Goal: Transaction & Acquisition: Purchase product/service

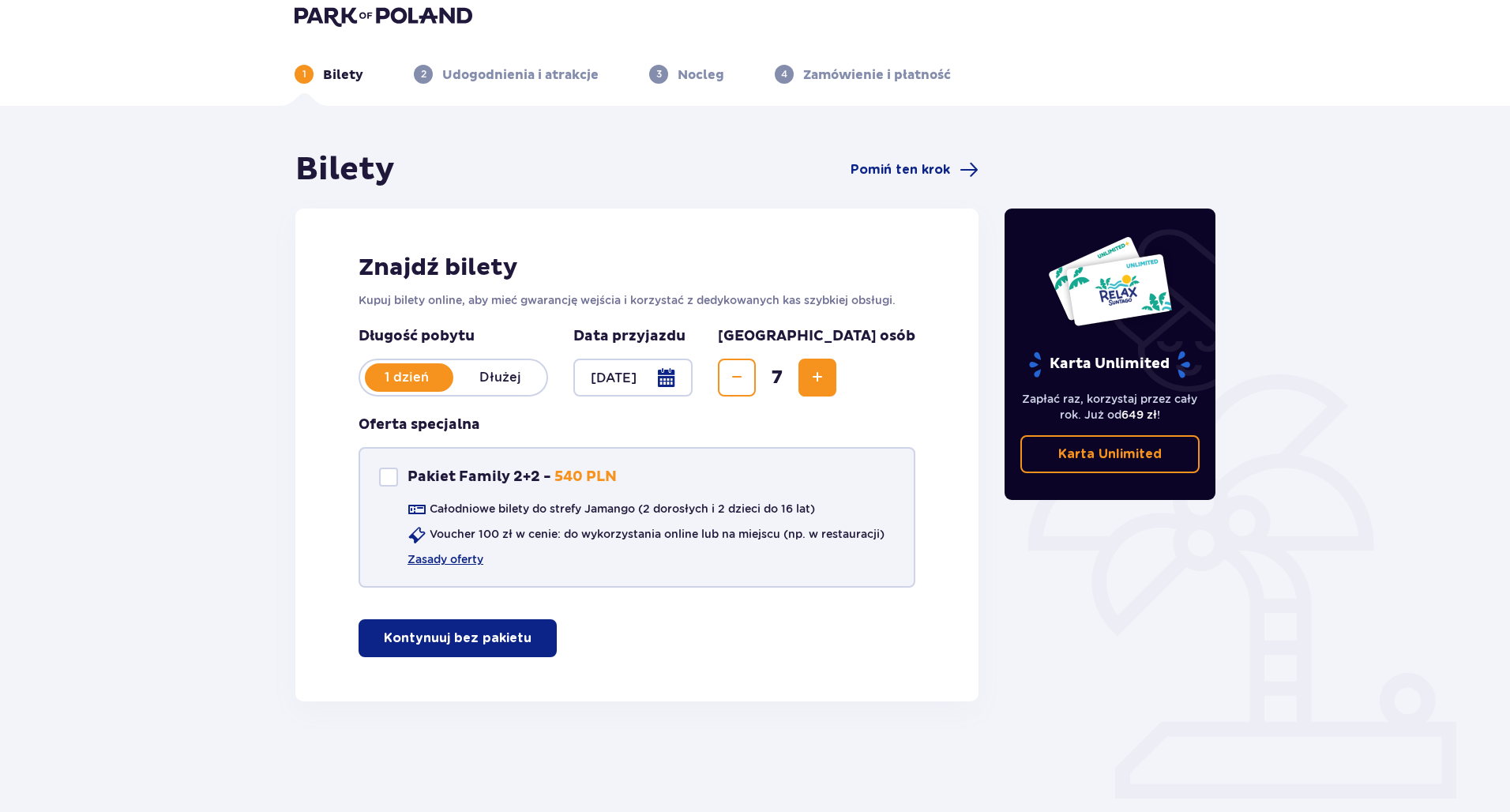
scroll to position [57, 0]
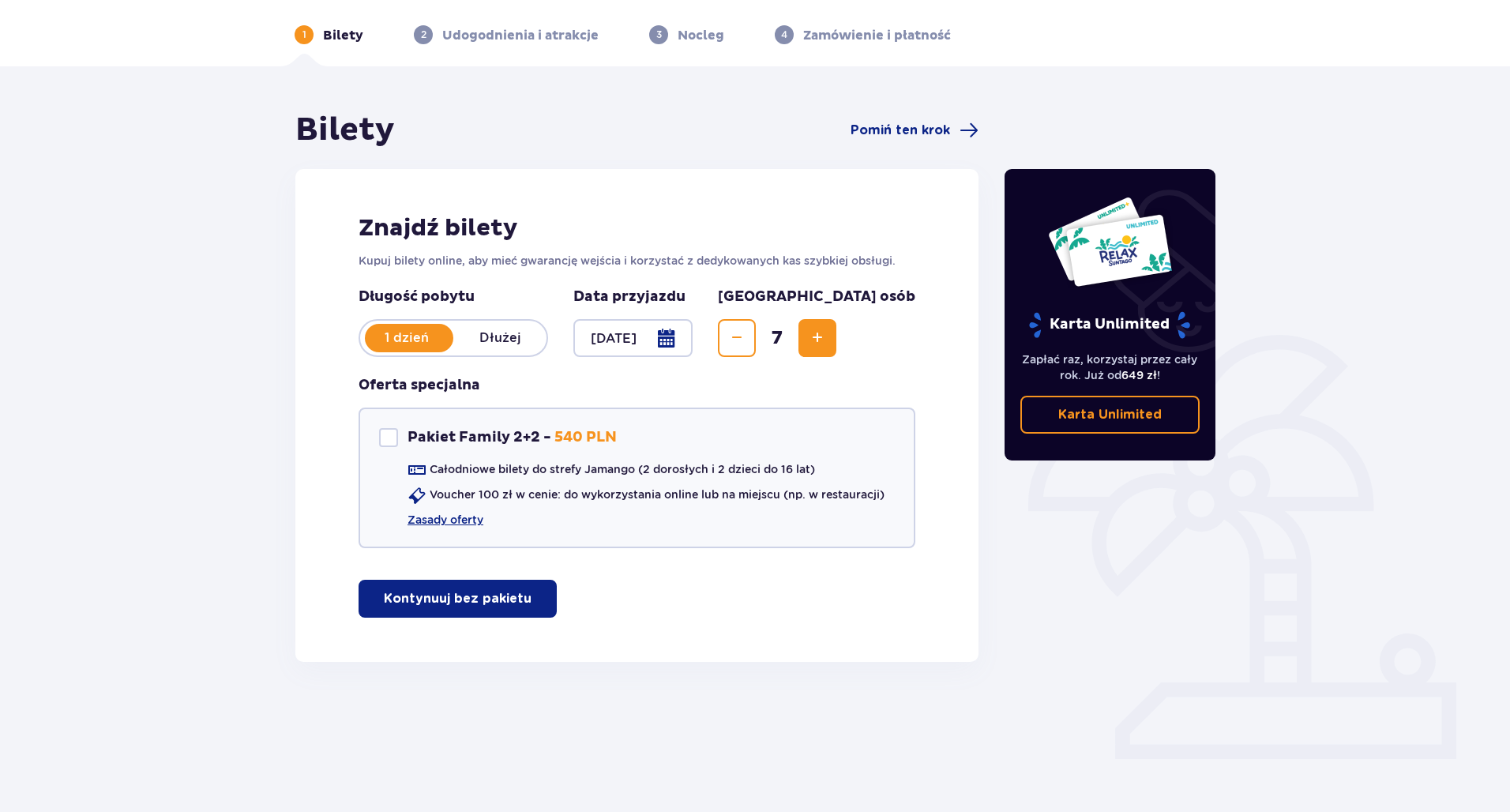
click at [478, 597] on p "Kontynuuj bez pakietu" at bounding box center [457, 598] width 148 height 17
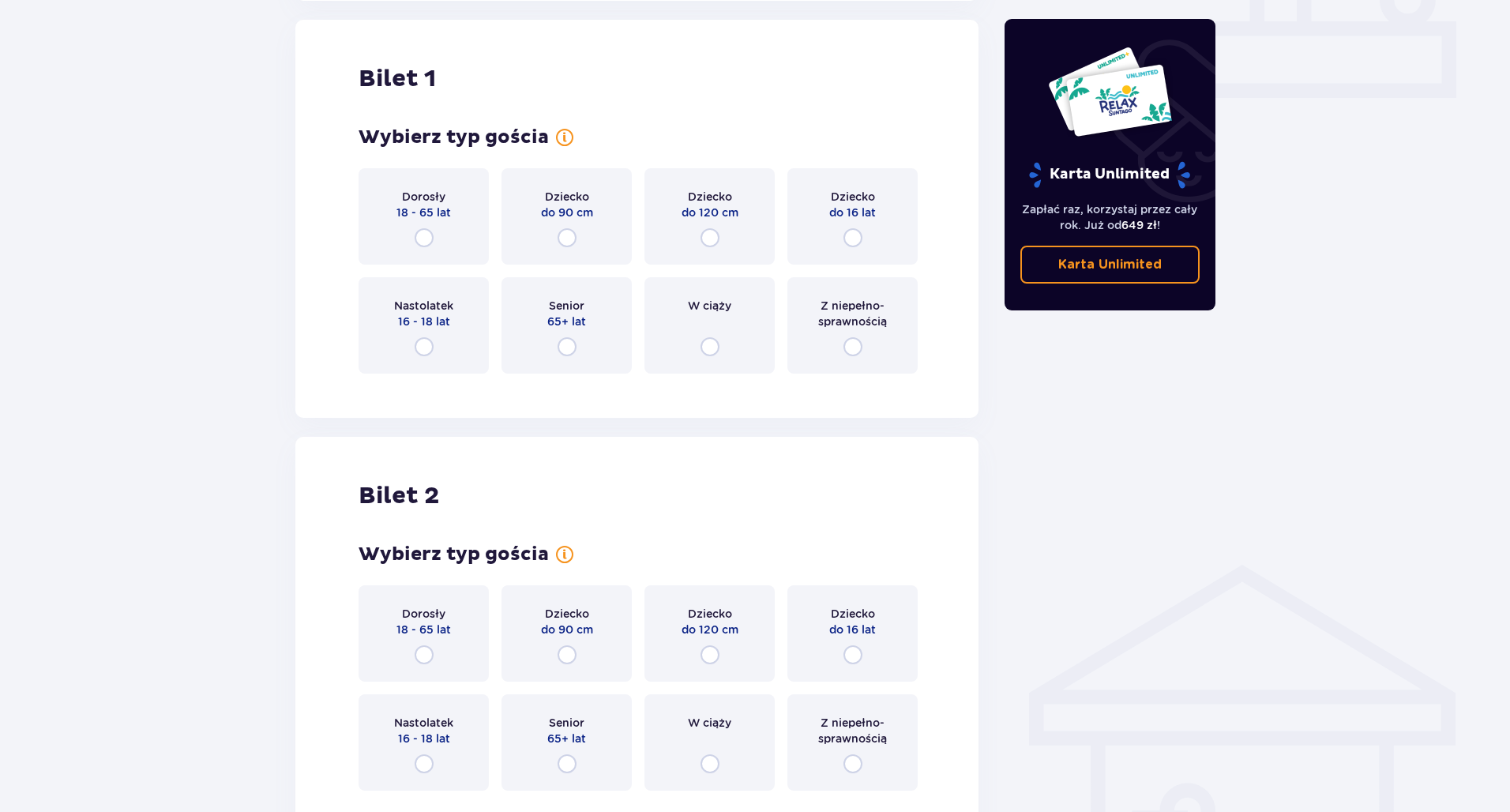
scroll to position [718, 0]
click at [852, 235] on input "radio" at bounding box center [853, 237] width 19 height 19
radio input "true"
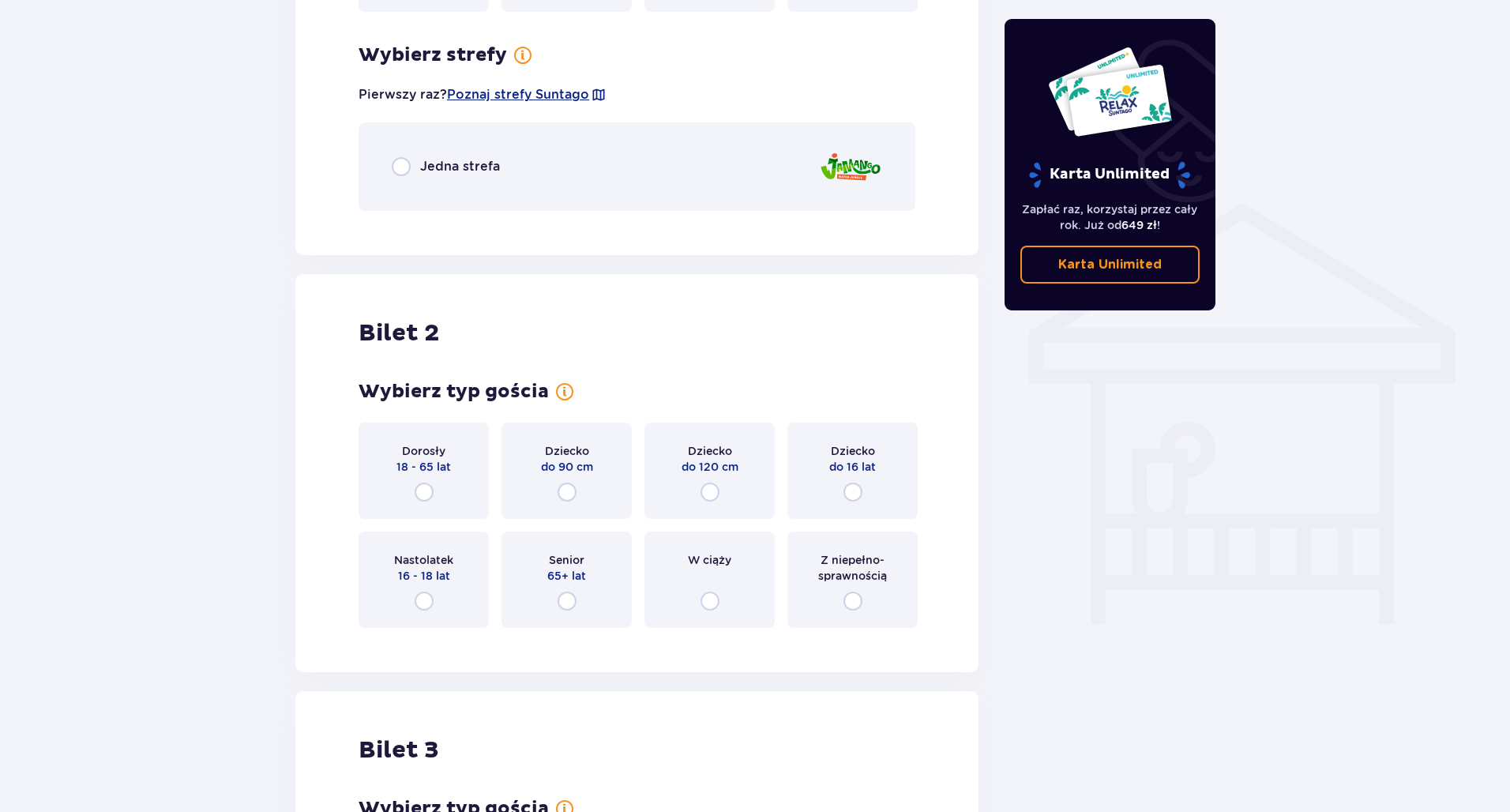
scroll to position [980, 0]
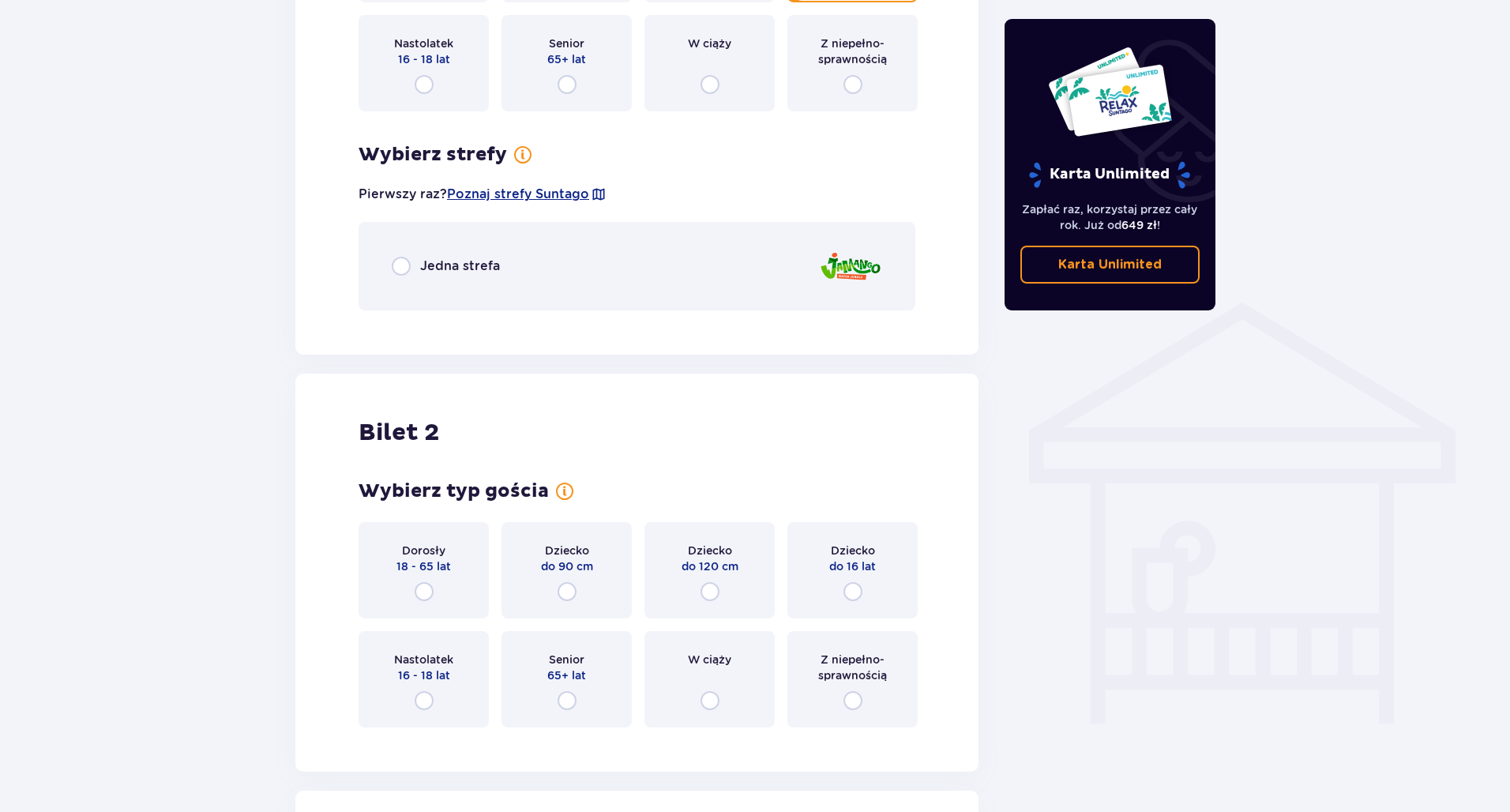
click at [405, 256] on input "radio" at bounding box center [401, 266] width 19 height 19
radio input "true"
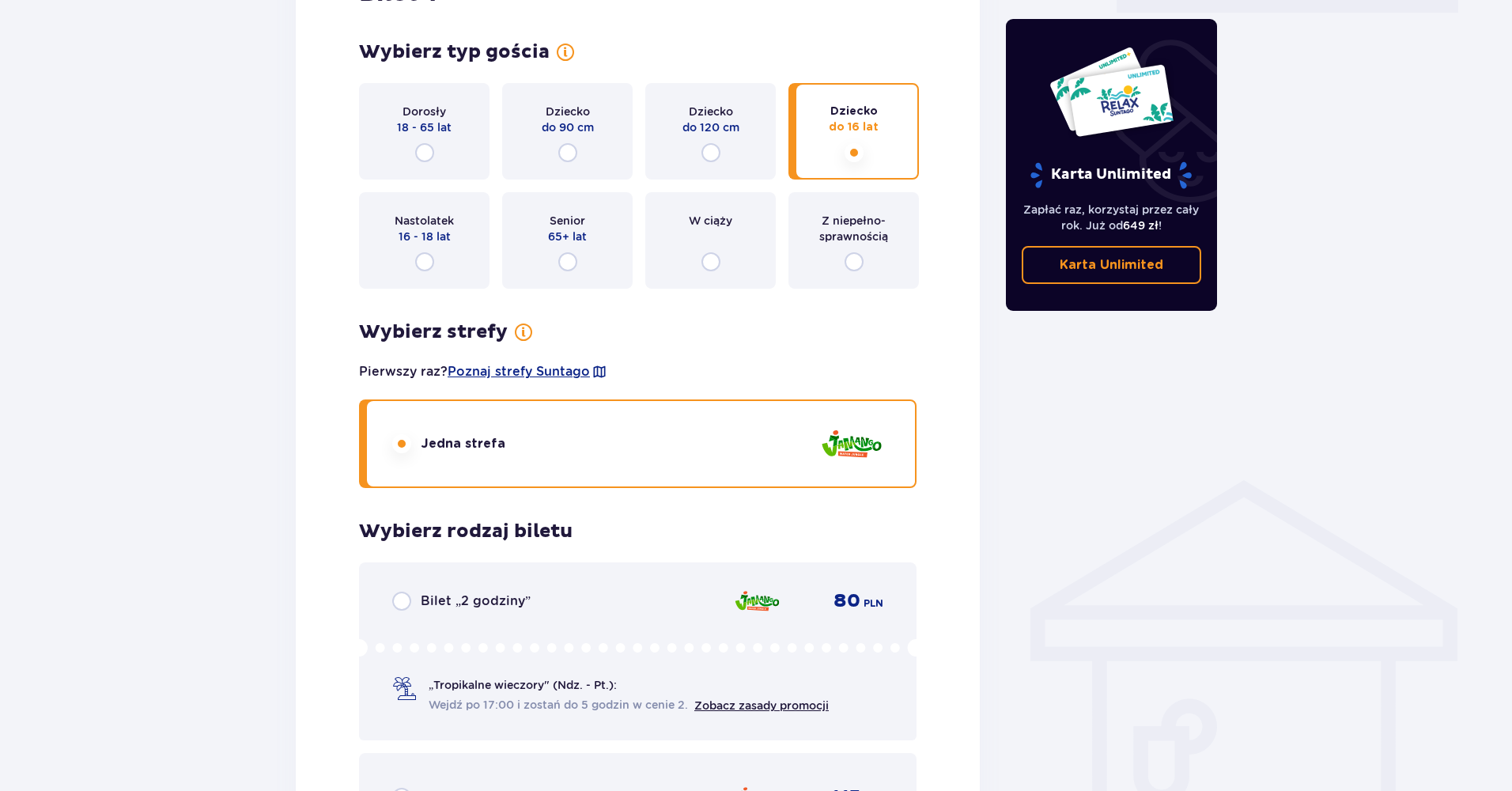
scroll to position [780, 0]
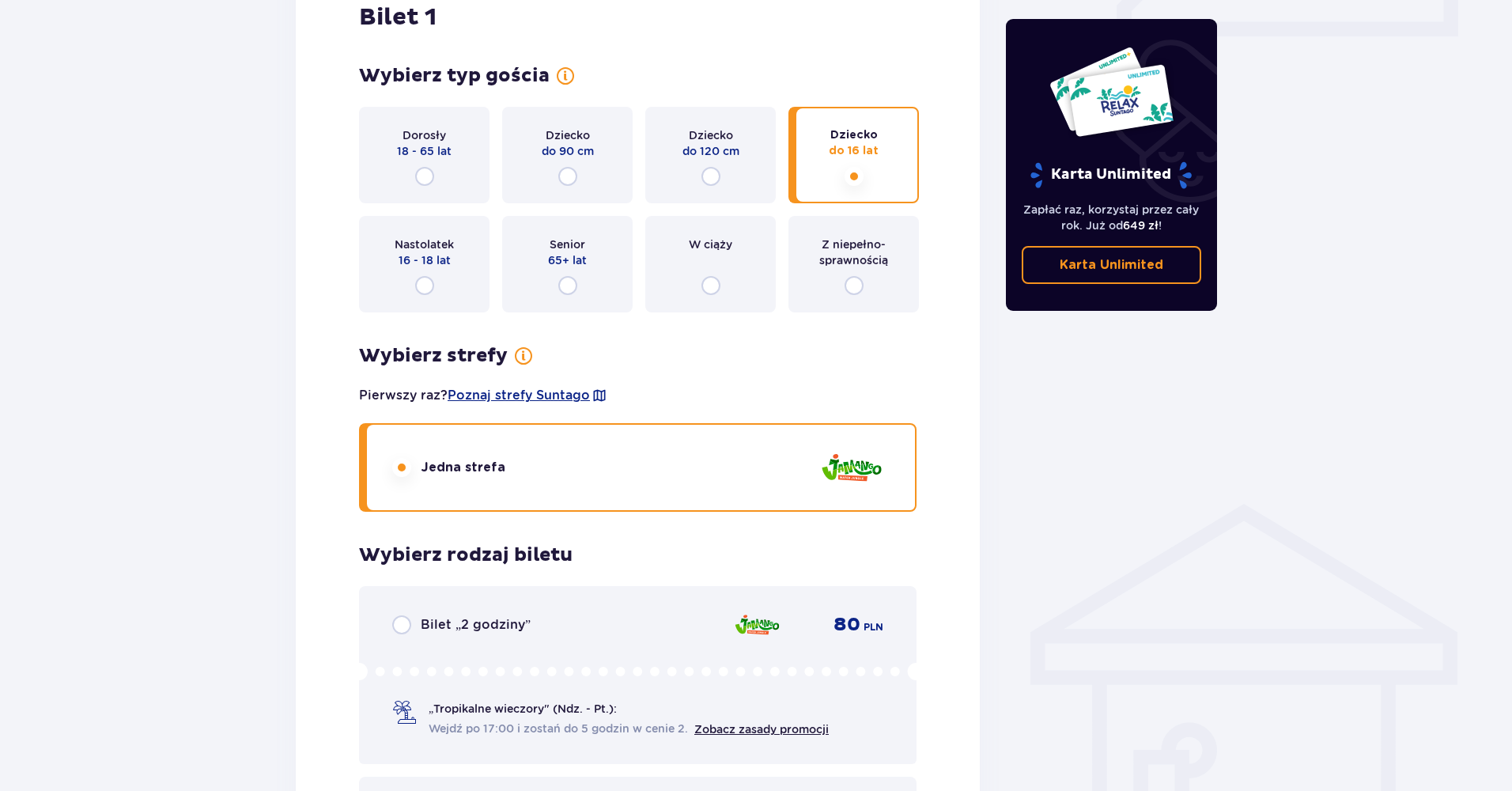
click at [706, 153] on p "do 120 cm" at bounding box center [711, 151] width 57 height 15
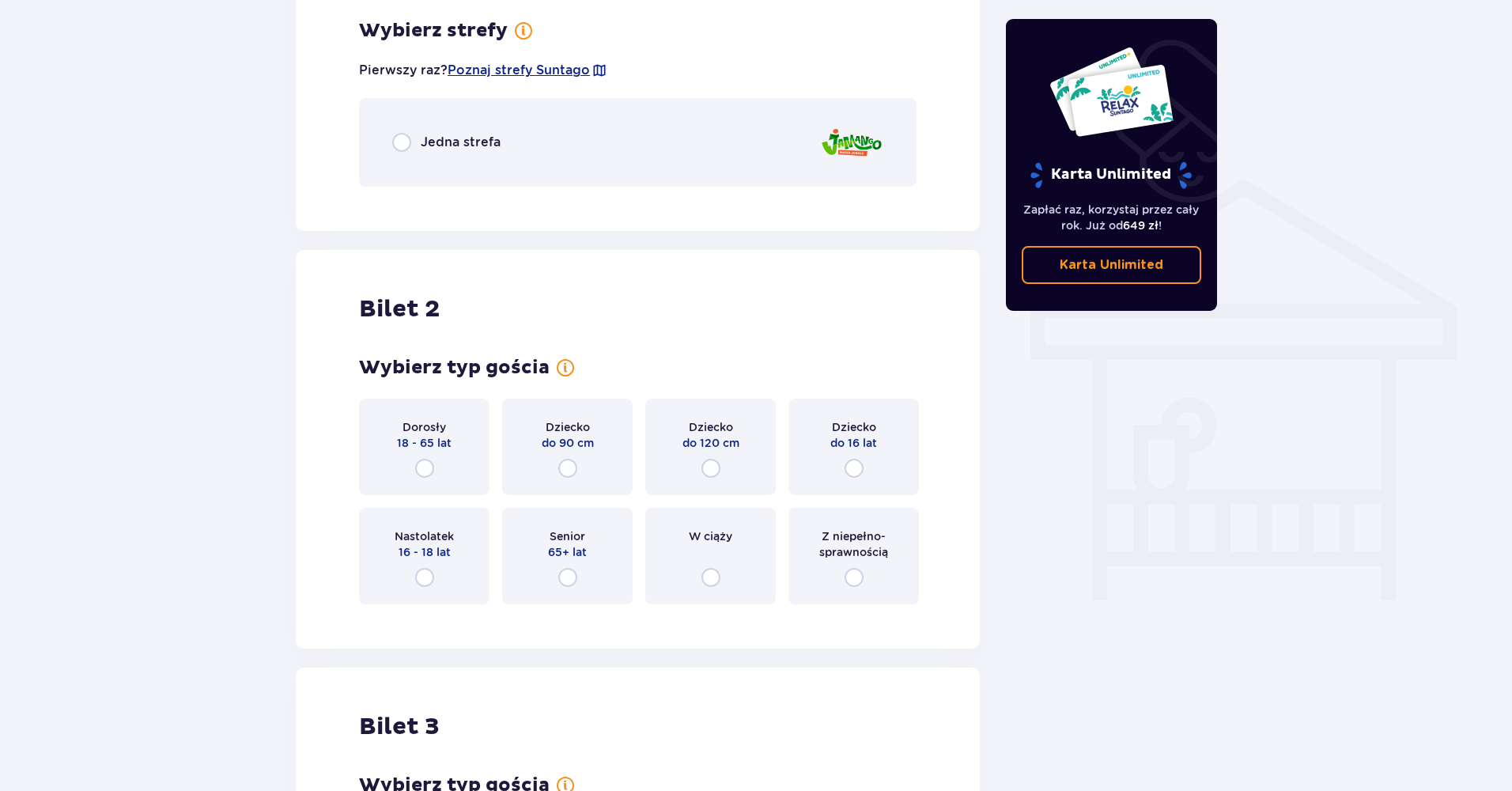
click at [406, 146] on input "radio" at bounding box center [402, 142] width 19 height 19
radio input "true"
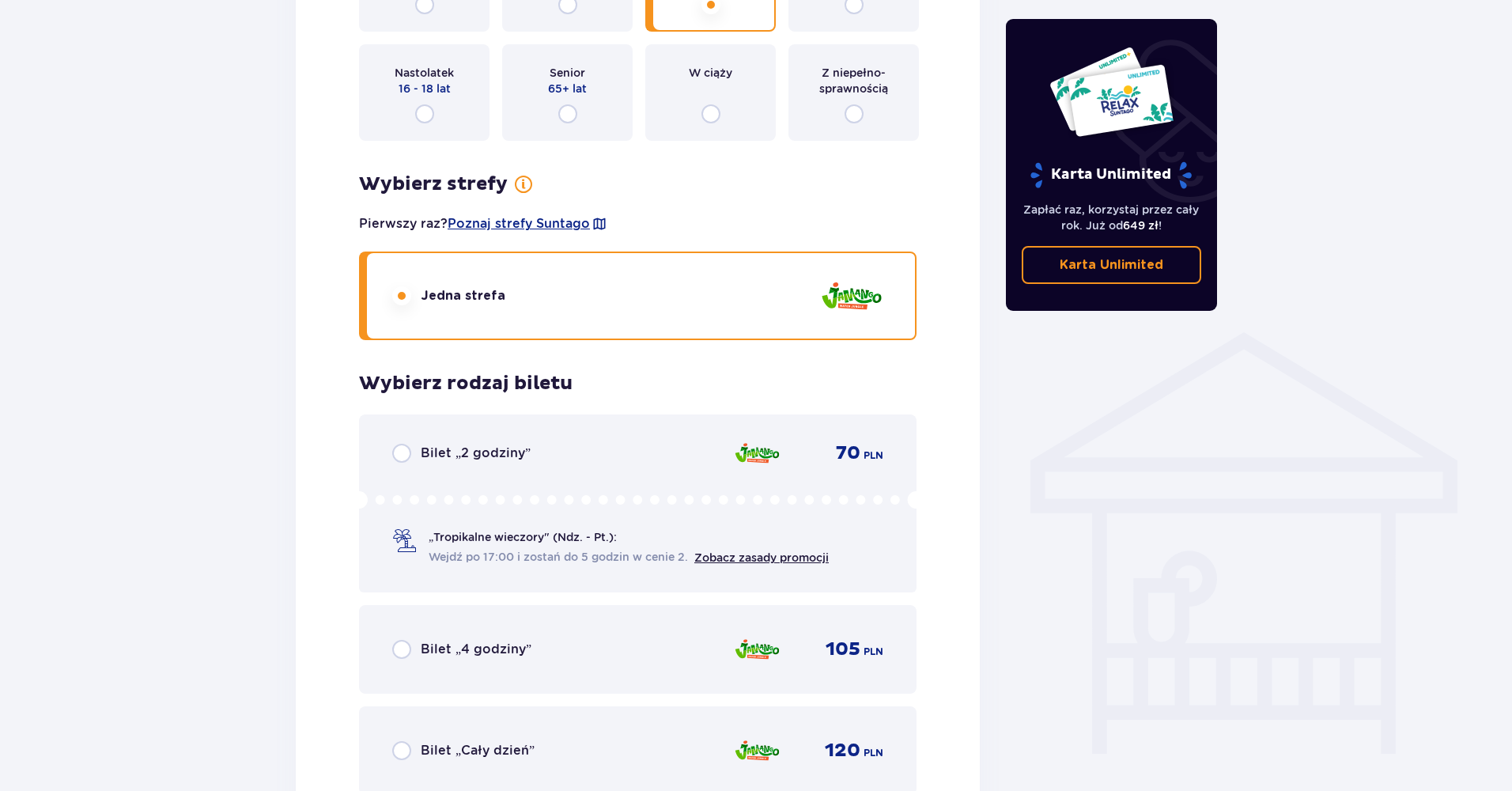
scroll to position [636, 0]
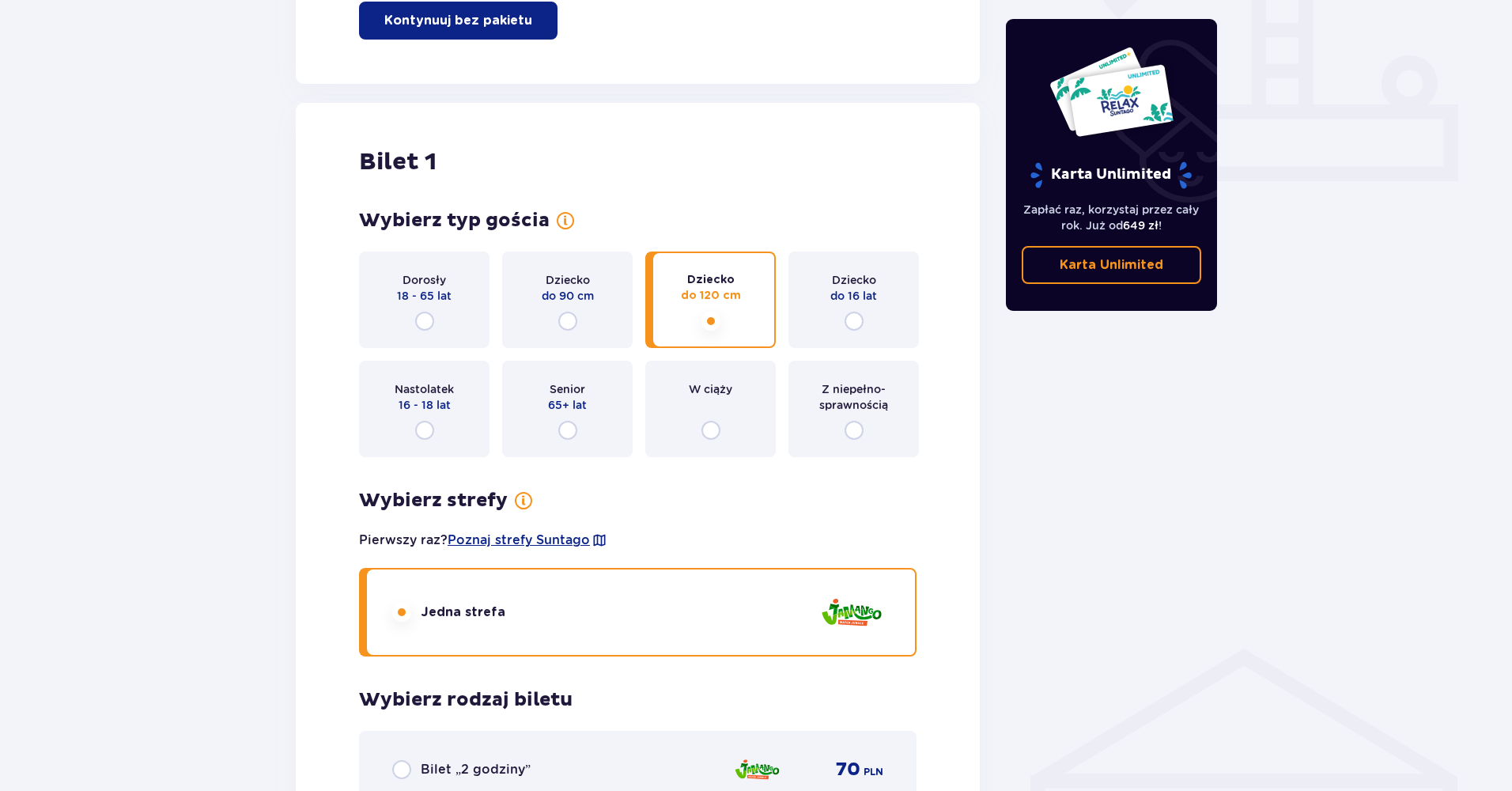
click at [849, 319] on input "radio" at bounding box center [854, 321] width 19 height 19
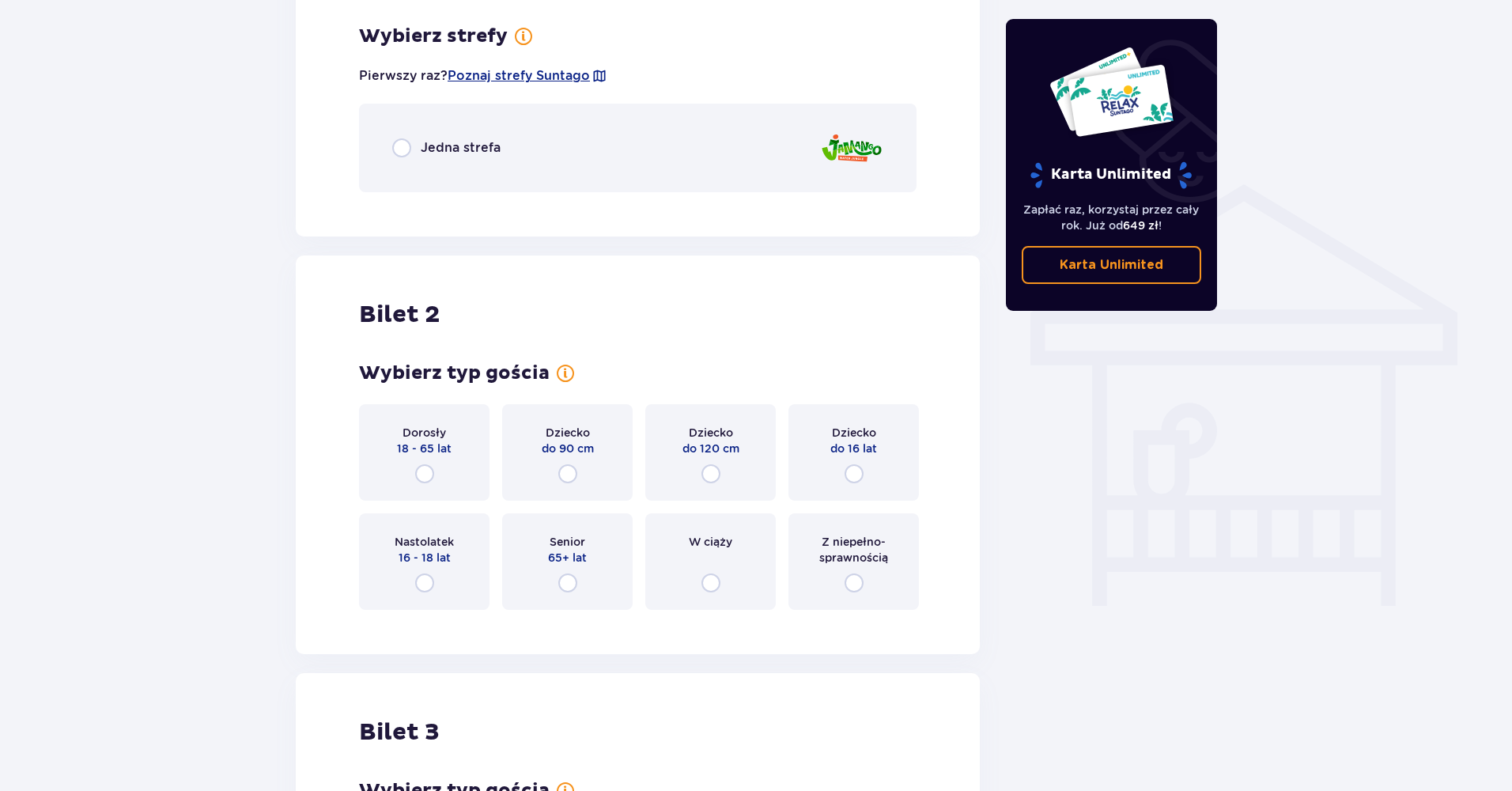
scroll to position [1106, 0]
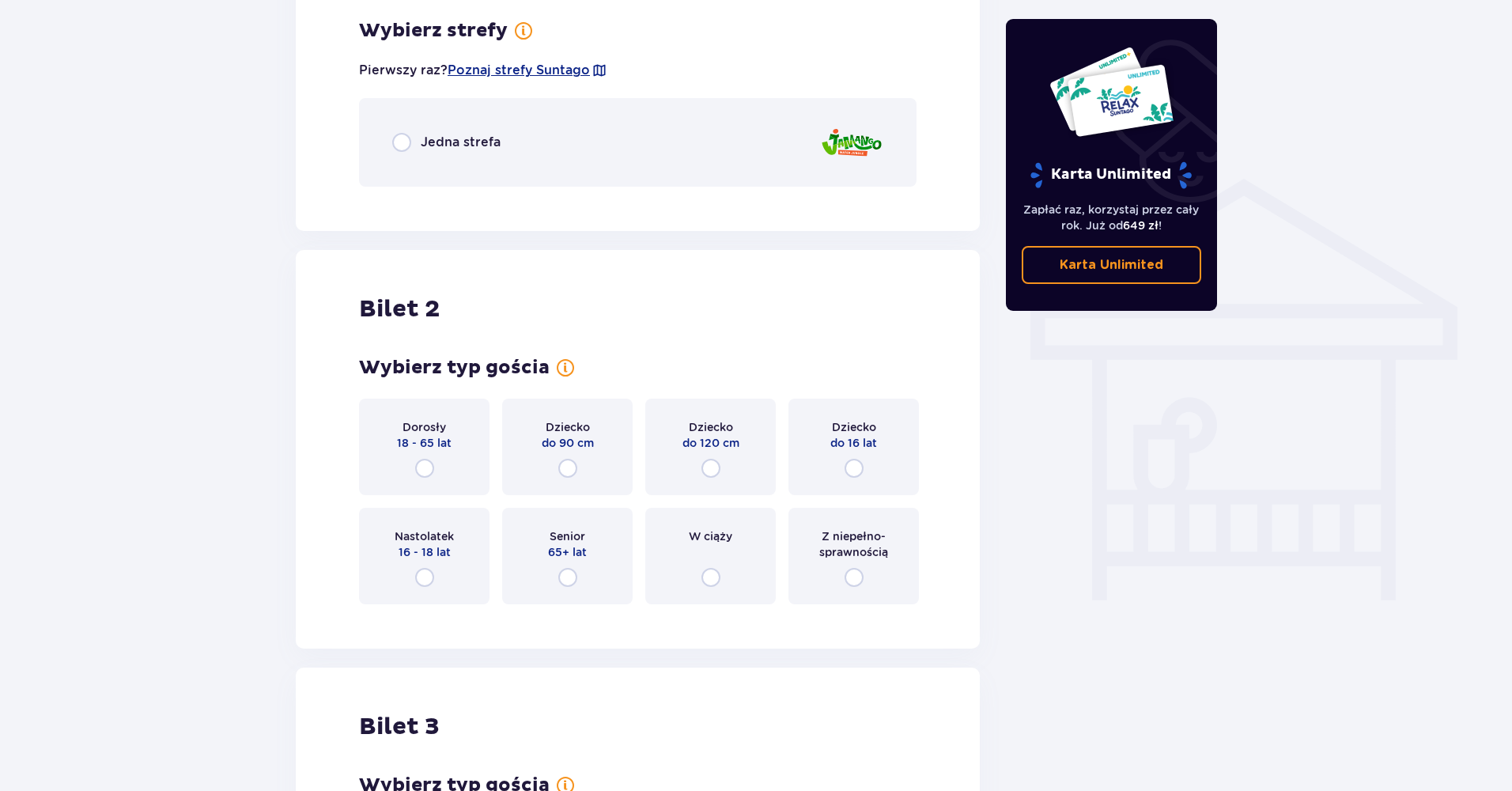
click at [412, 143] on div "Jedna strefa" at bounding box center [446, 142] width 108 height 19
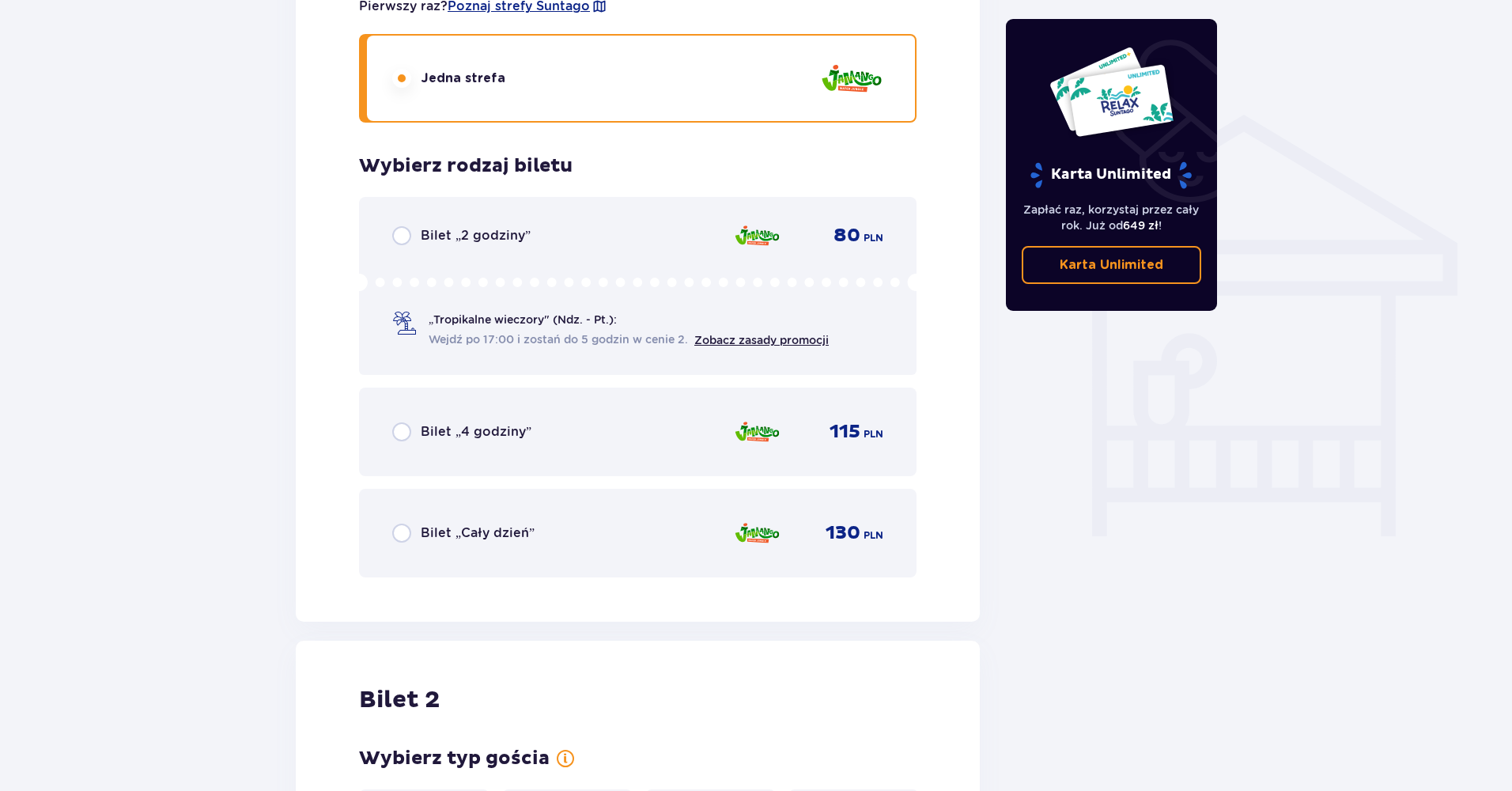
scroll to position [1278, 0]
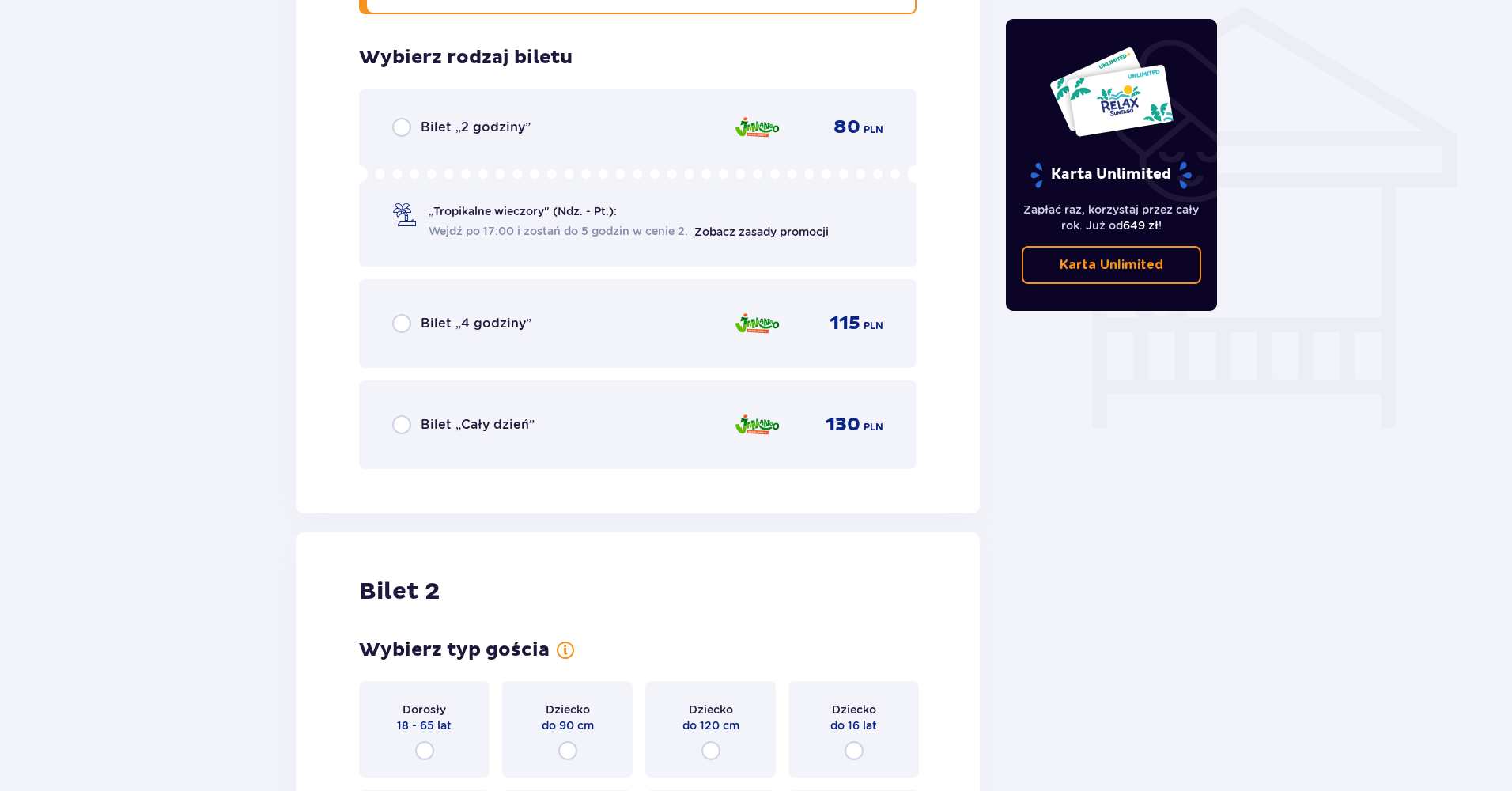
click at [404, 431] on input "radio" at bounding box center [402, 425] width 19 height 19
radio input "true"
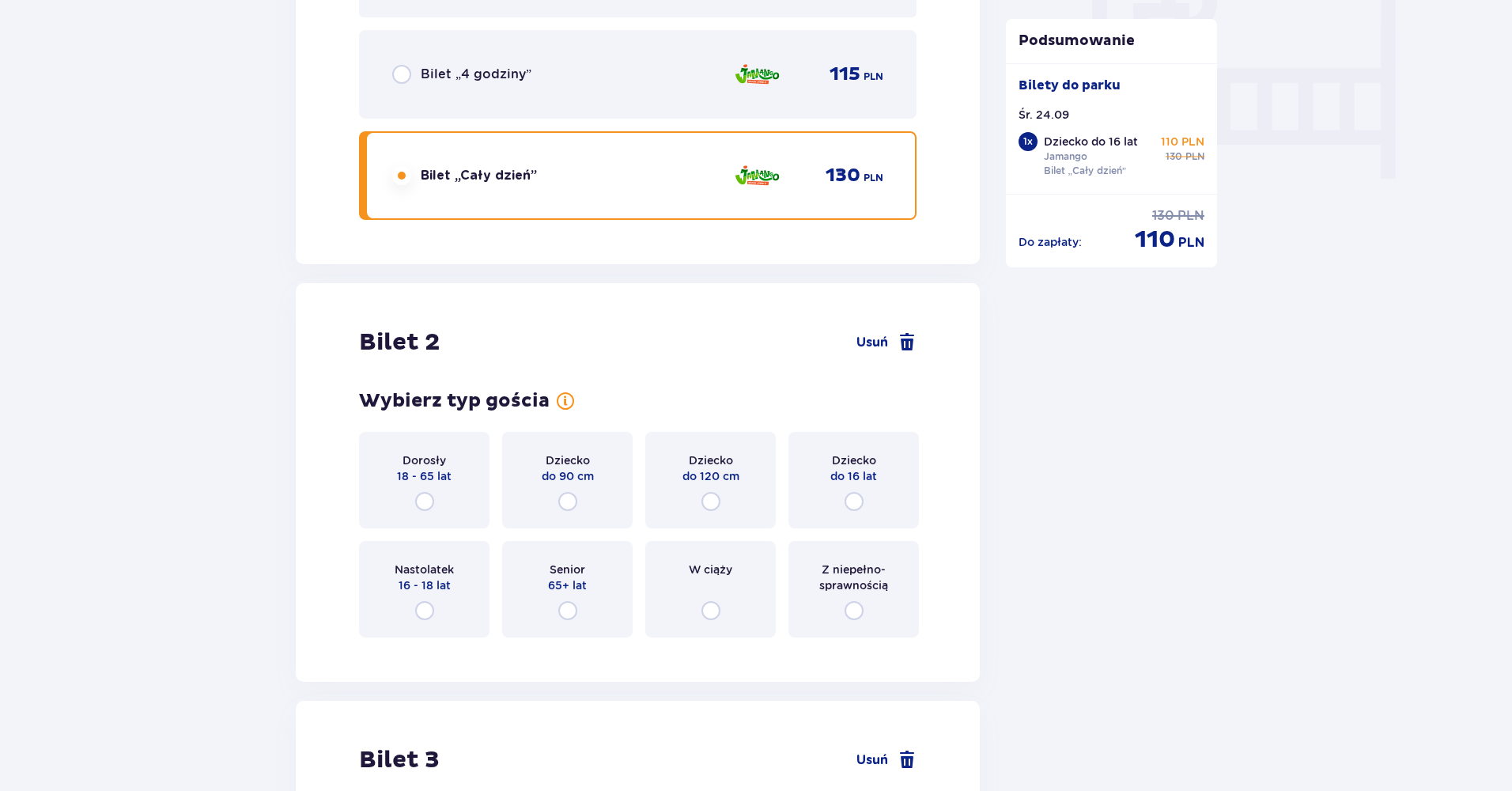
scroll to position [1605, 0]
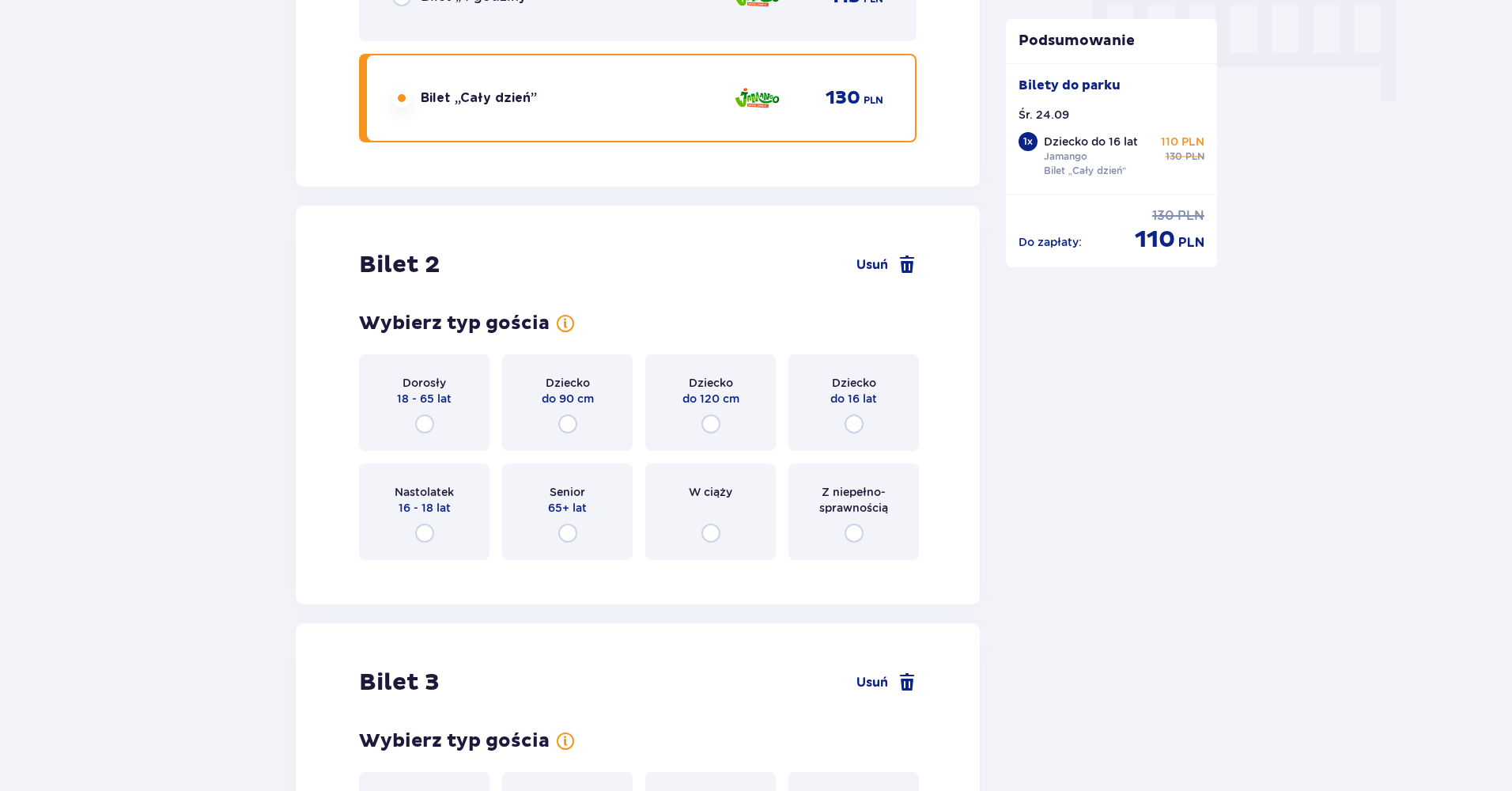
click at [855, 530] on input "radio" at bounding box center [854, 533] width 19 height 19
radio input "true"
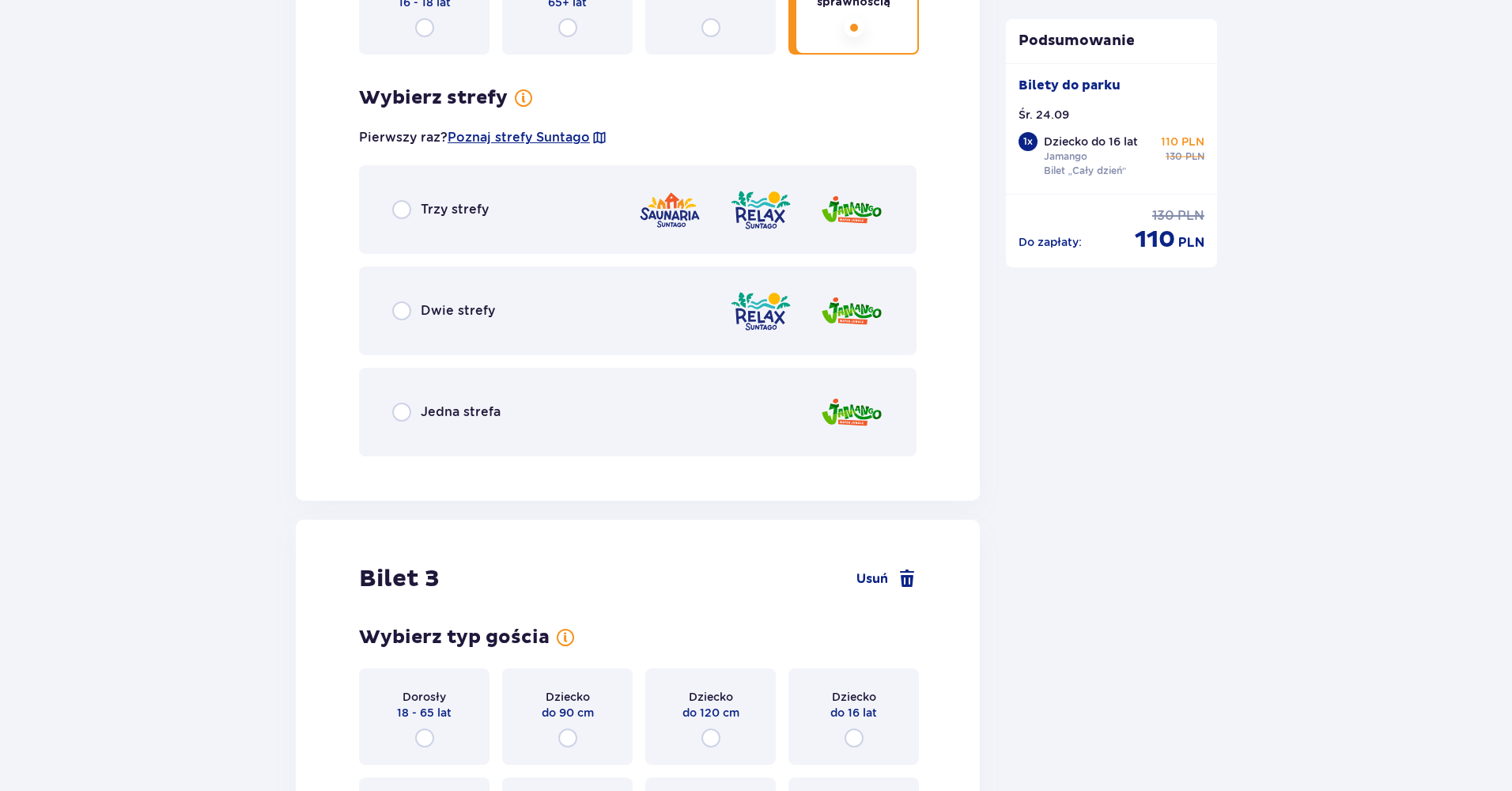
scroll to position [2081, 0]
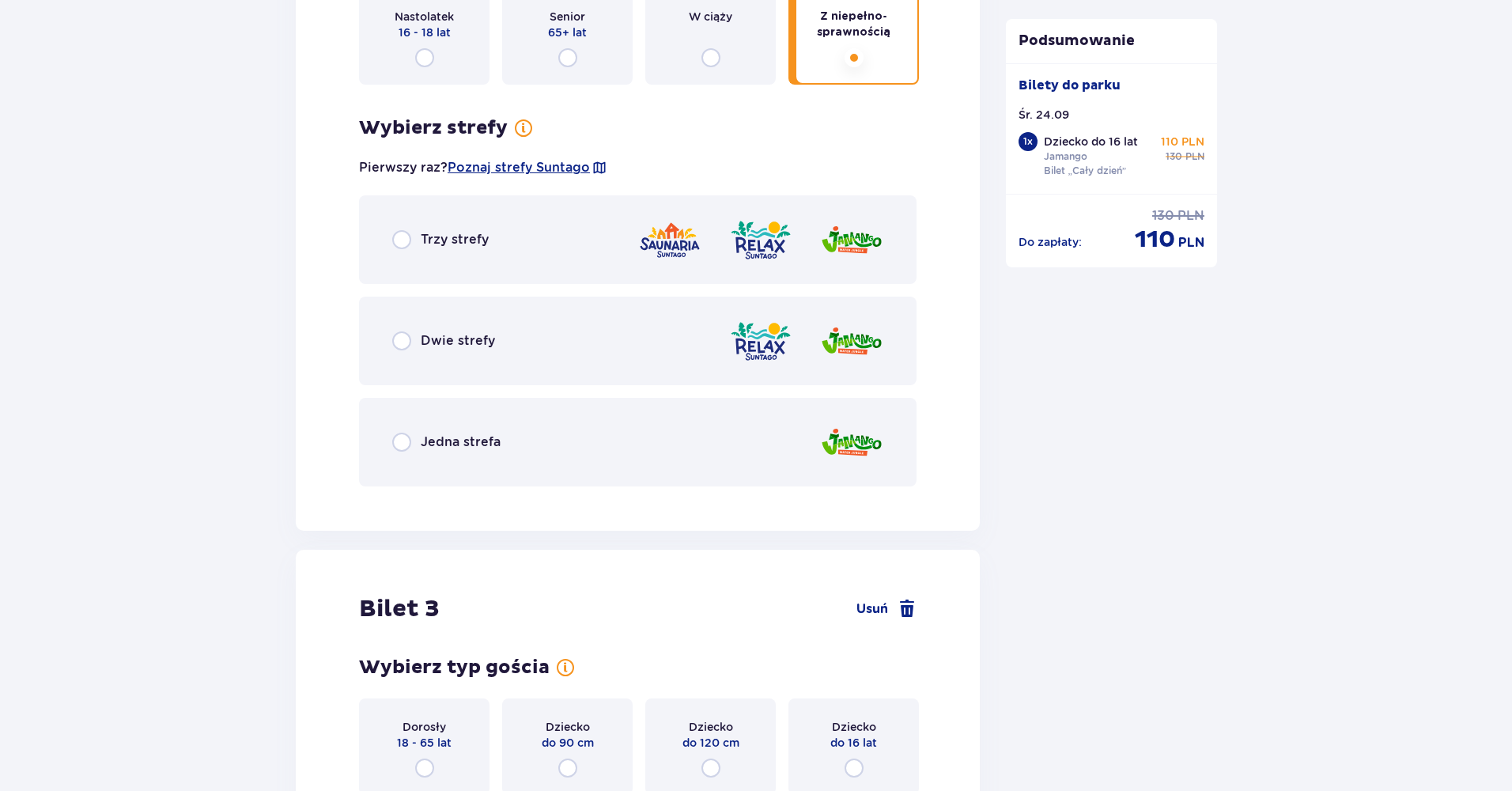
click at [408, 344] on input "radio" at bounding box center [402, 341] width 19 height 19
radio input "true"
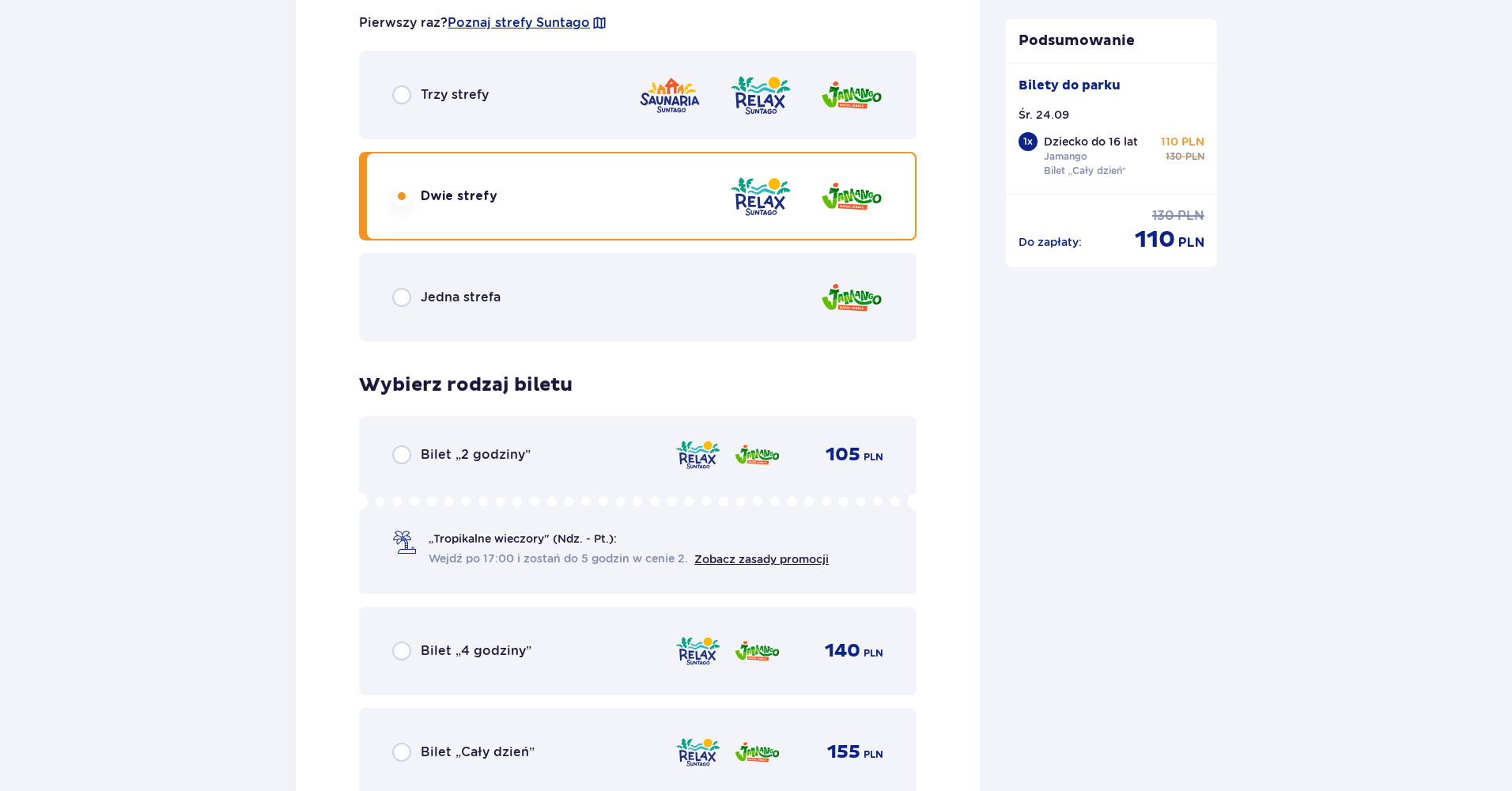
scroll to position [2327, 0]
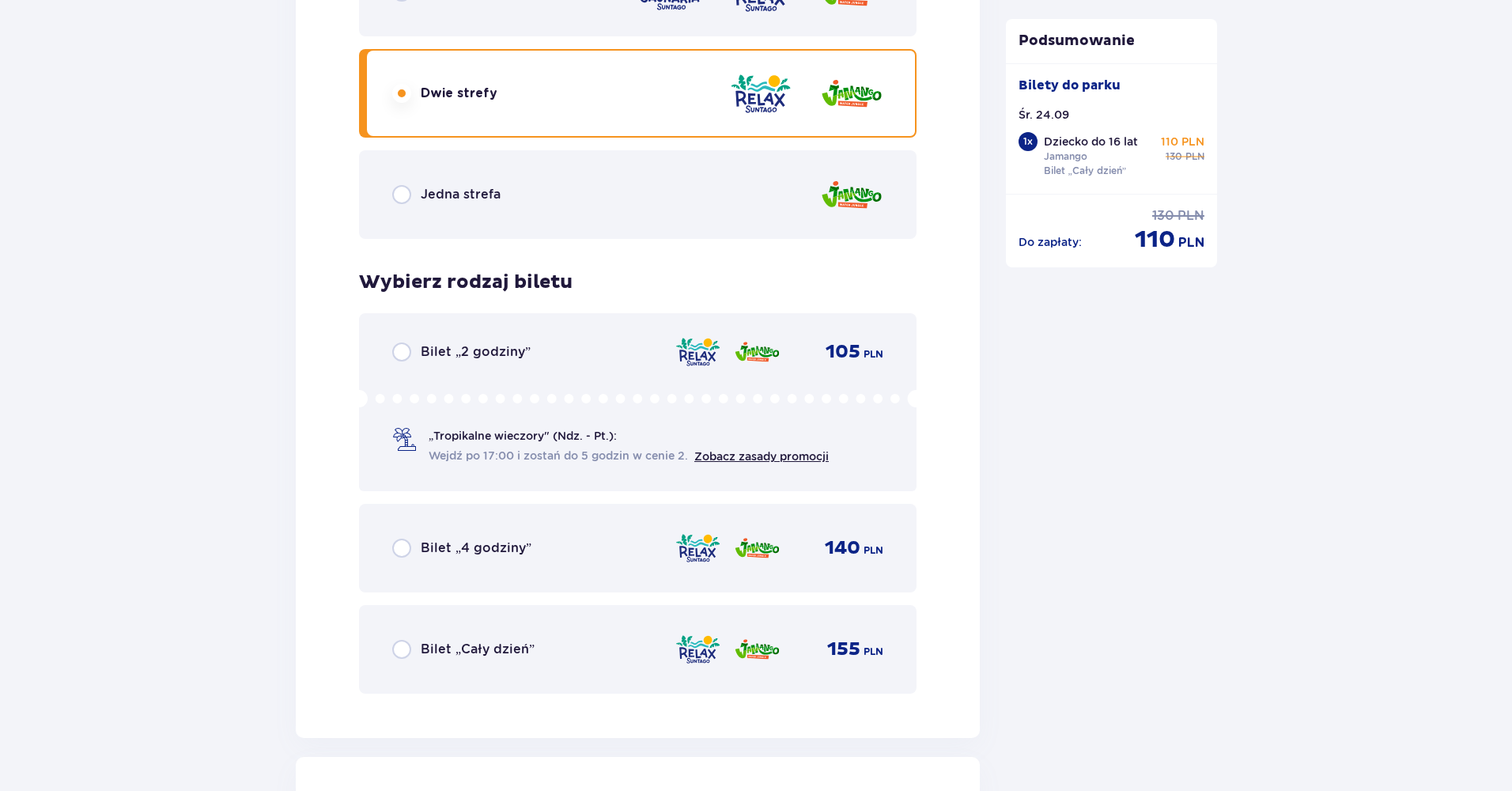
click at [404, 654] on input "radio" at bounding box center [402, 650] width 19 height 19
radio input "true"
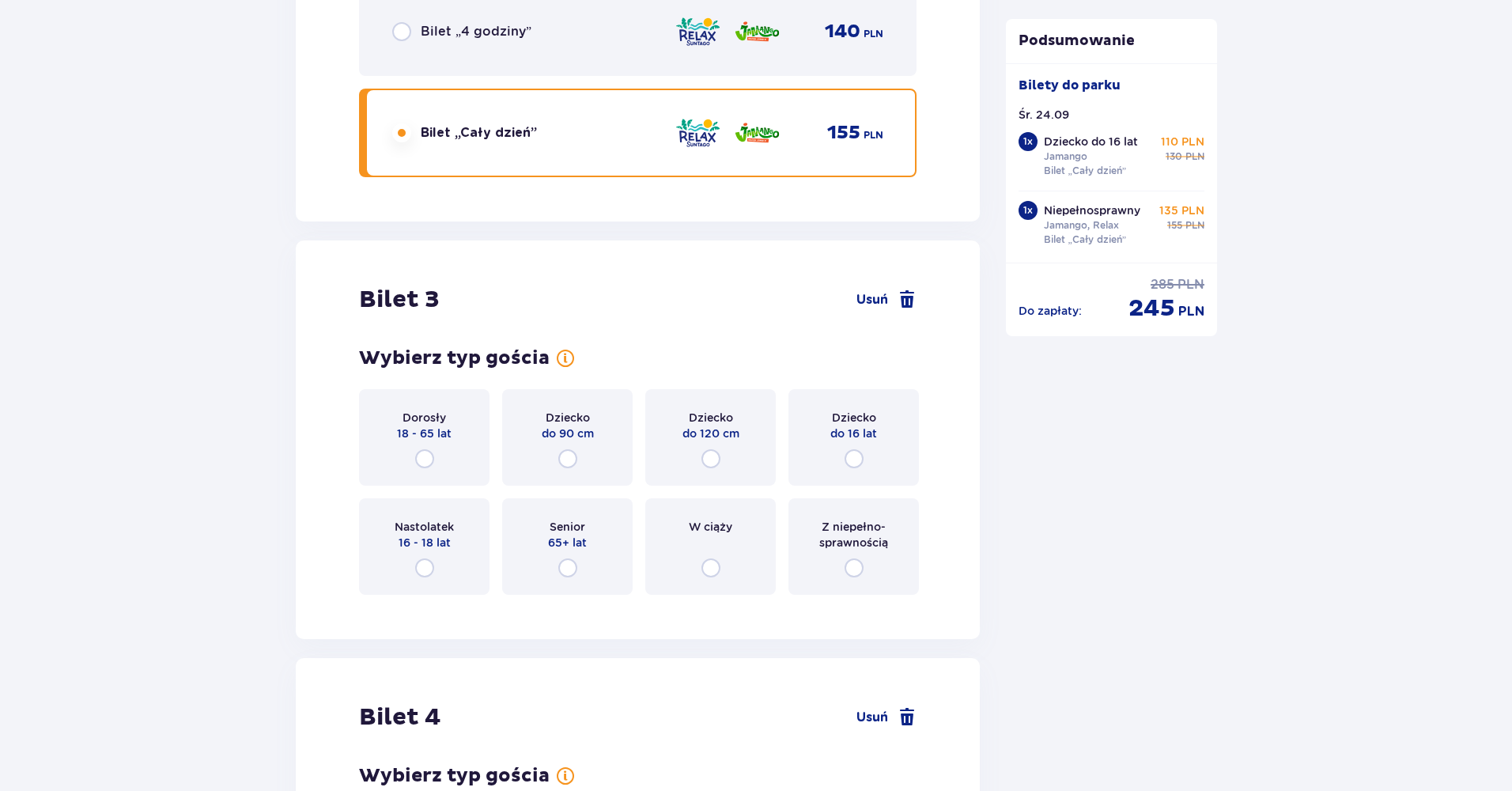
scroll to position [2989, 0]
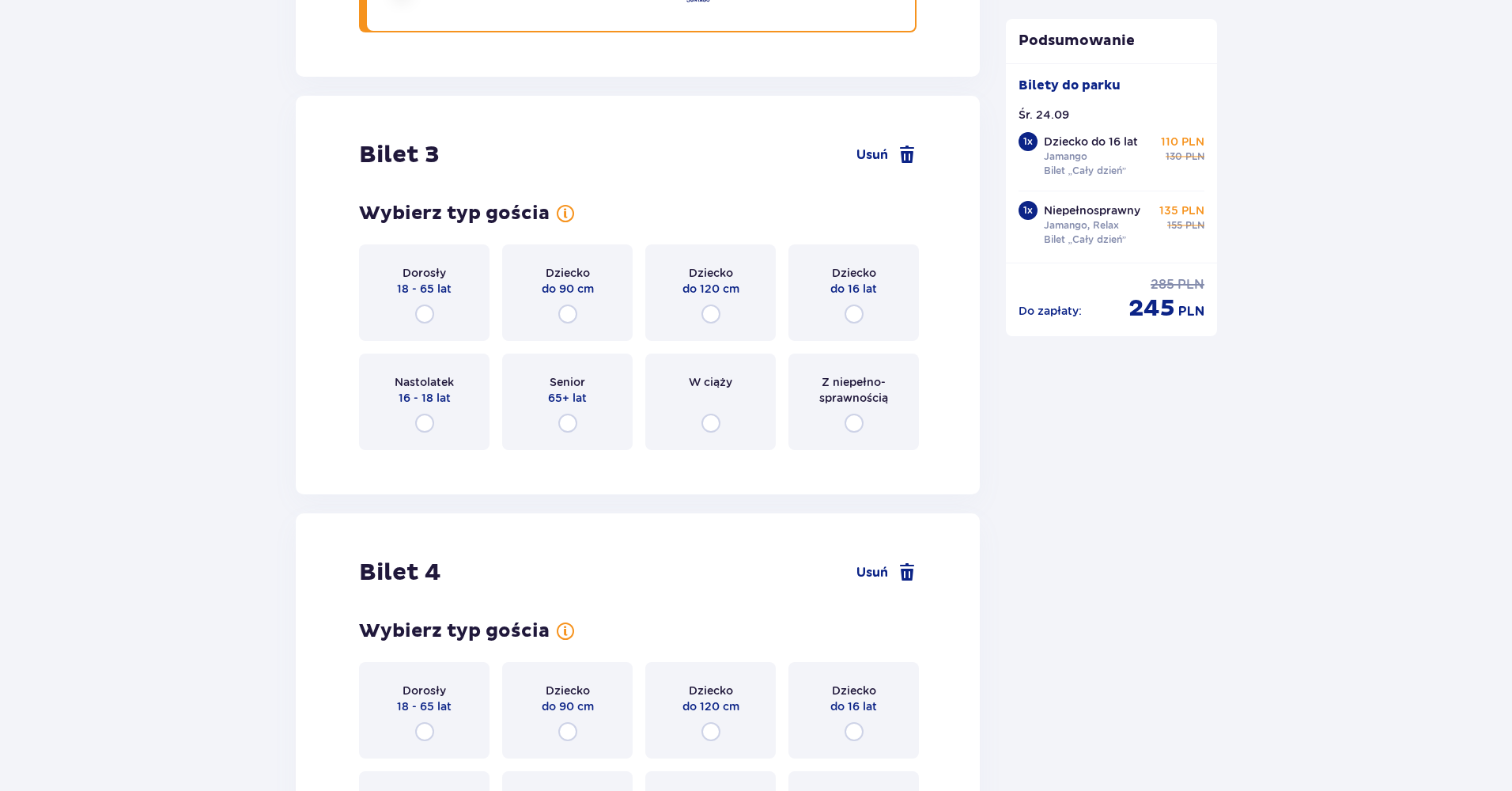
click at [421, 313] on input "radio" at bounding box center [425, 315] width 19 height 19
radio input "true"
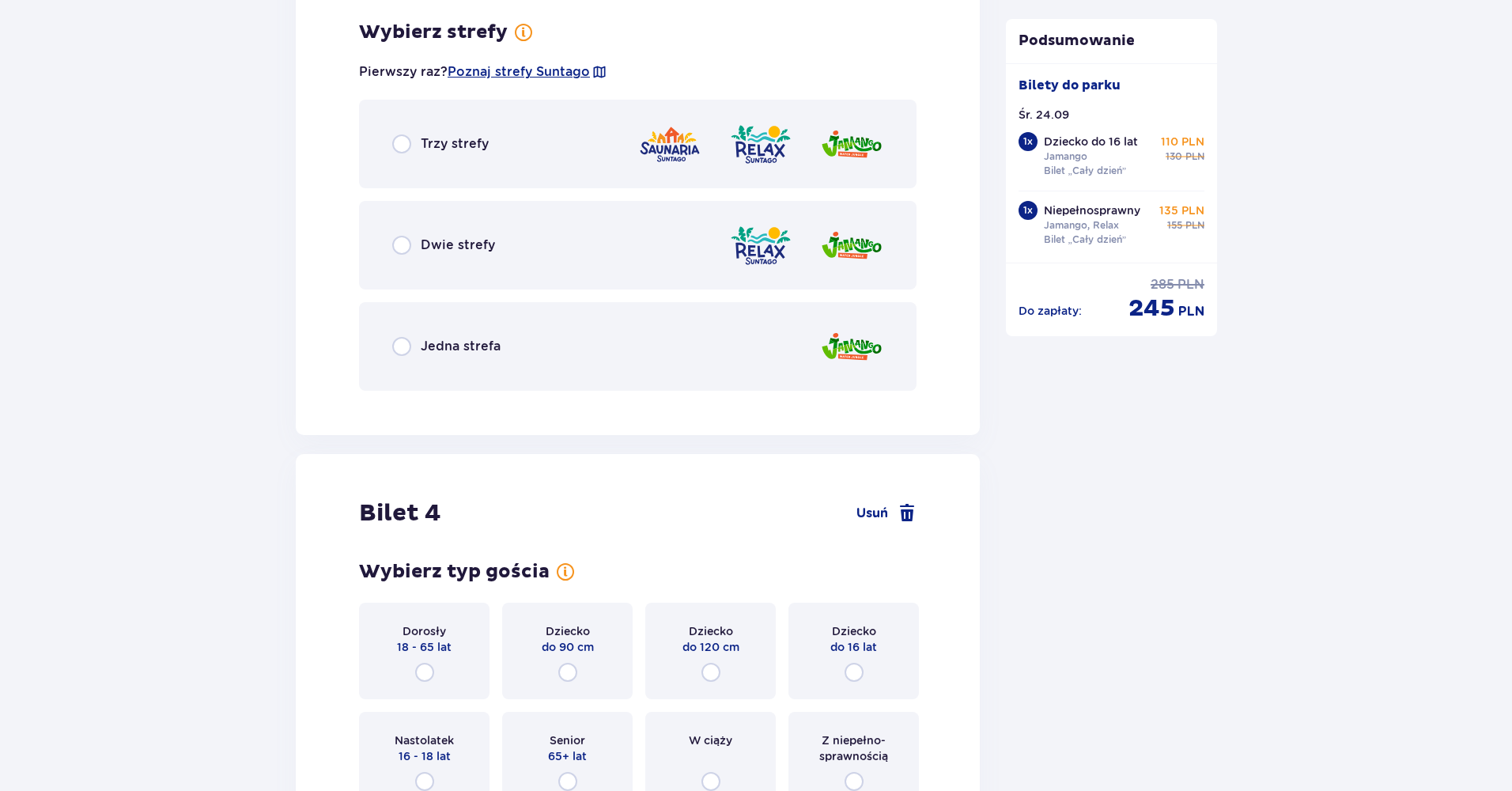
scroll to position [3452, 0]
click at [404, 240] on input "radio" at bounding box center [402, 244] width 19 height 19
radio input "true"
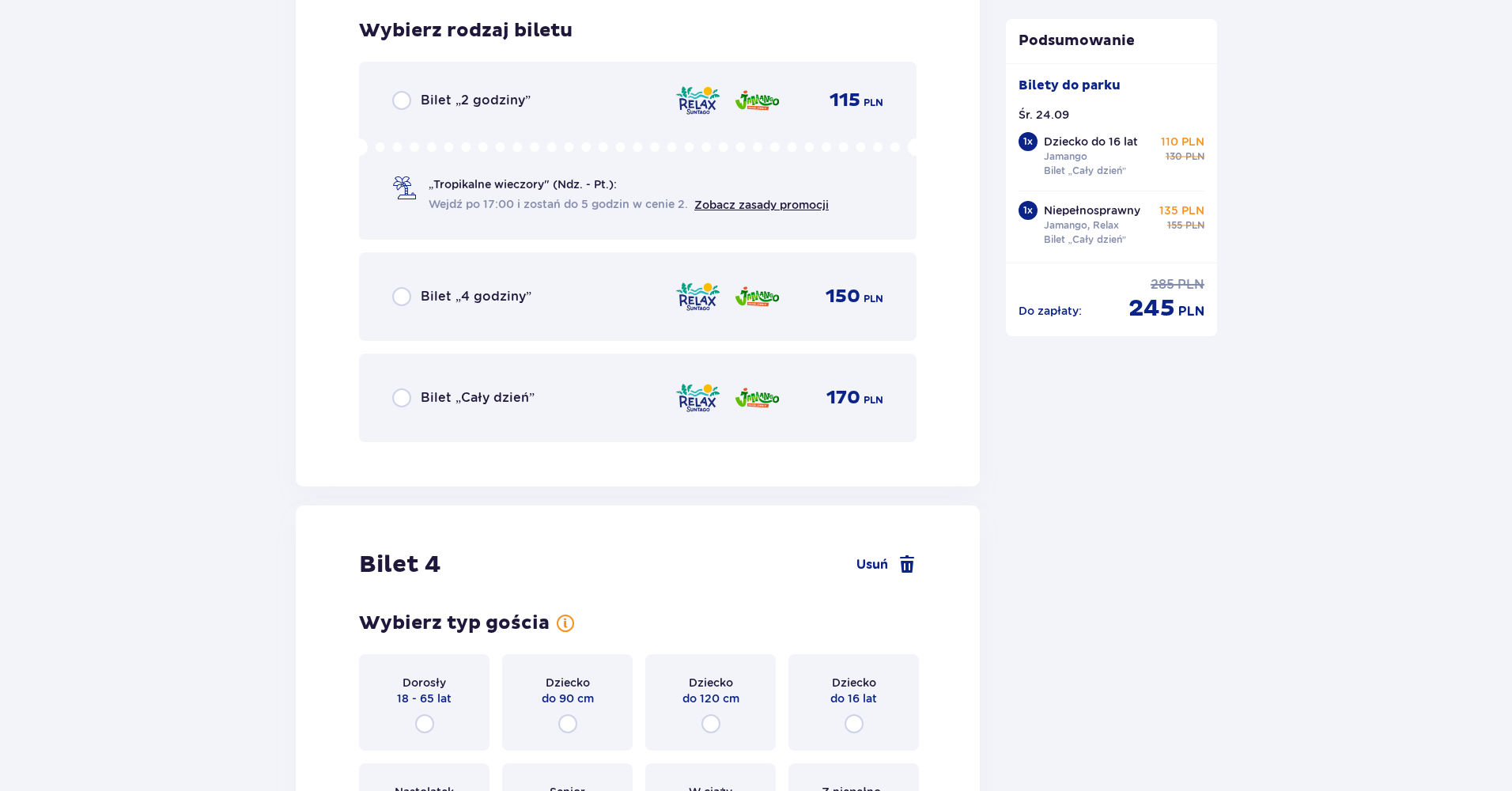
click at [439, 406] on p "Bilet „Cały dzień”" at bounding box center [478, 398] width 114 height 17
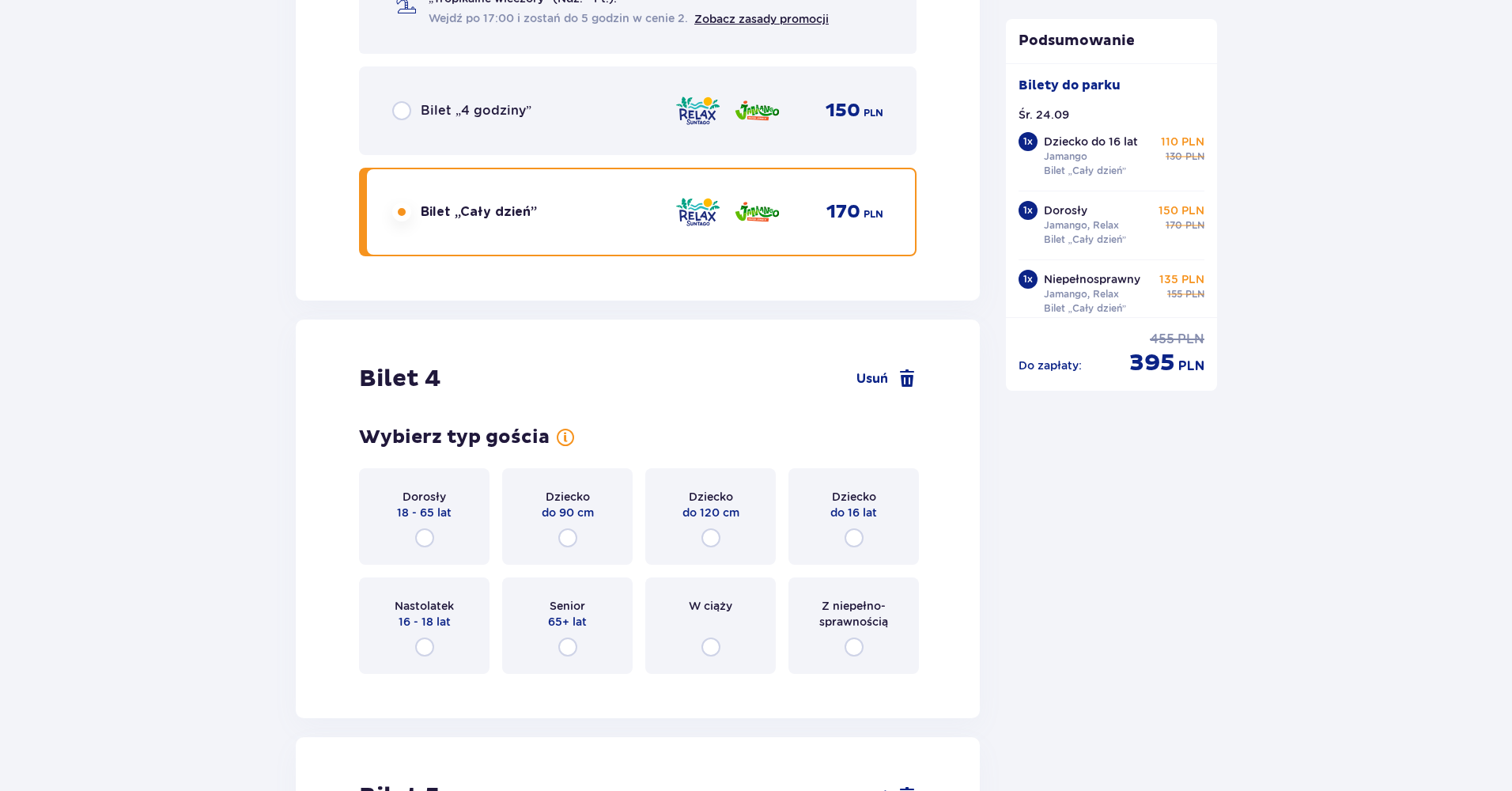
scroll to position [4127, 0]
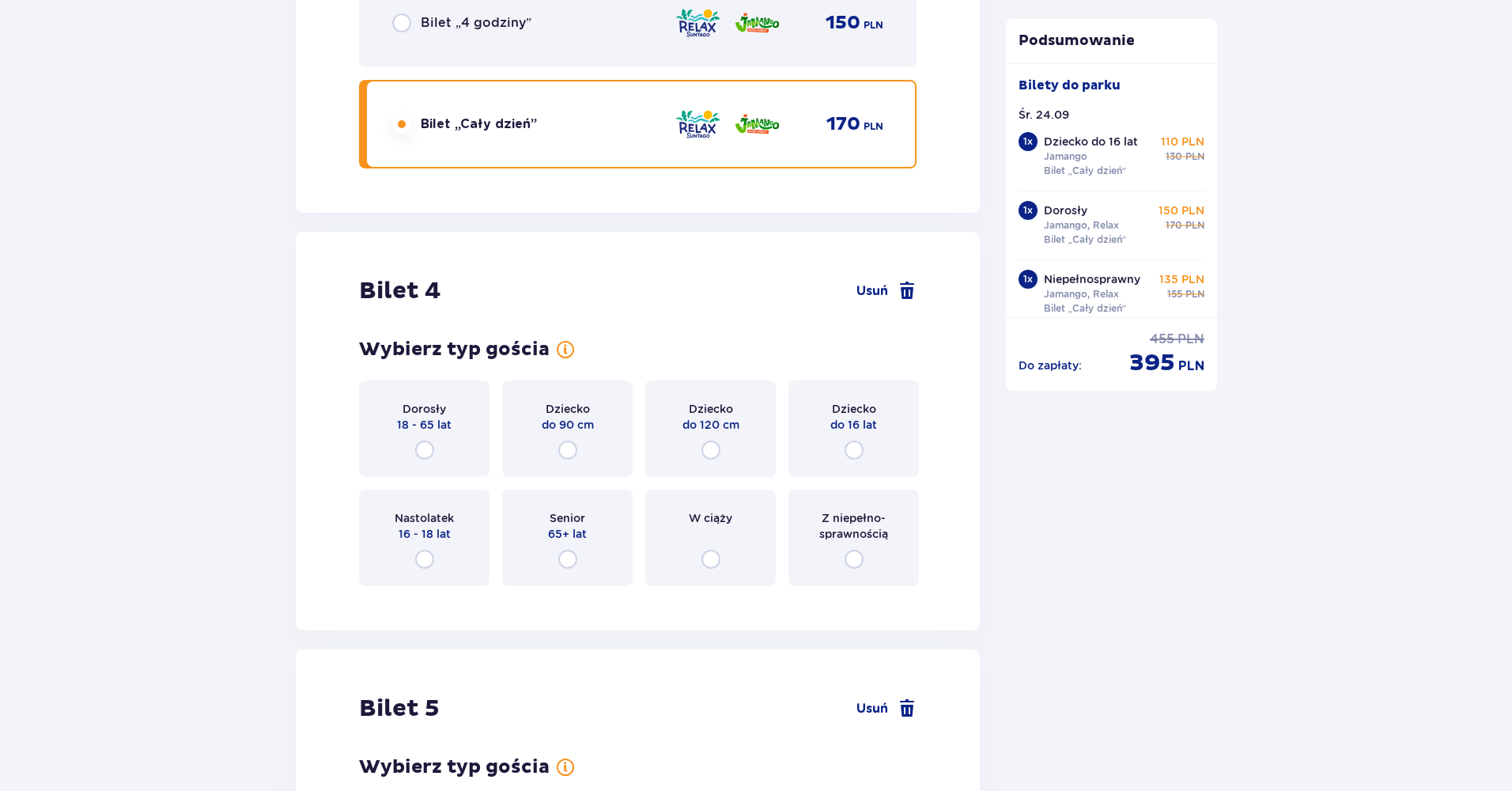
click at [425, 455] on input "radio" at bounding box center [425, 450] width 19 height 19
radio input "true"
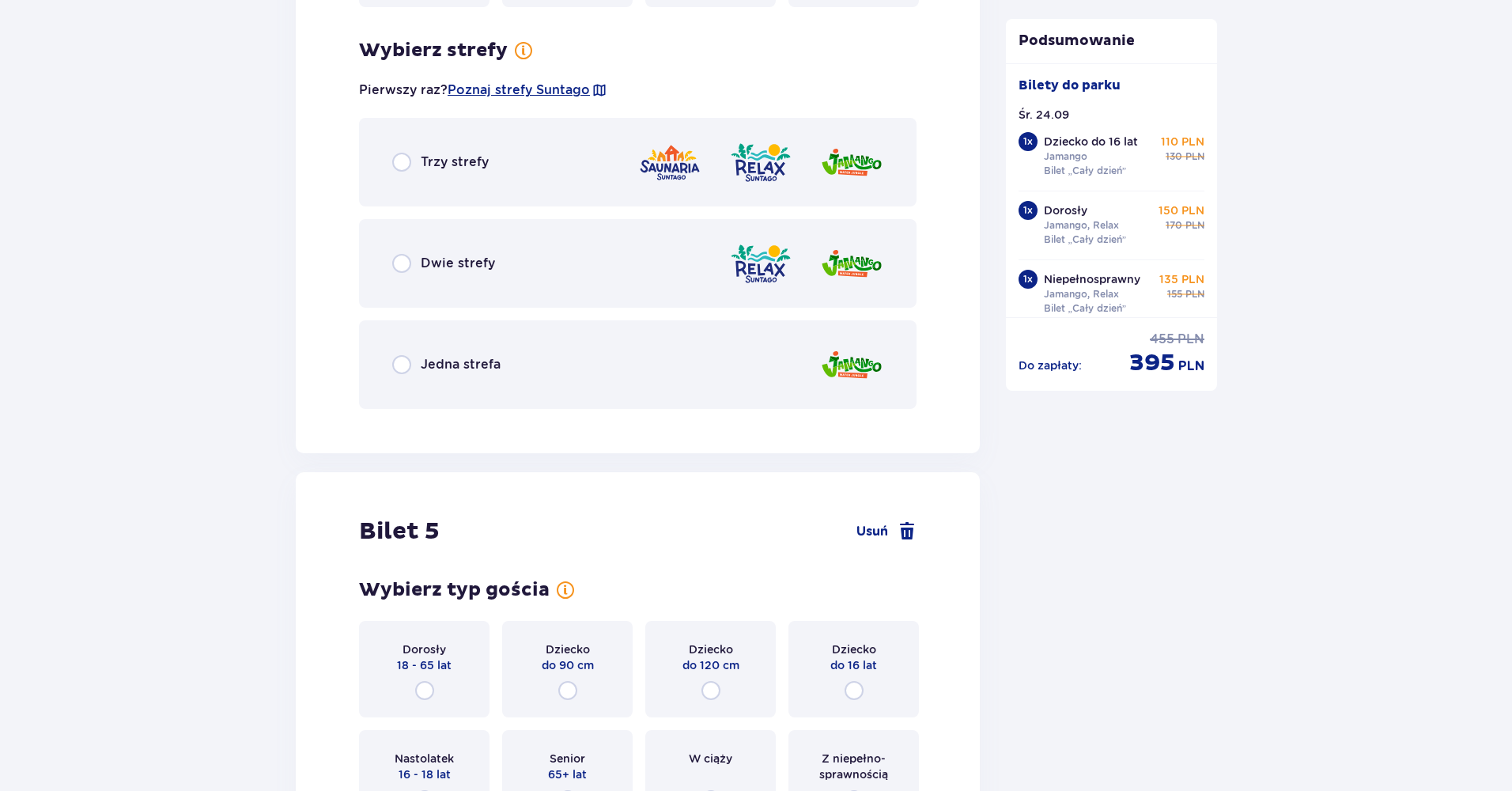
scroll to position [4726, 0]
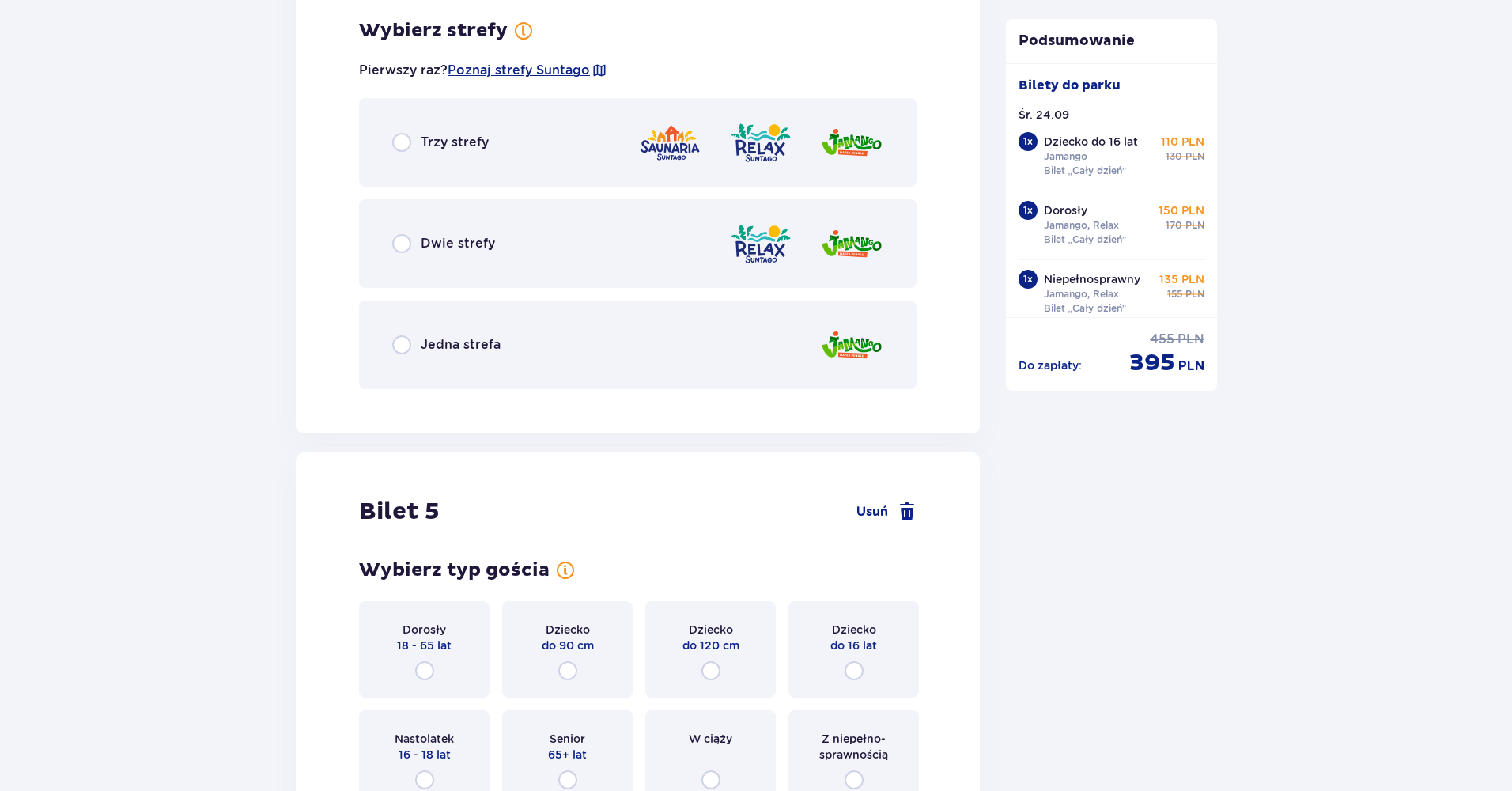
click at [403, 245] on input "radio" at bounding box center [402, 244] width 19 height 19
radio input "true"
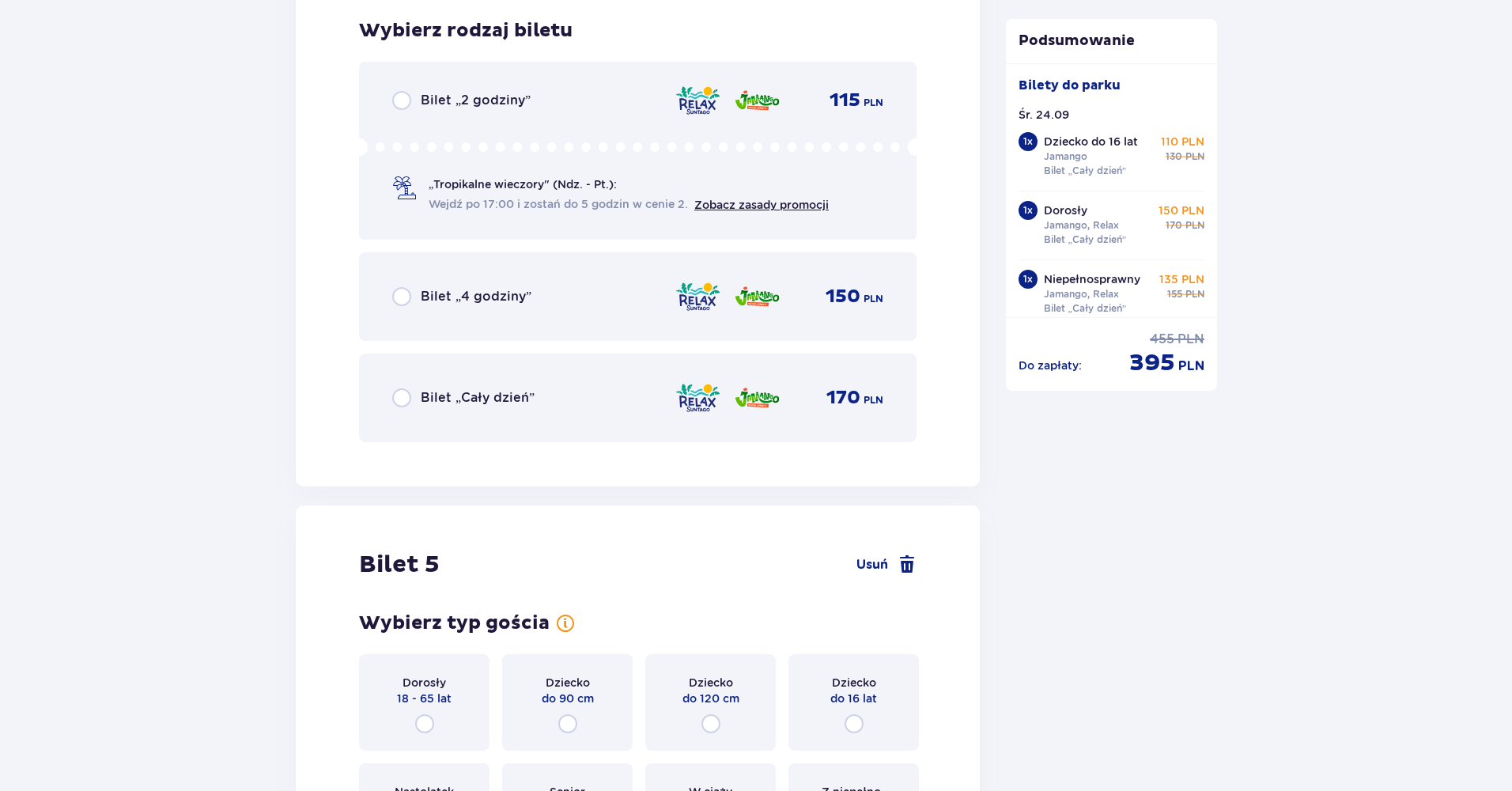
click at [404, 394] on input "radio" at bounding box center [402, 398] width 19 height 19
radio input "true"
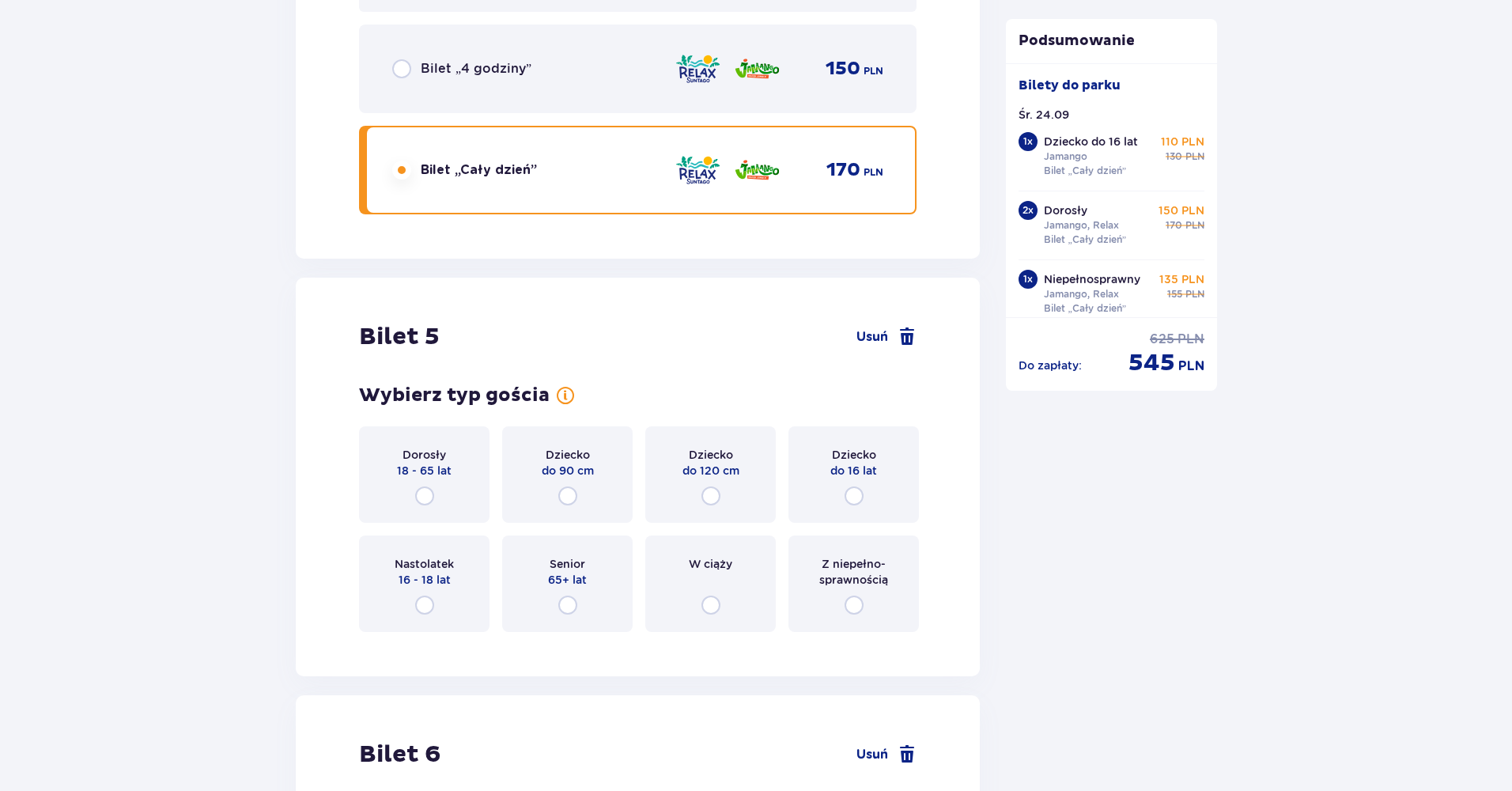
scroll to position [5614, 0]
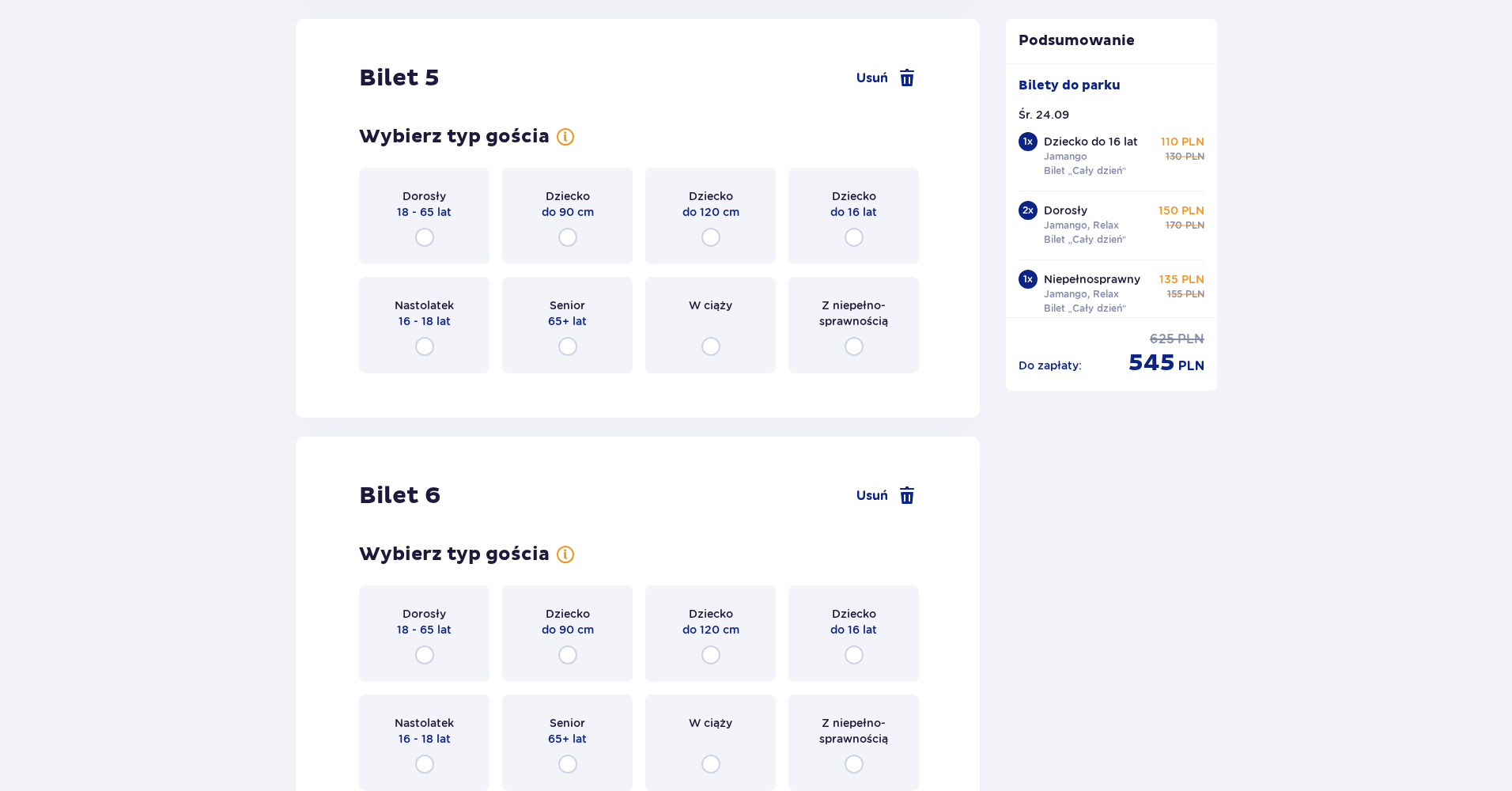
click at [420, 238] on input "radio" at bounding box center [425, 237] width 19 height 19
radio input "true"
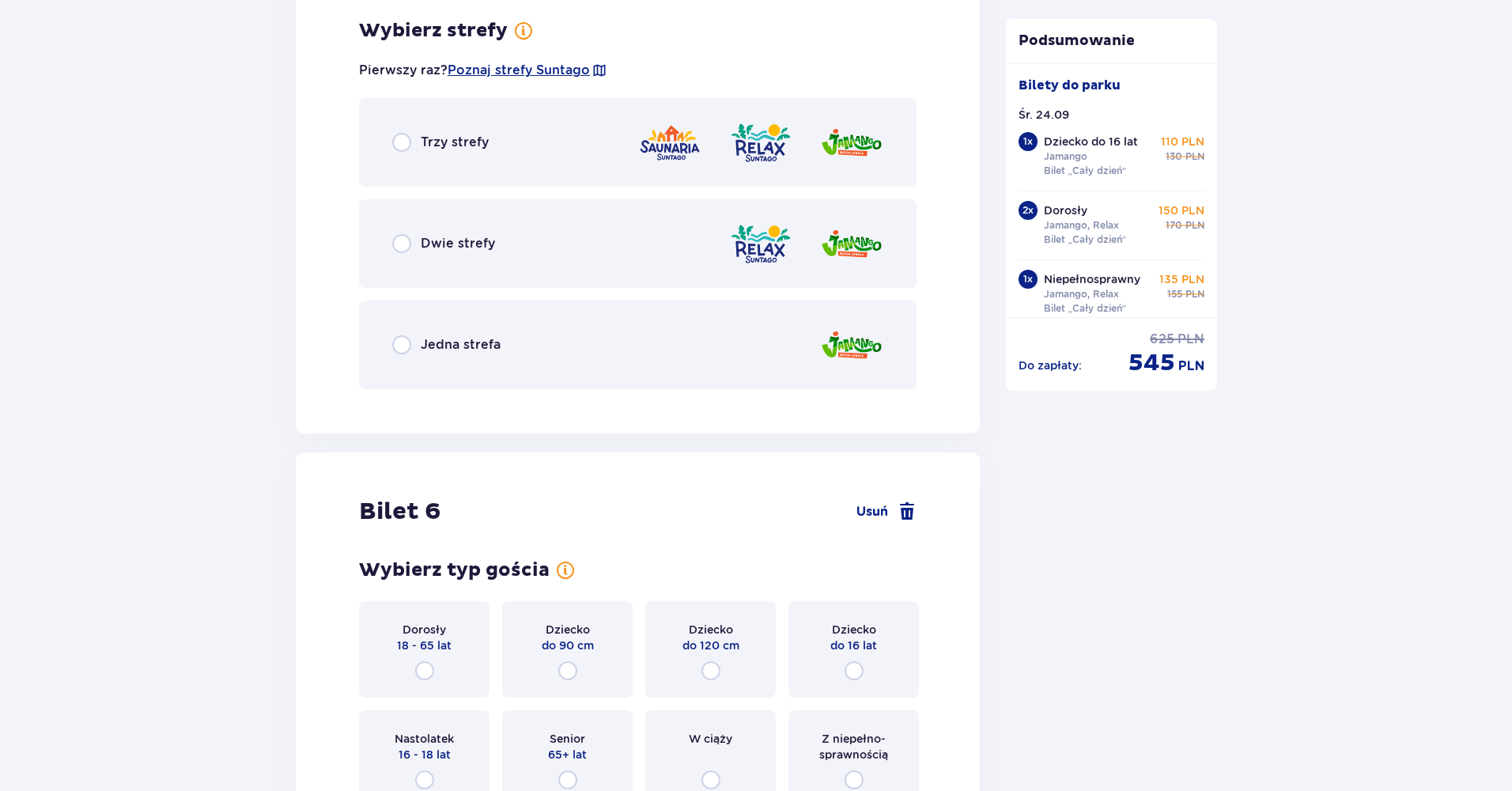
click at [404, 243] on input "radio" at bounding box center [402, 244] width 19 height 19
radio input "true"
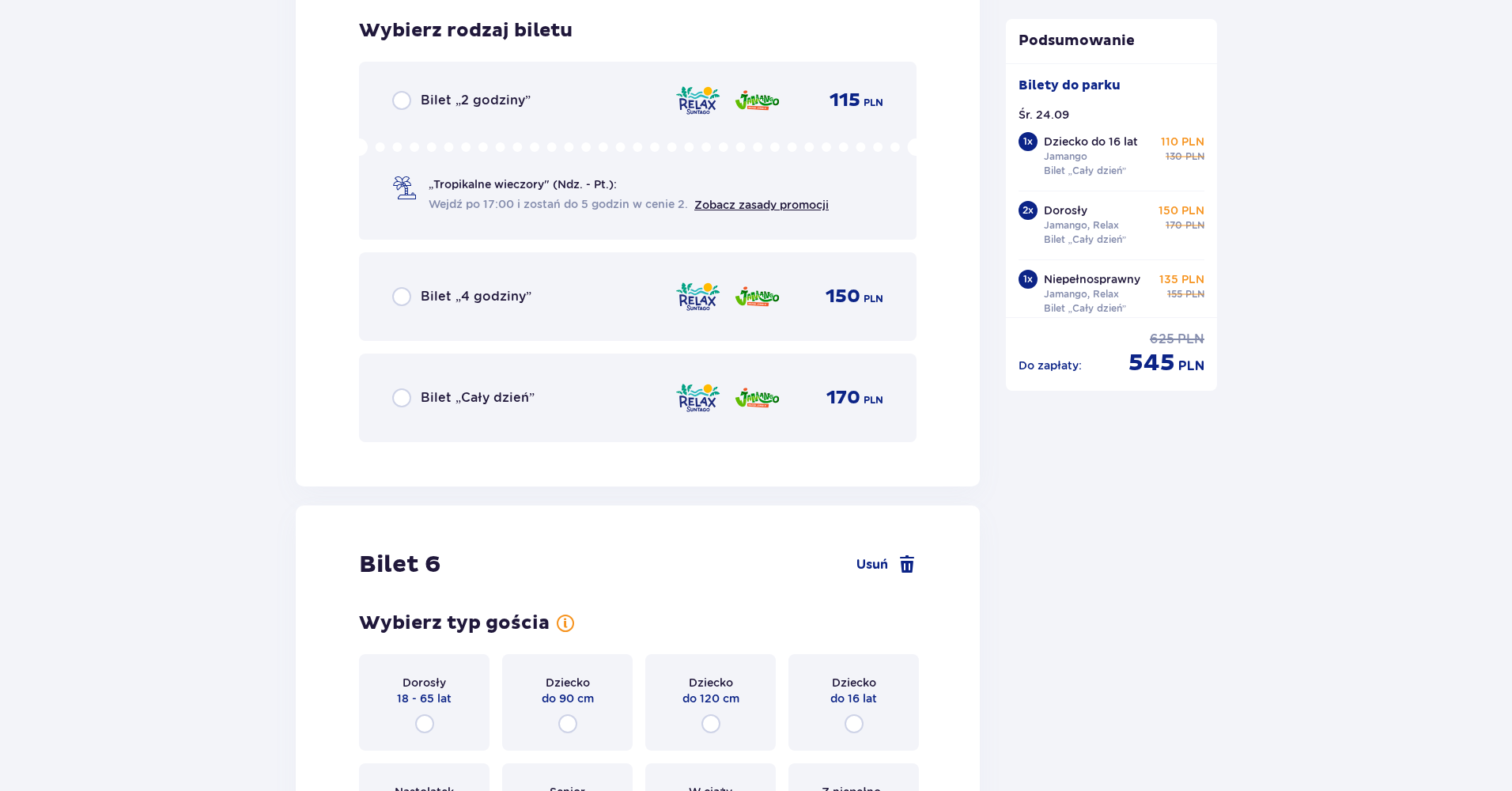
click at [408, 400] on input "radio" at bounding box center [402, 398] width 19 height 19
radio input "true"
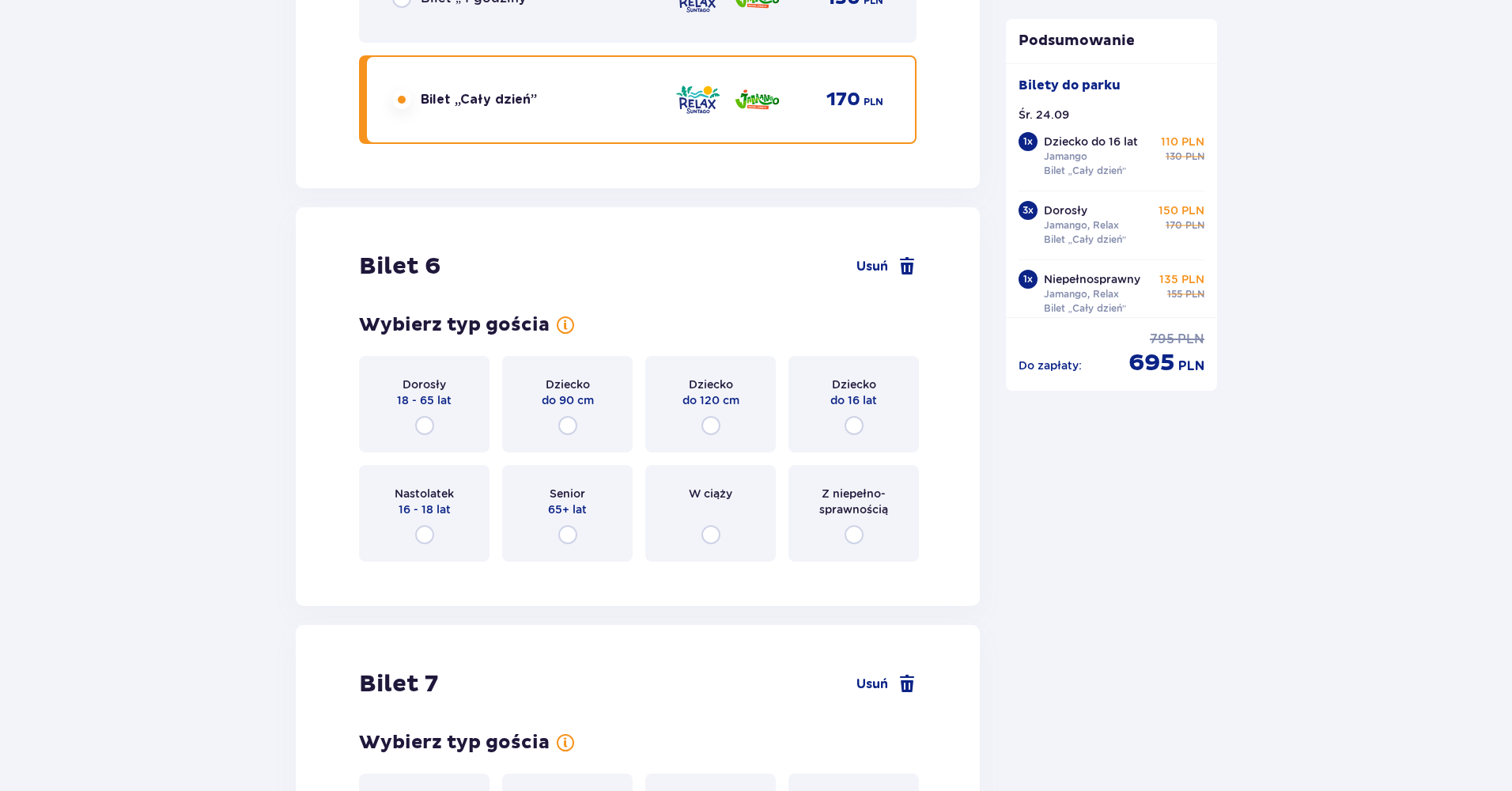
scroll to position [6889, 0]
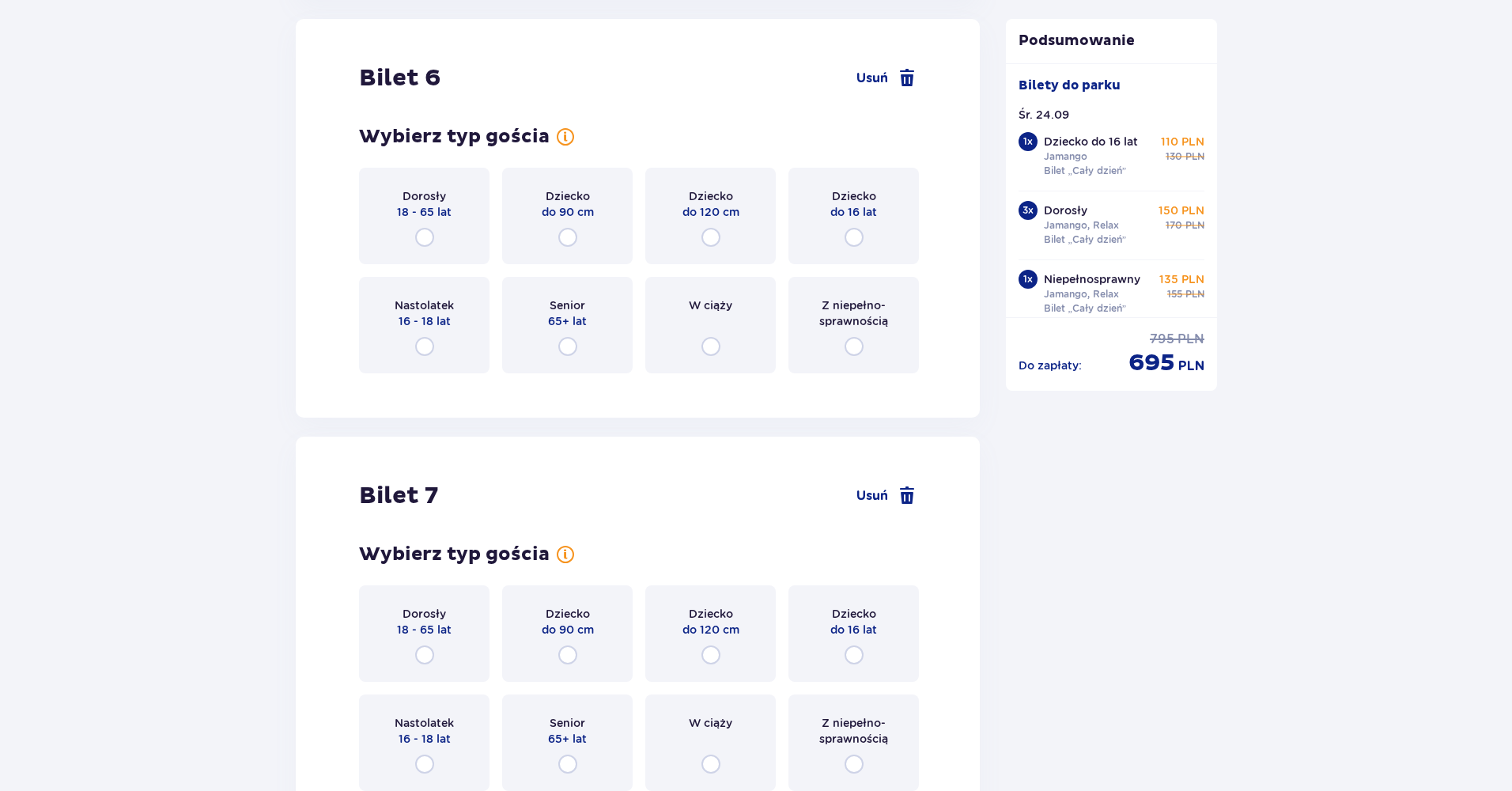
click at [426, 239] on input "radio" at bounding box center [425, 237] width 19 height 19
radio input "true"
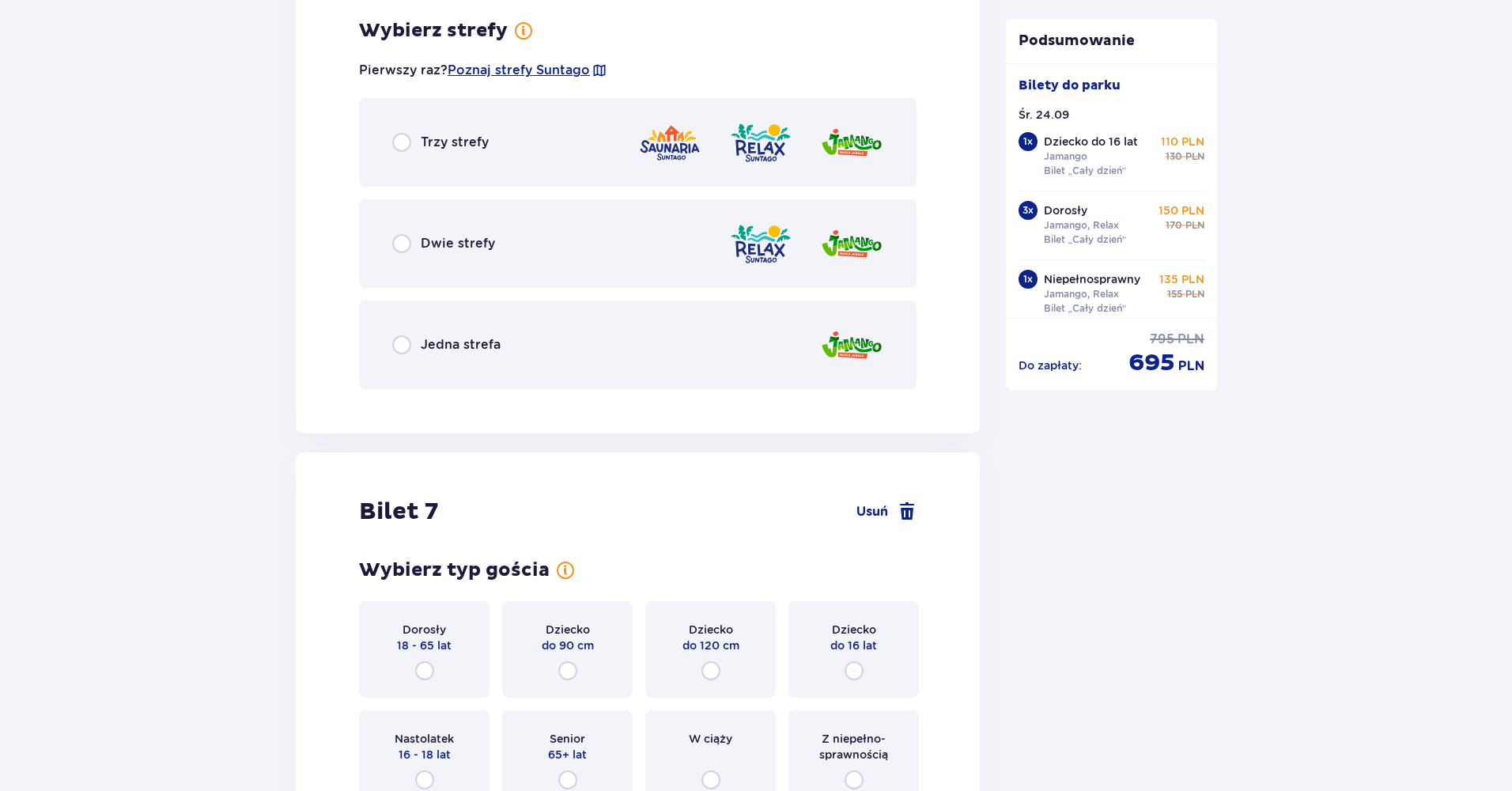
click at [409, 240] on input "radio" at bounding box center [402, 244] width 19 height 19
radio input "true"
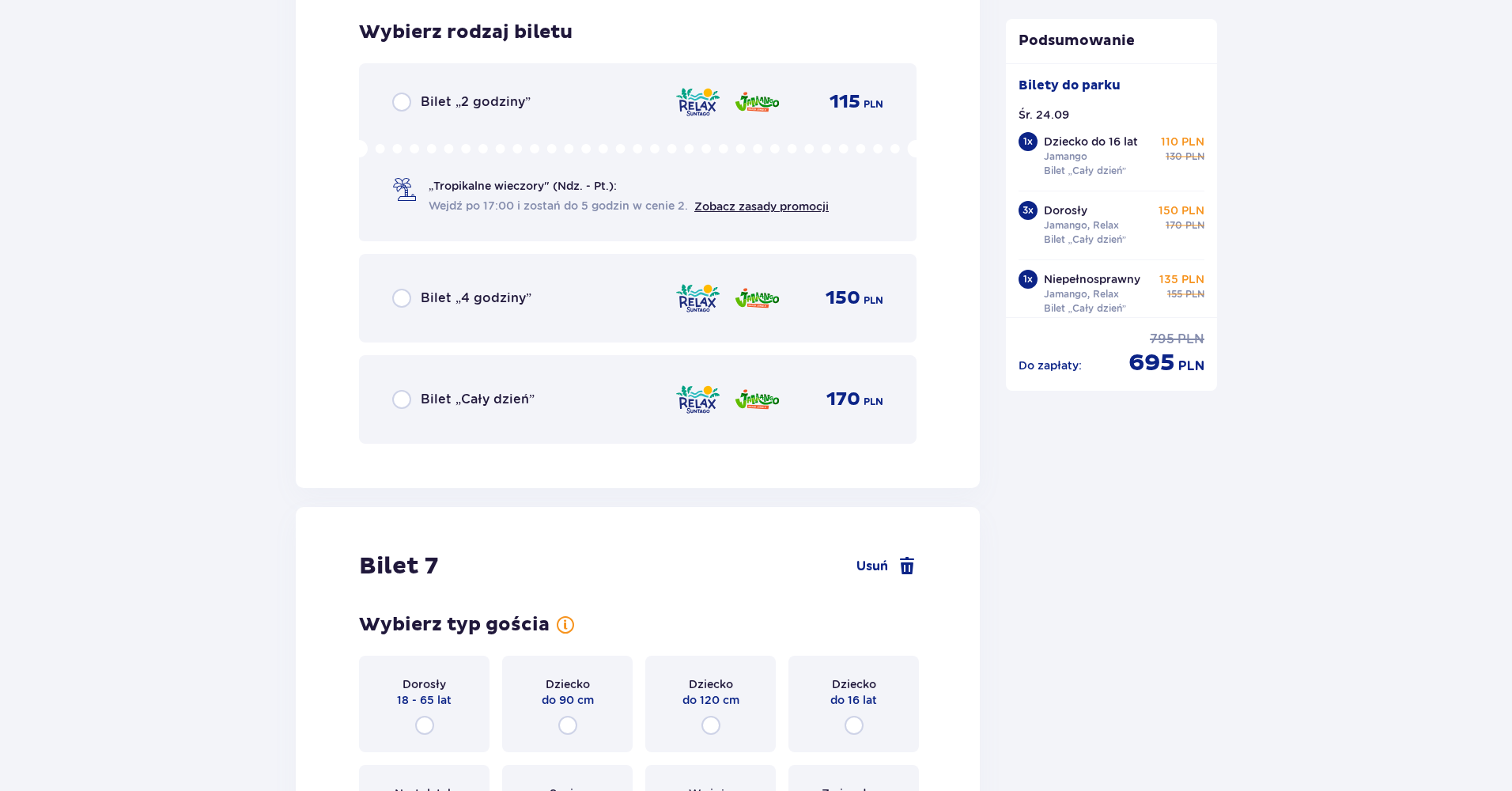
scroll to position [7676, 0]
click at [411, 395] on div "Bilet „Cały dzień”" at bounding box center [463, 398] width 142 height 19
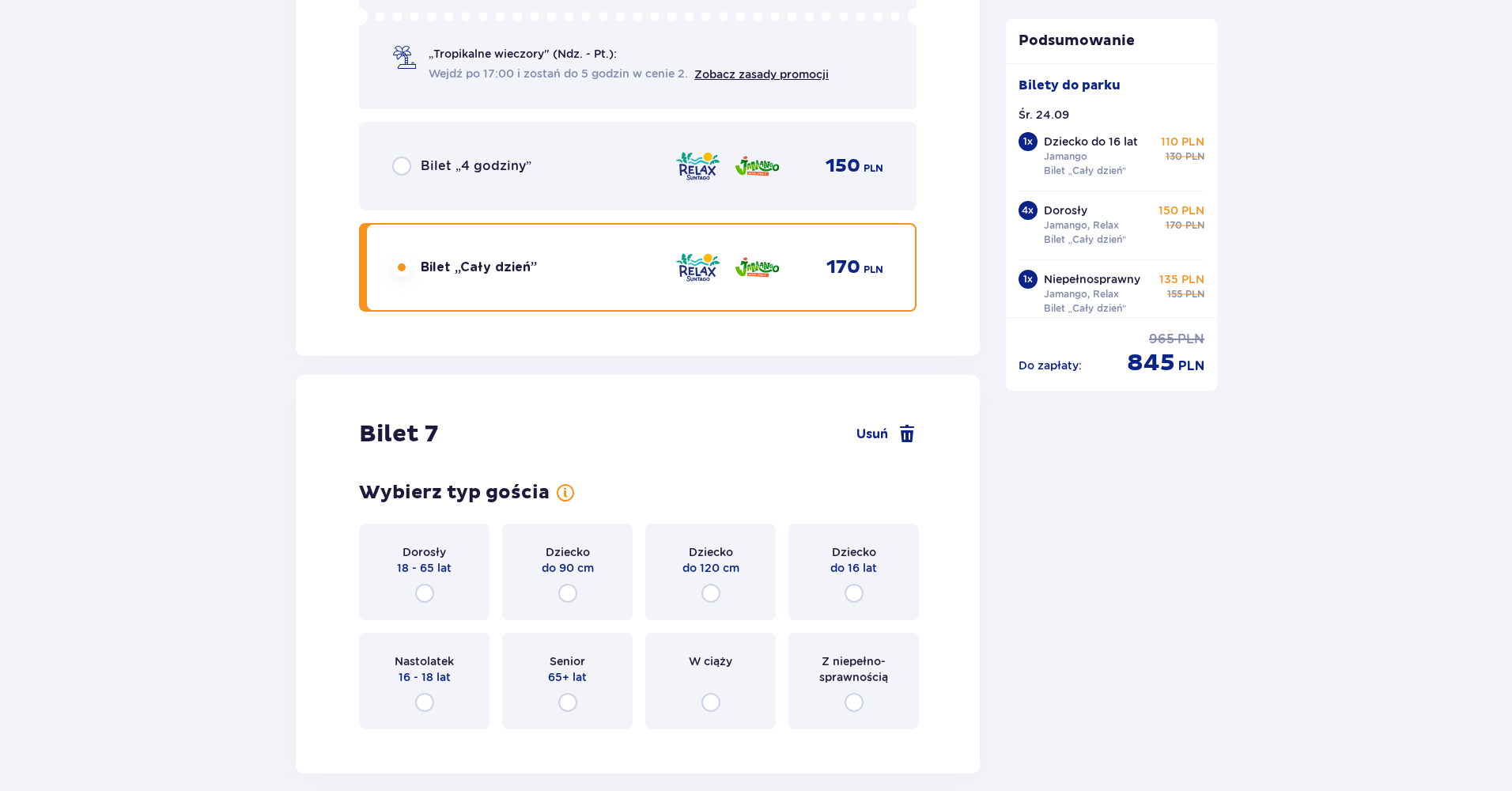
scroll to position [7960, 0]
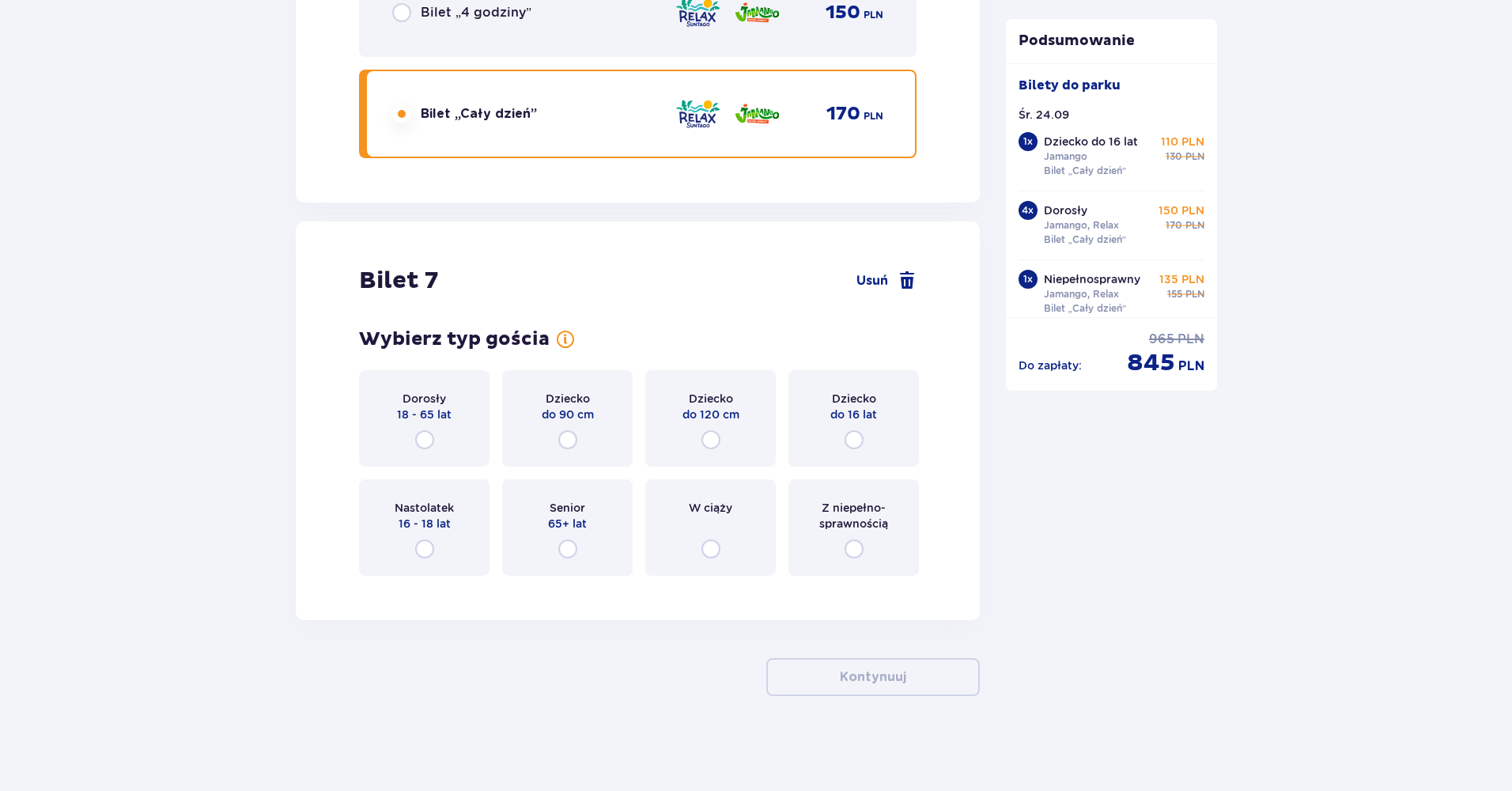
click at [422, 435] on input "radio" at bounding box center [425, 440] width 19 height 19
radio input "true"
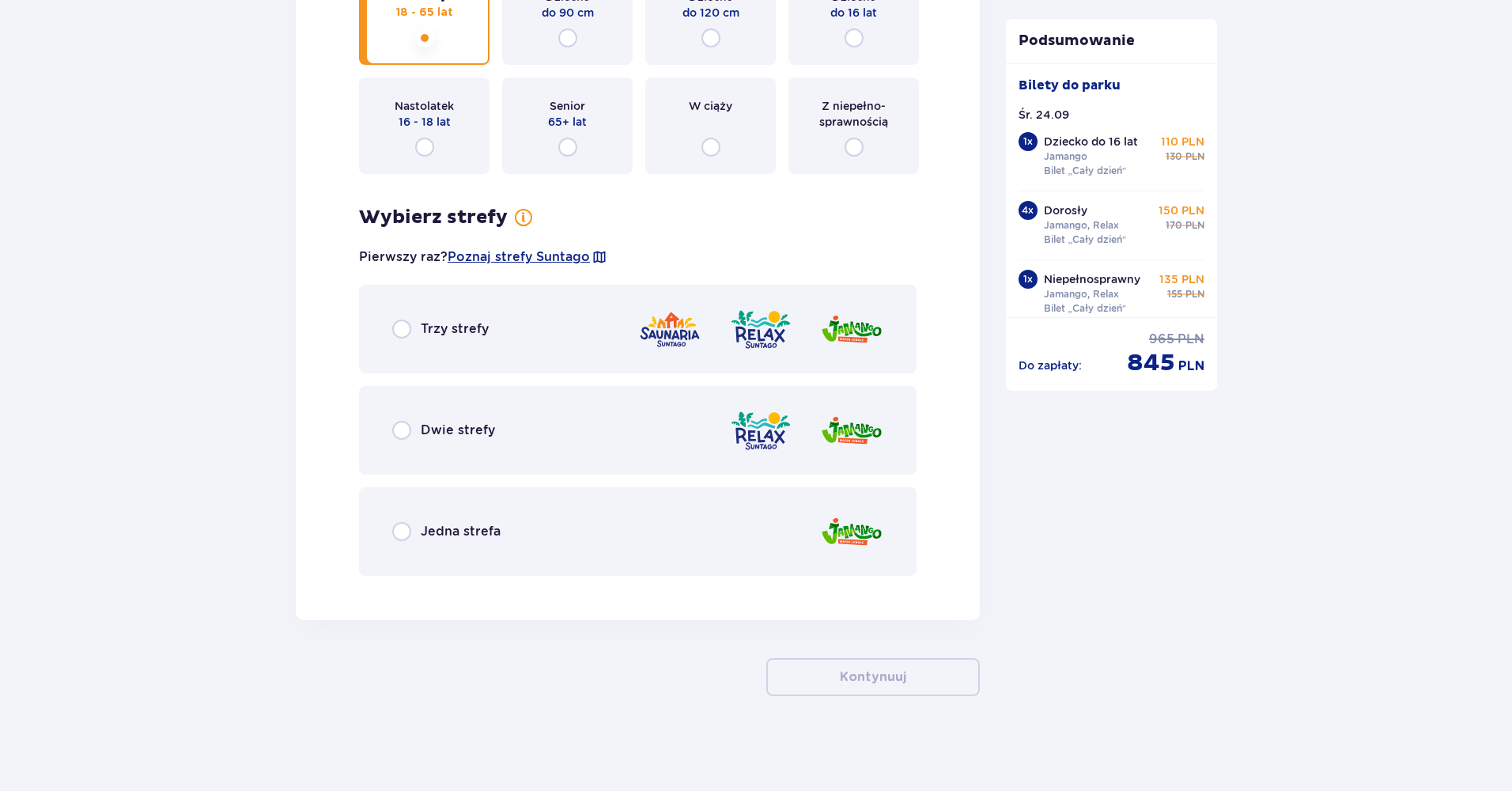
click at [405, 424] on input "radio" at bounding box center [402, 431] width 19 height 19
radio input "true"
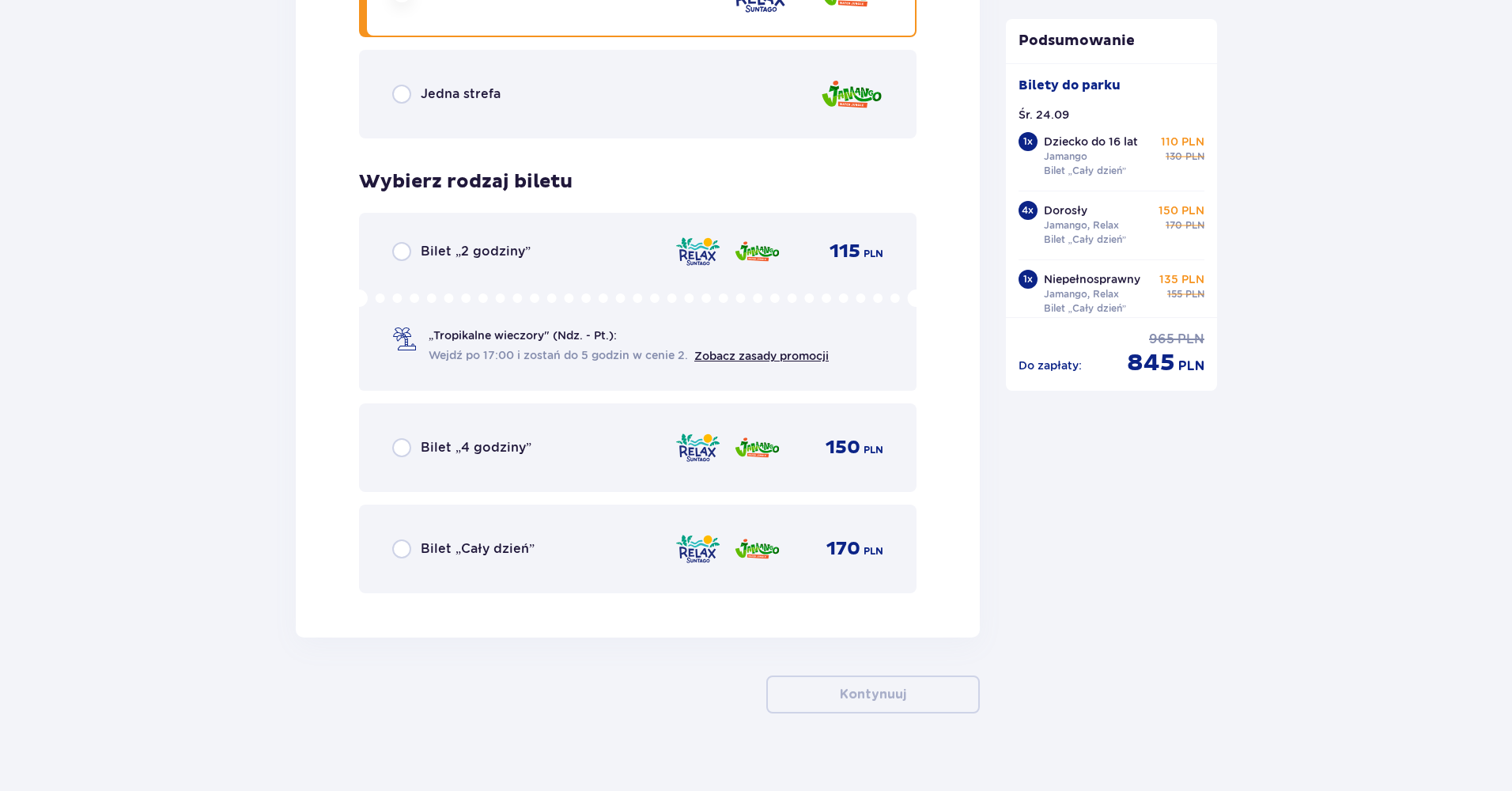
scroll to position [8816, 0]
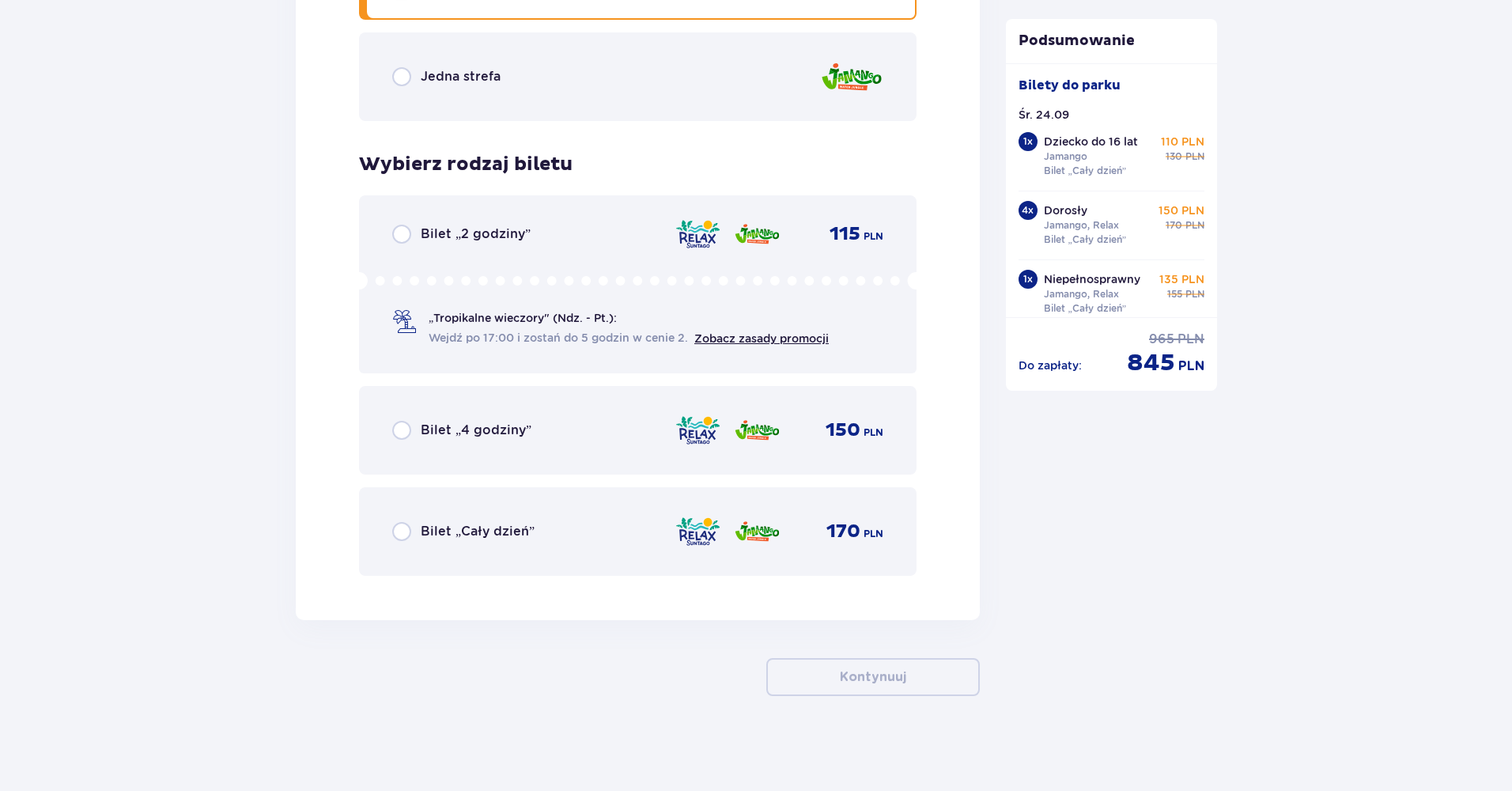
click at [407, 531] on input "radio" at bounding box center [402, 532] width 19 height 19
radio input "true"
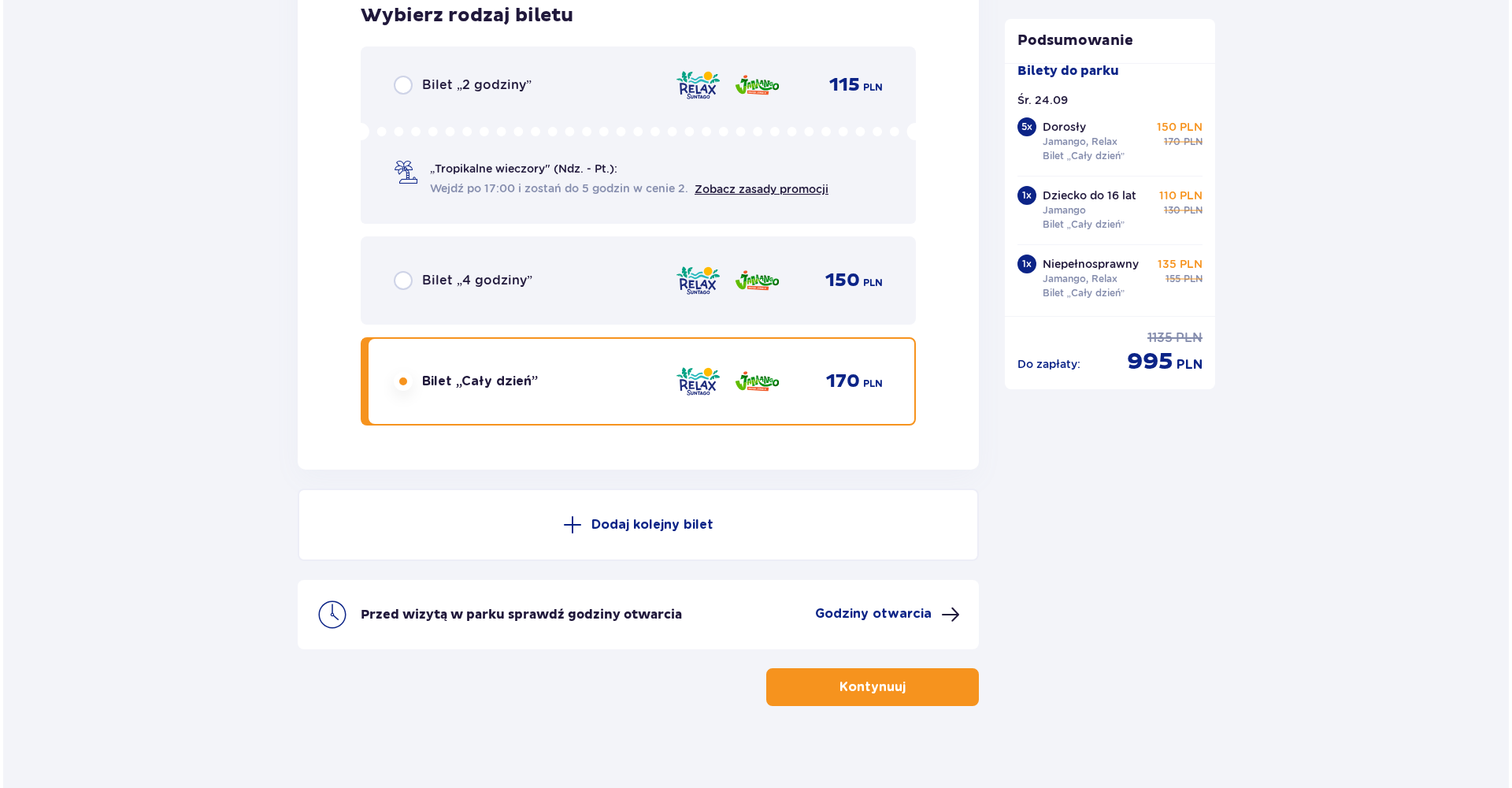
scroll to position [8944, 0]
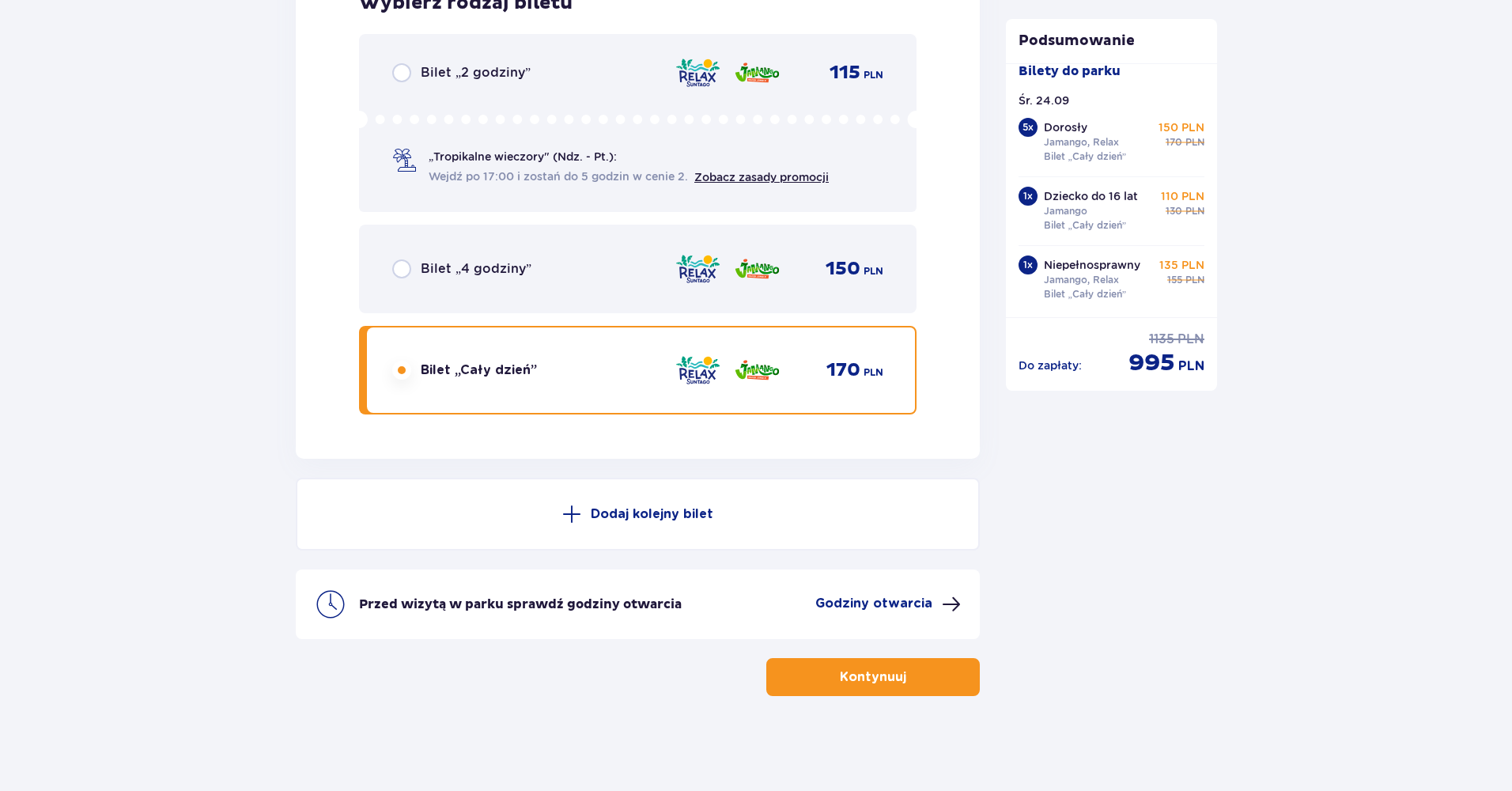
click at [878, 606] on p "Godziny otwarcia" at bounding box center [873, 603] width 117 height 17
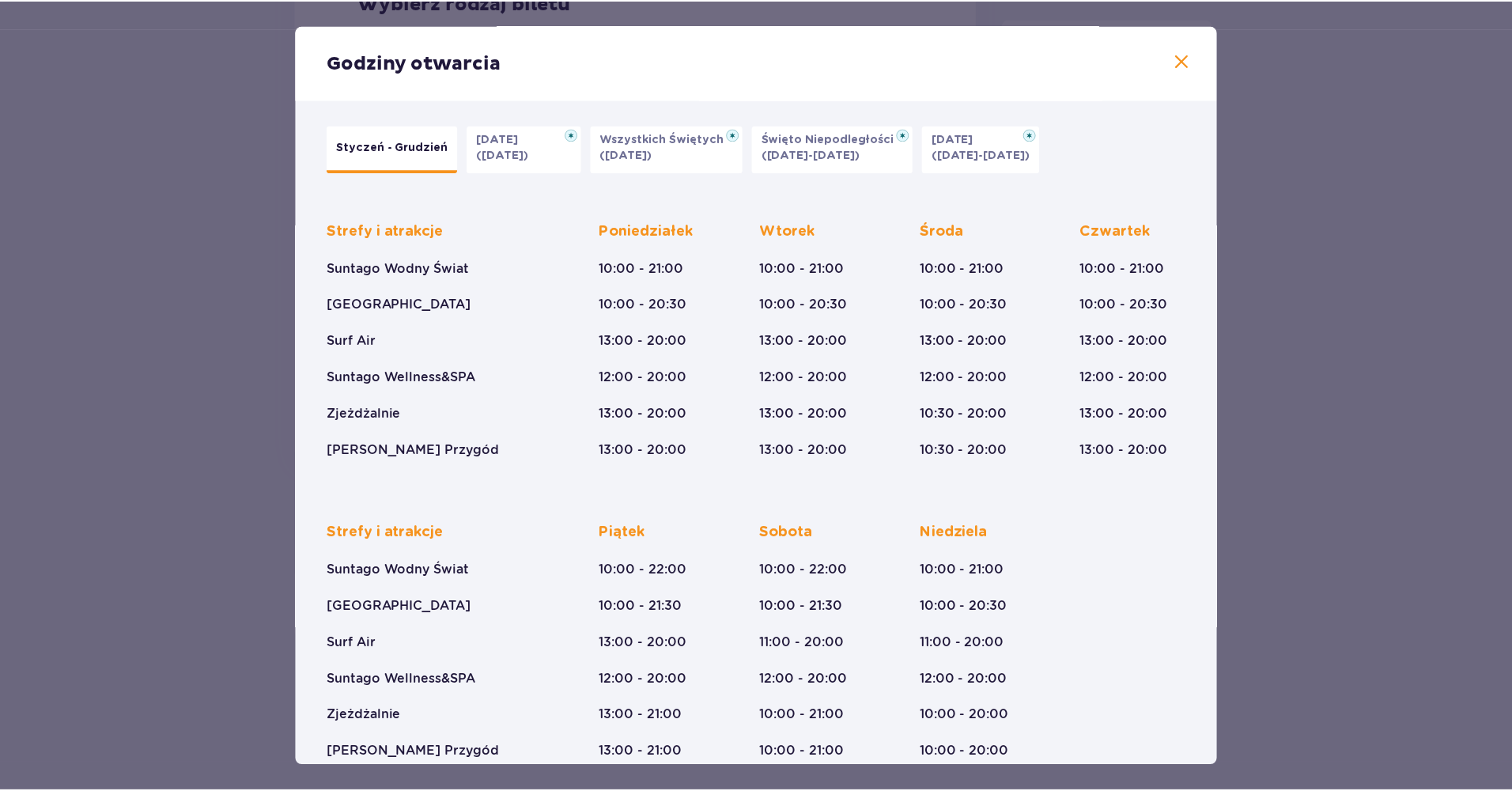
scroll to position [30, 0]
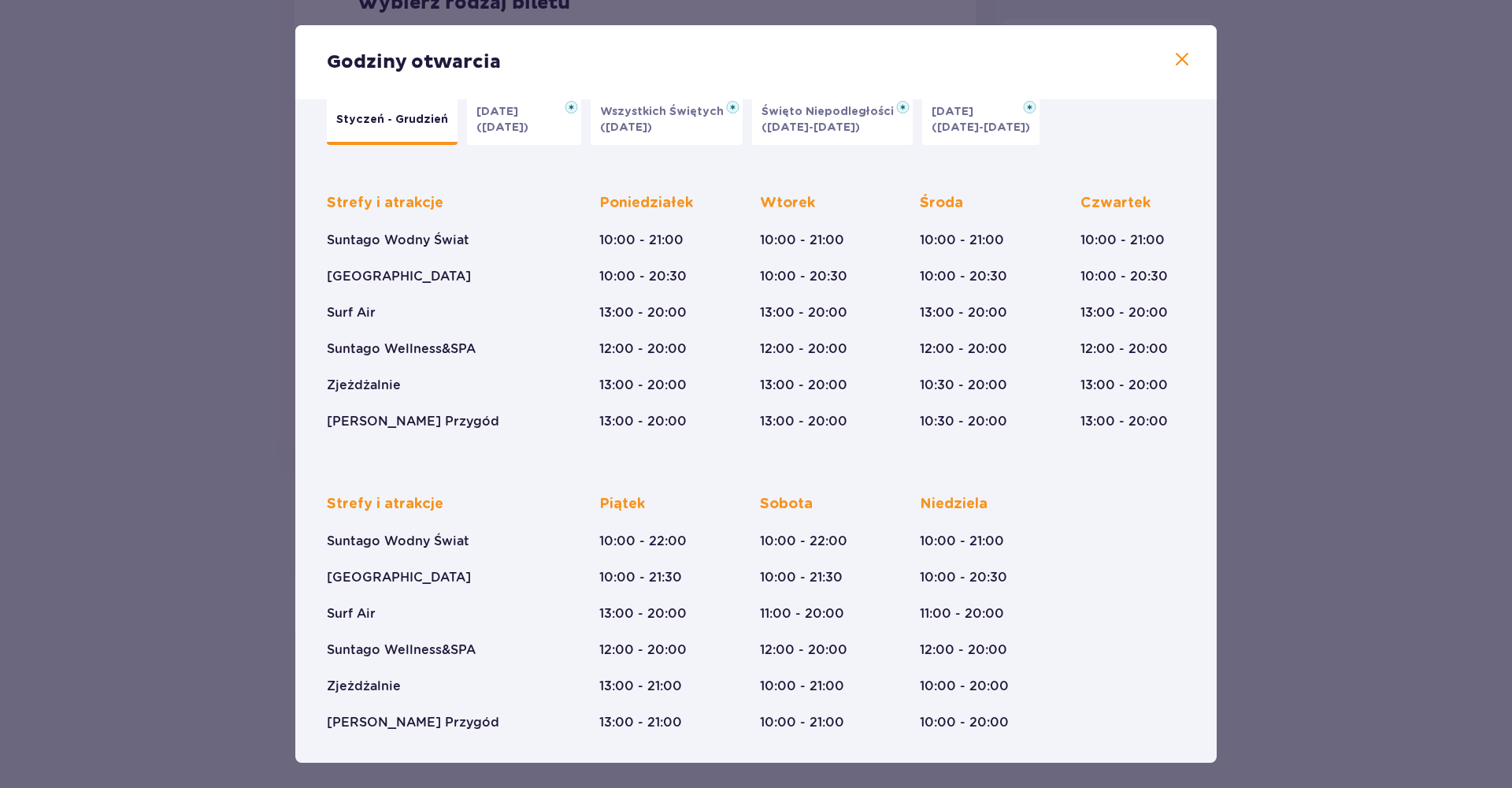
click at [1176, 58] on span at bounding box center [1182, 60] width 19 height 19
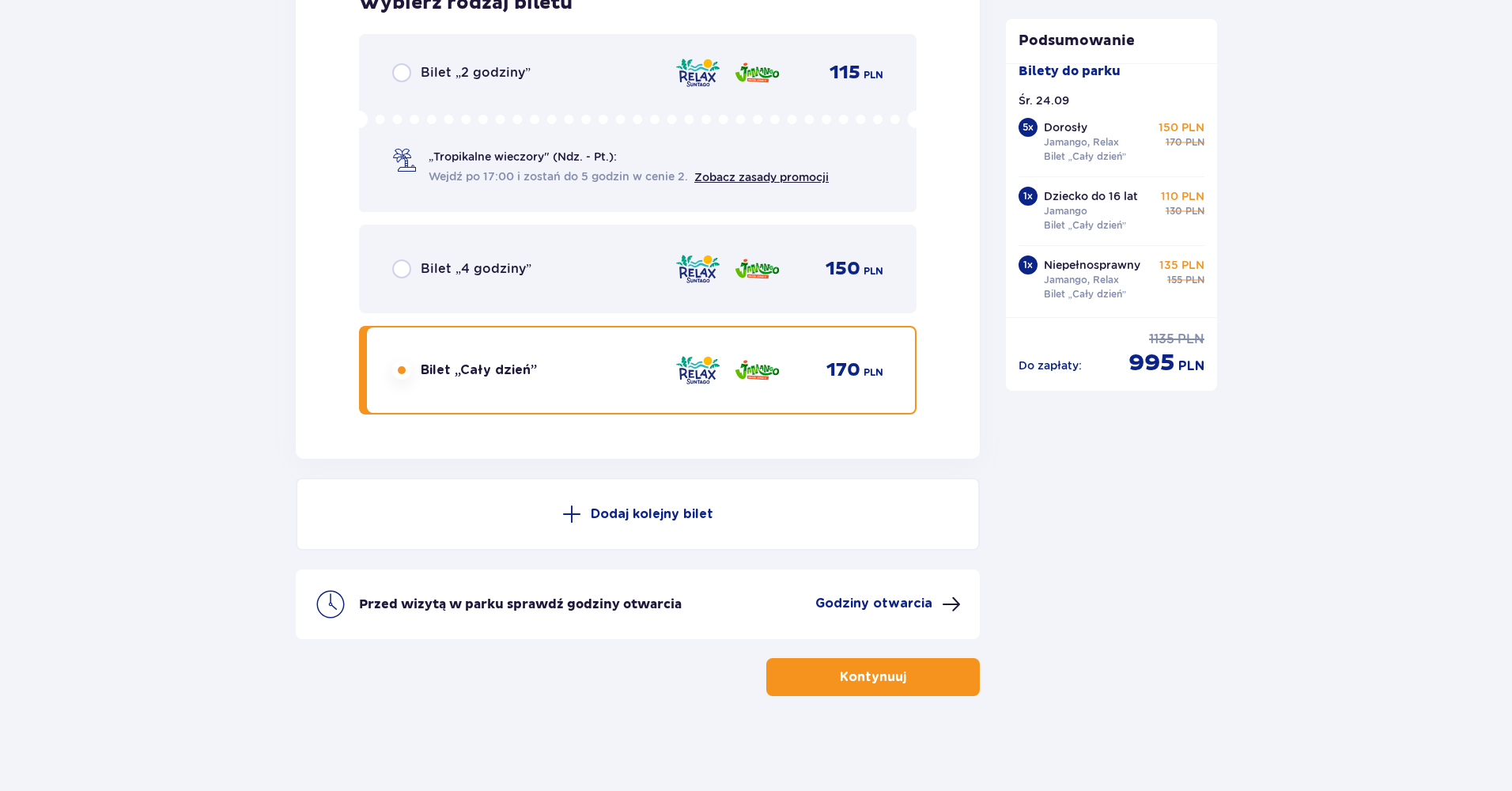
click at [854, 681] on p "Kontynuuj" at bounding box center [873, 677] width 67 height 17
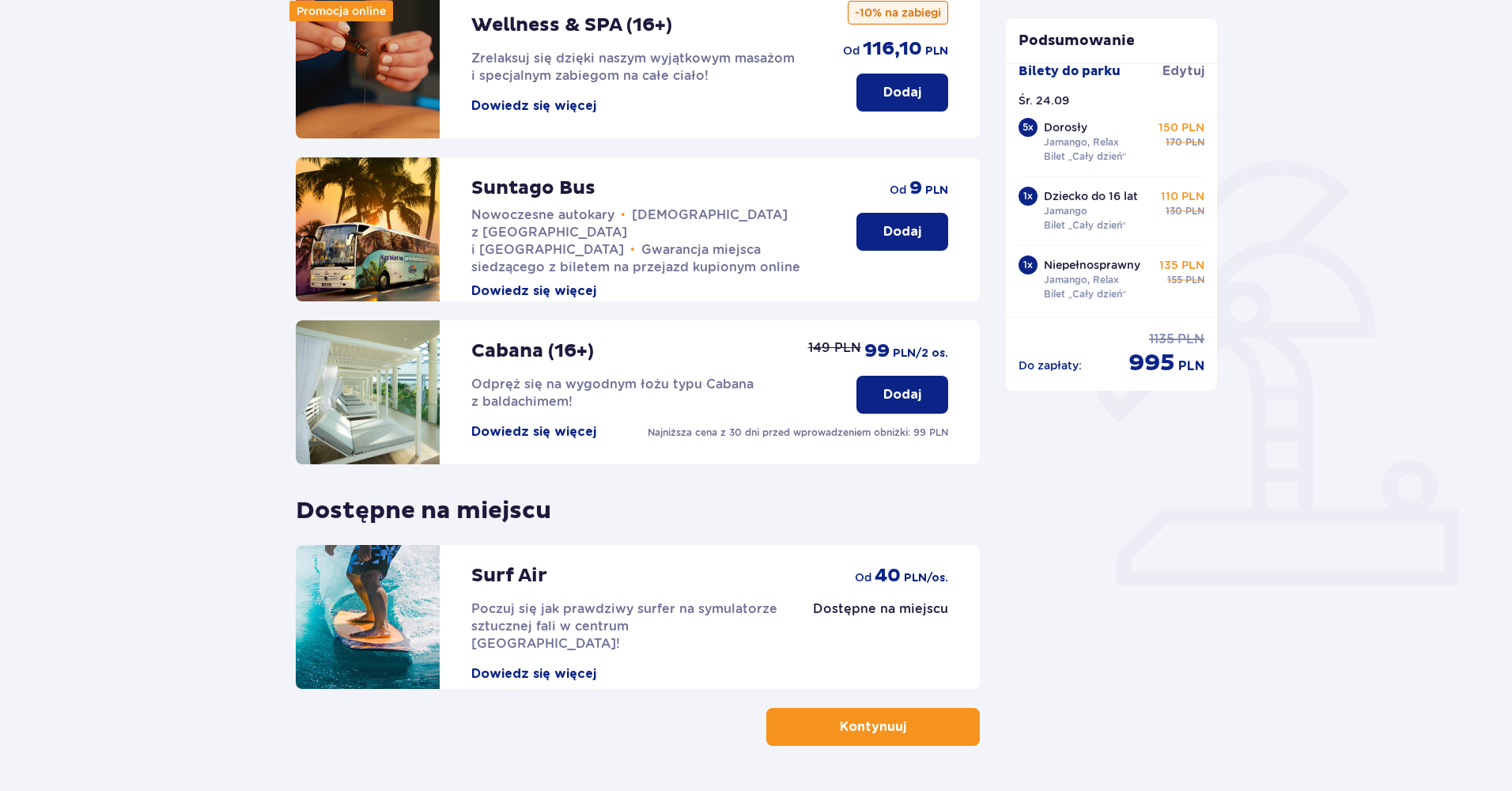
scroll to position [282, 0]
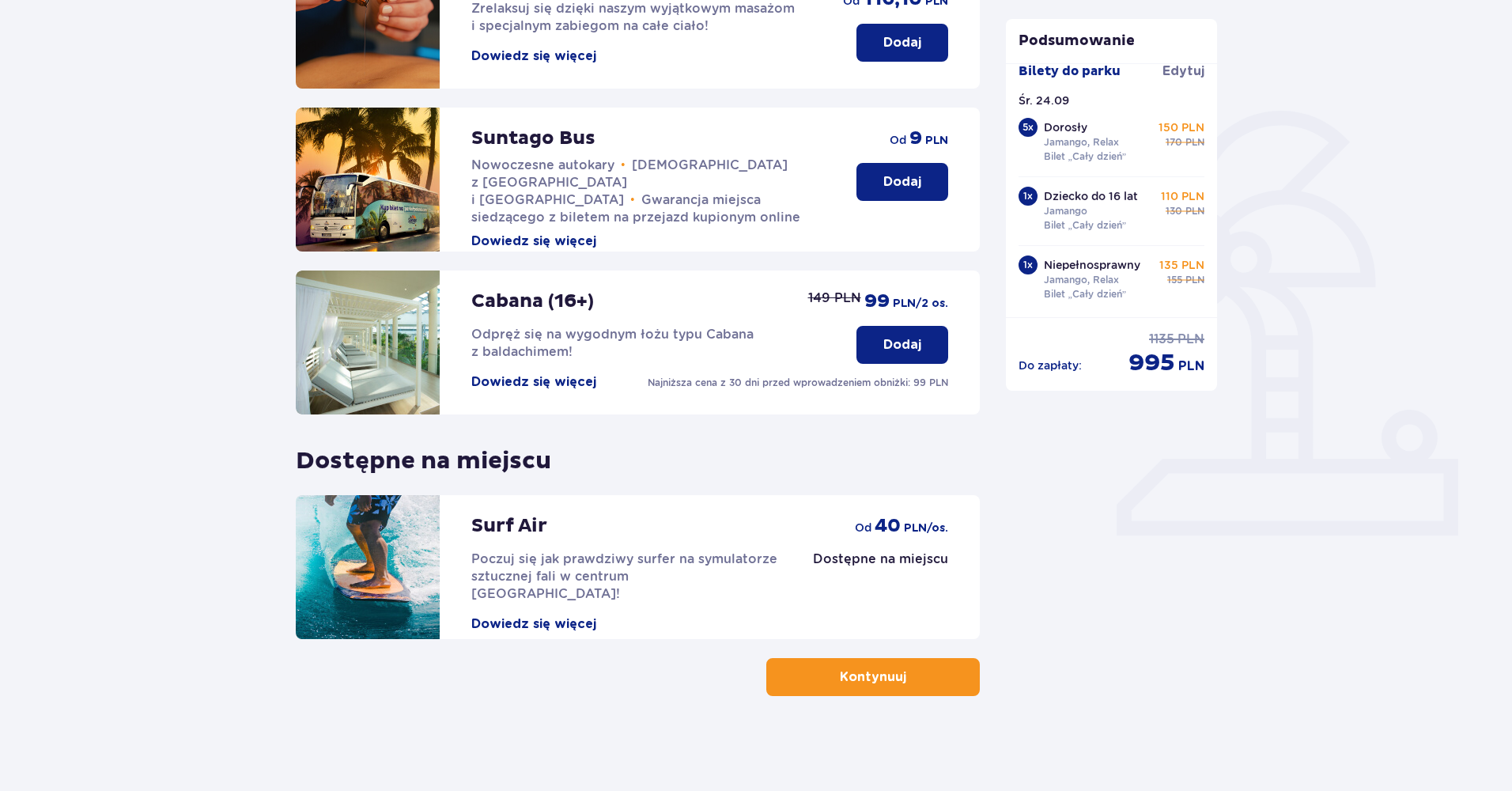
click at [840, 679] on p "Kontynuuj" at bounding box center [873, 677] width 67 height 17
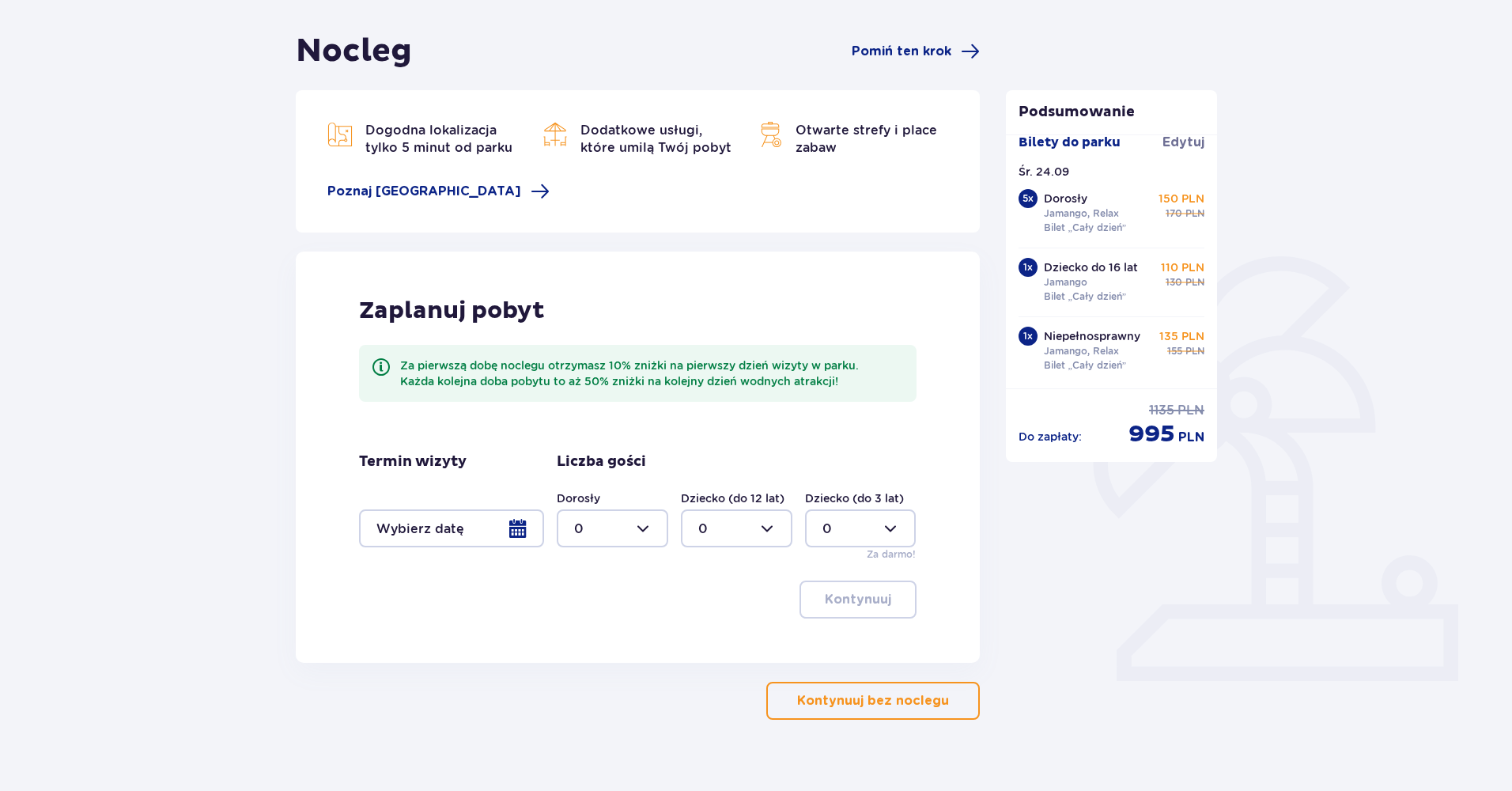
scroll to position [148, 0]
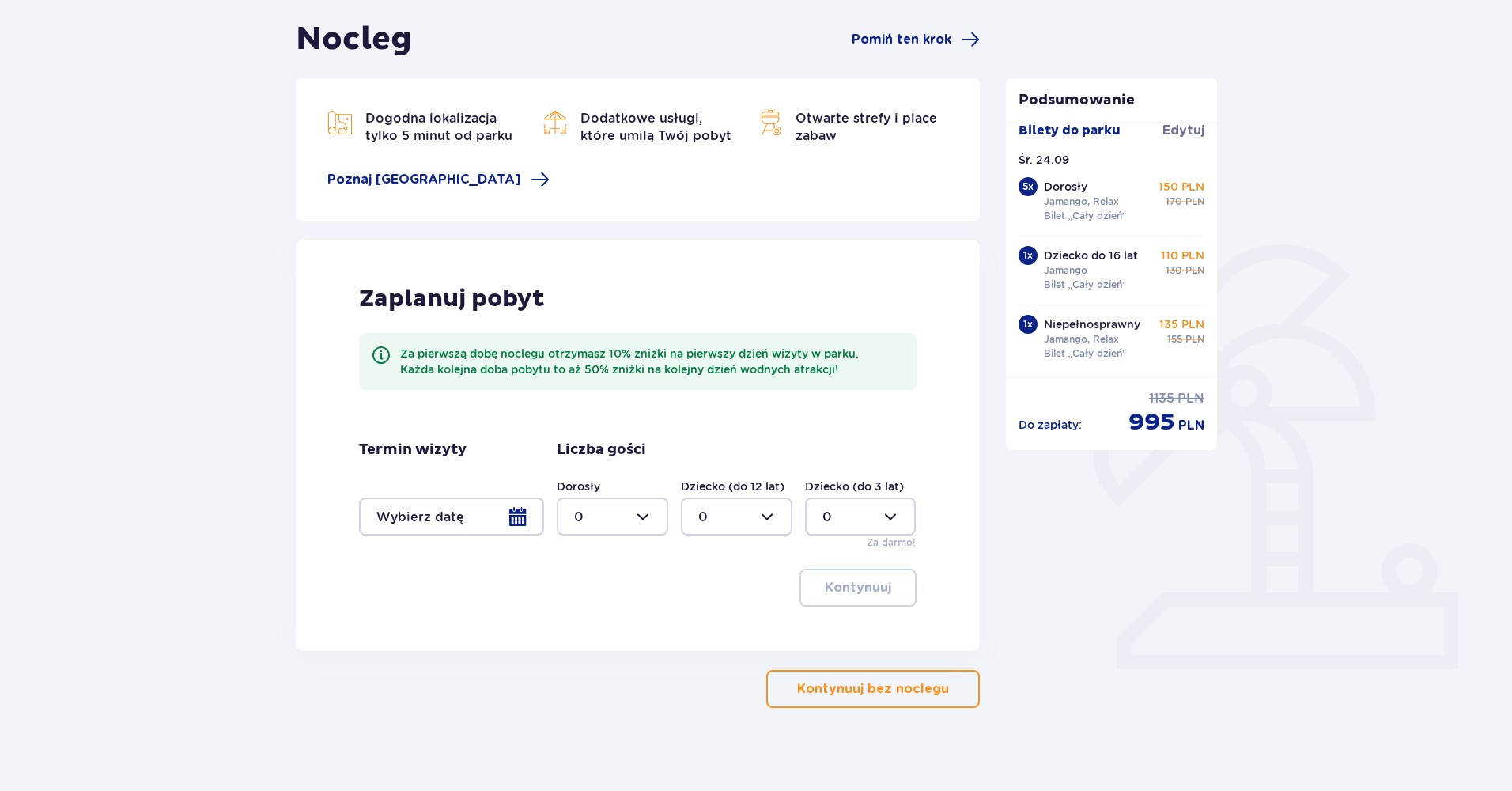
click at [840, 691] on p "Kontynuuj bez noclegu" at bounding box center [872, 689] width 152 height 17
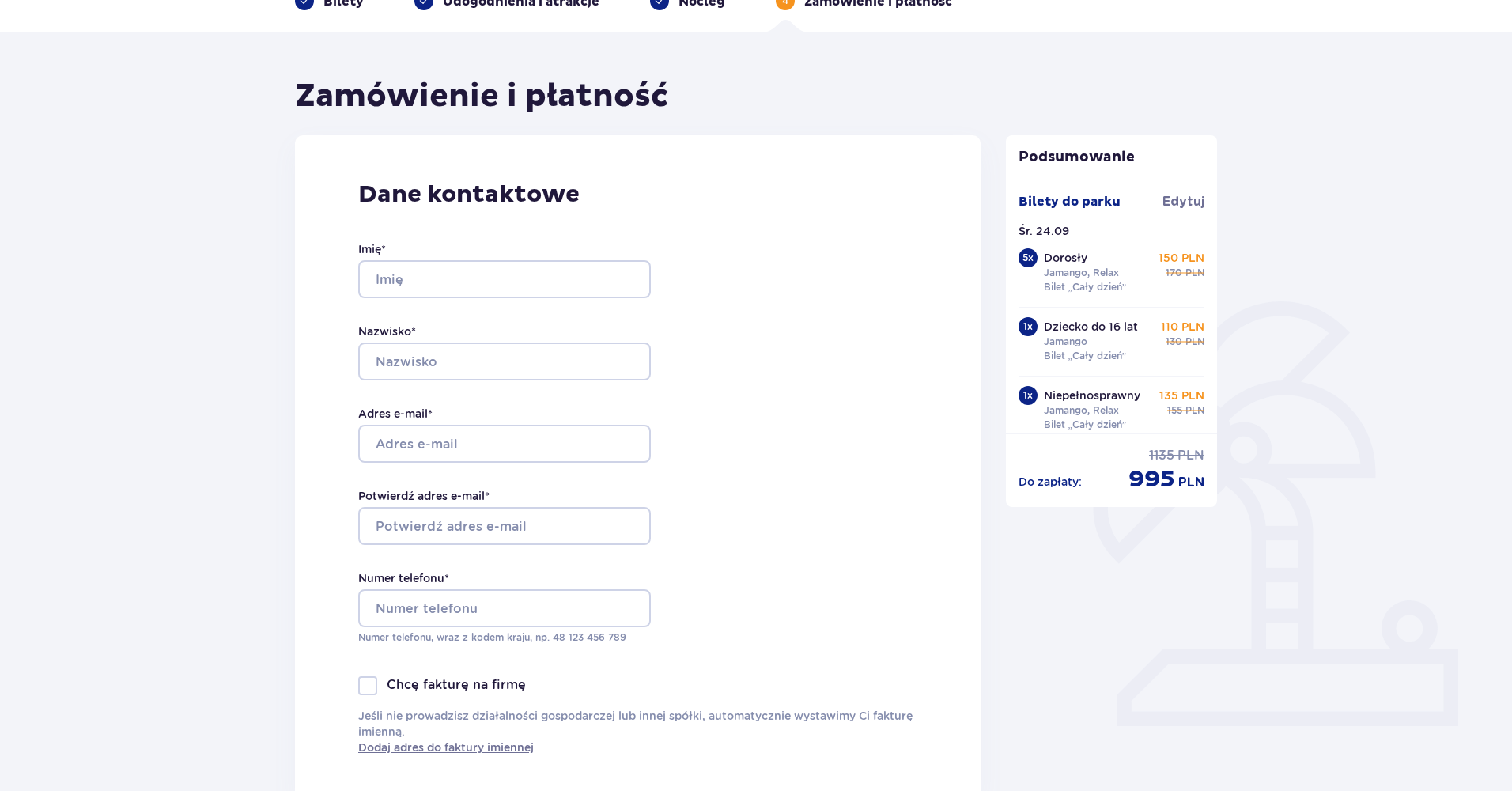
scroll to position [167, 0]
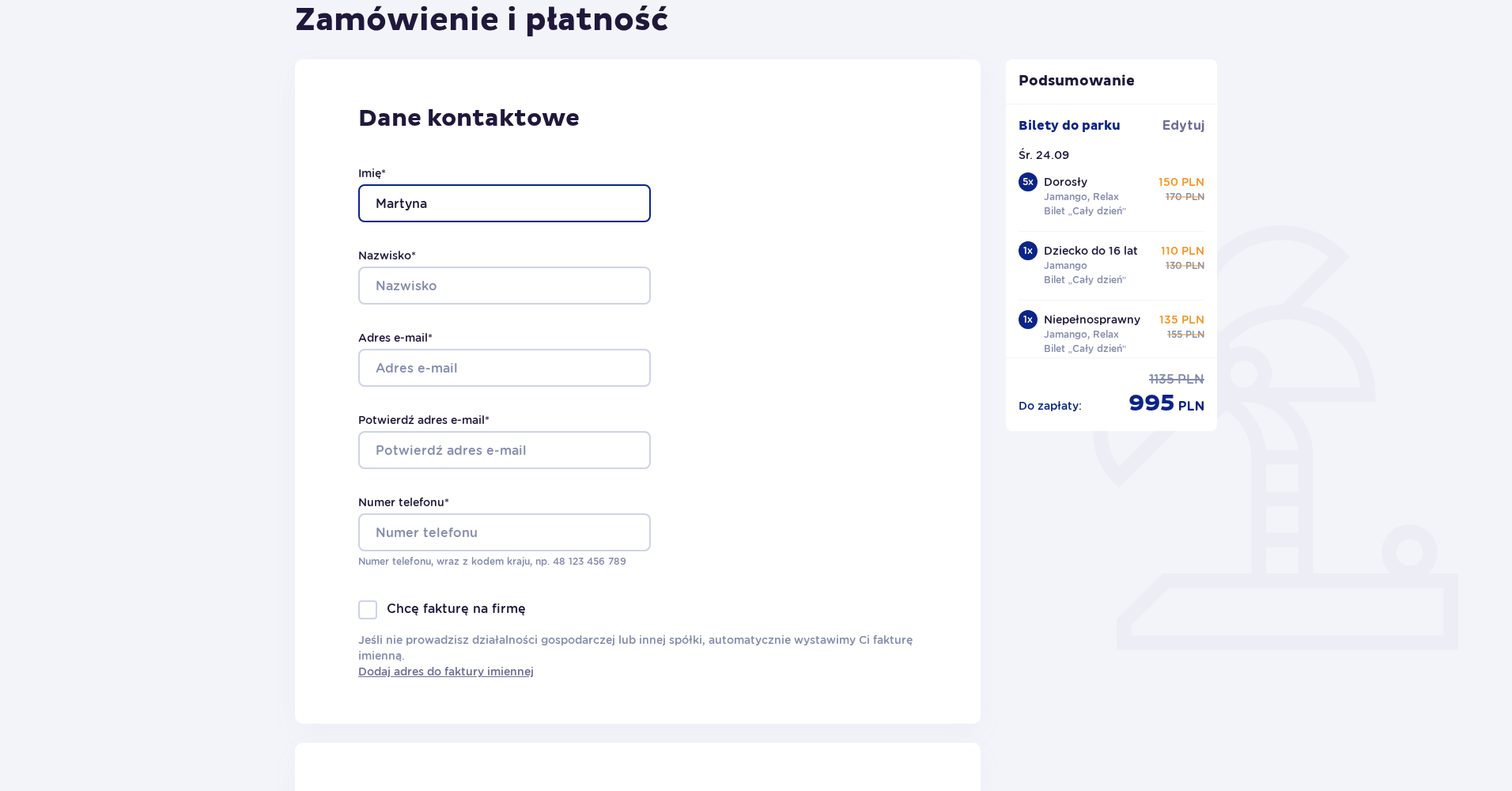
type input "Martyna"
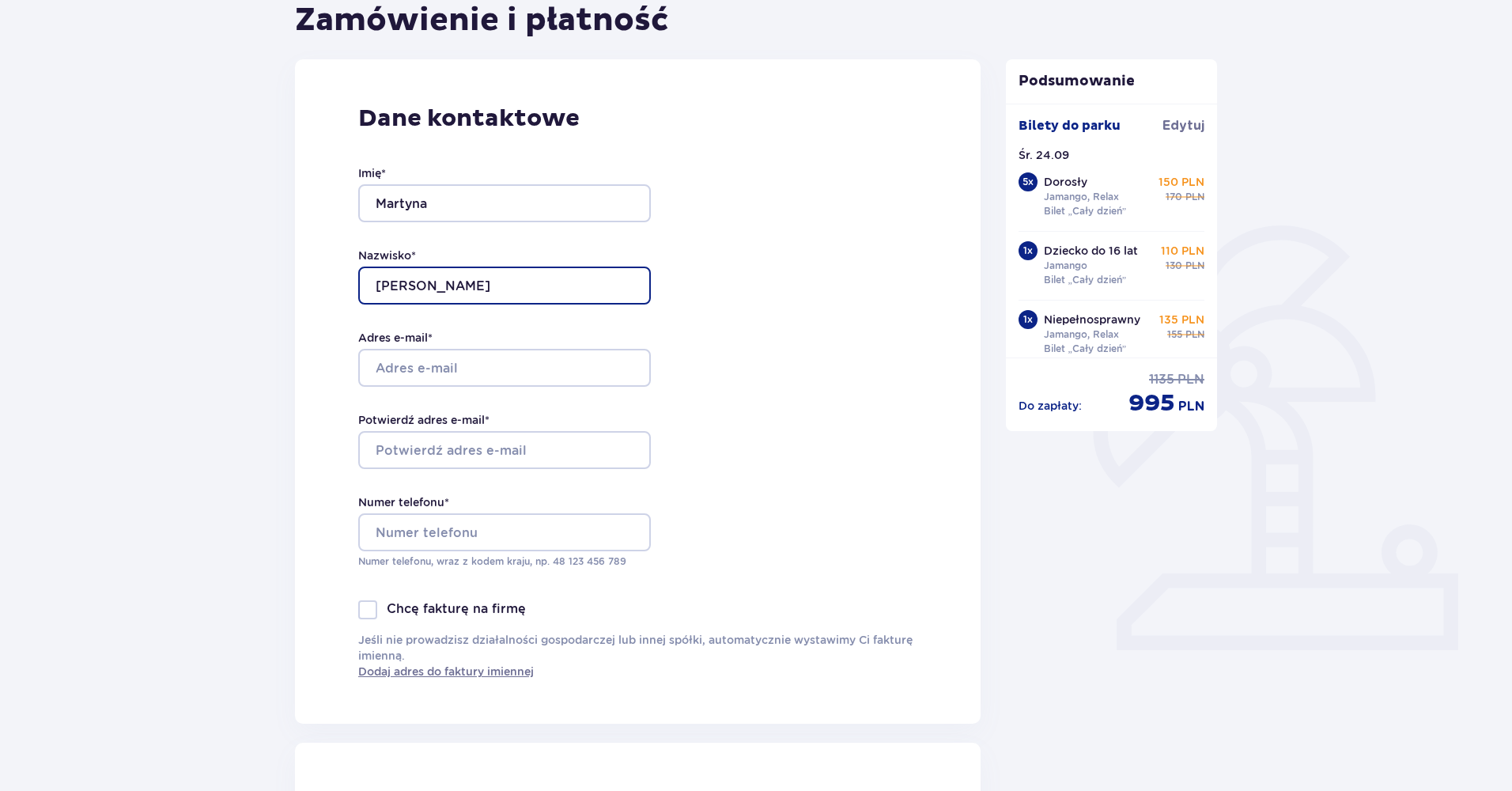
type input "Stachyra"
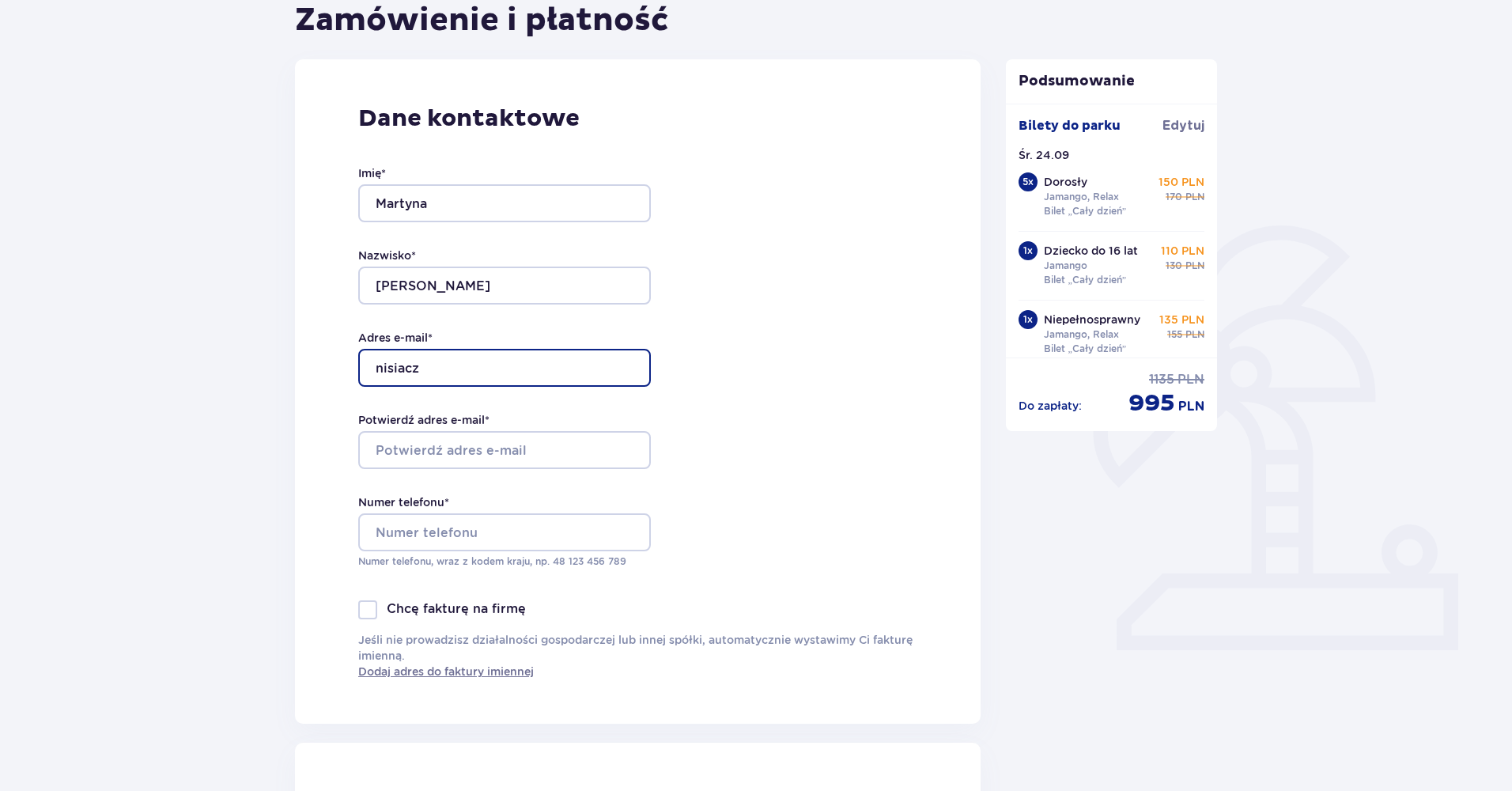
click at [494, 371] on input "nisiacz" at bounding box center [504, 367] width 292 height 38
type input "nisiaczee"
type input "Nisiaczeek@icloud.com"
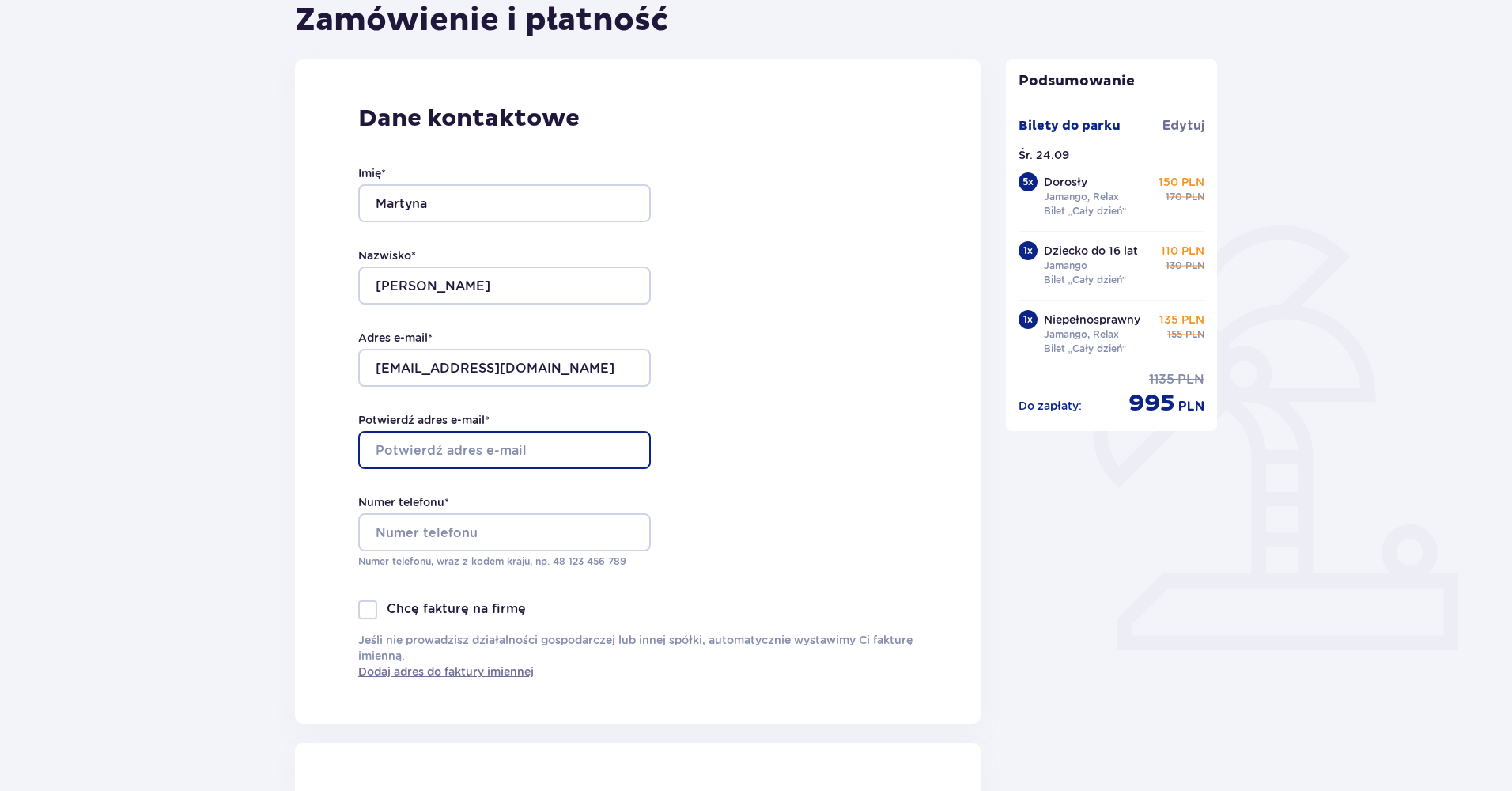
click at [463, 447] on input "Potwierdź adres e-mail *" at bounding box center [504, 449] width 292 height 38
type input "Nisiaczeek@icloud.com"
click at [485, 554] on div "Numer telefonu * Numer telefonu, wraz z kodem kraju, np. 48 ​123 ​456 ​789" at bounding box center [504, 532] width 292 height 75
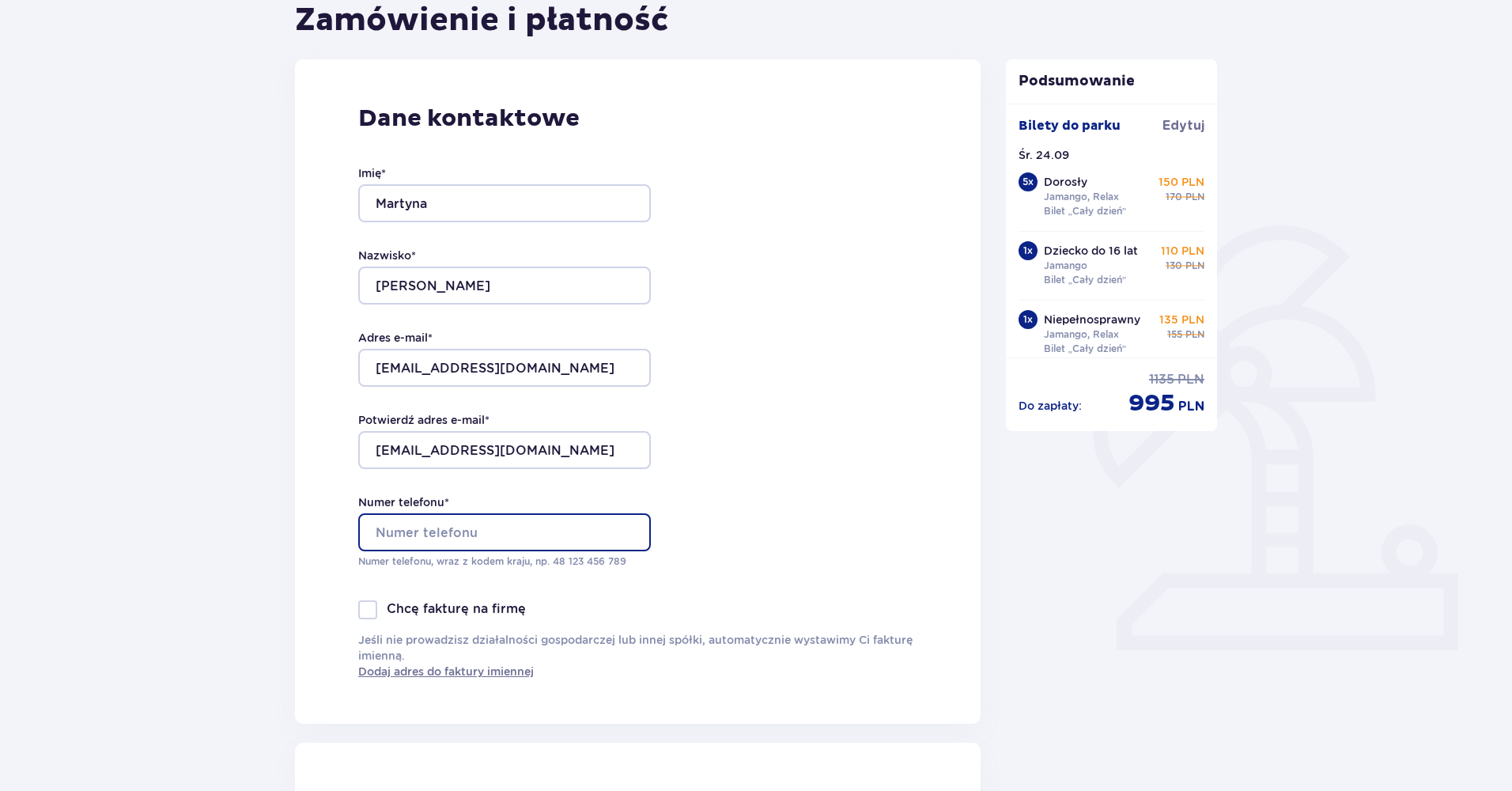
click at [484, 532] on input "Numer telefonu *" at bounding box center [504, 532] width 292 height 38
type input "725373343"
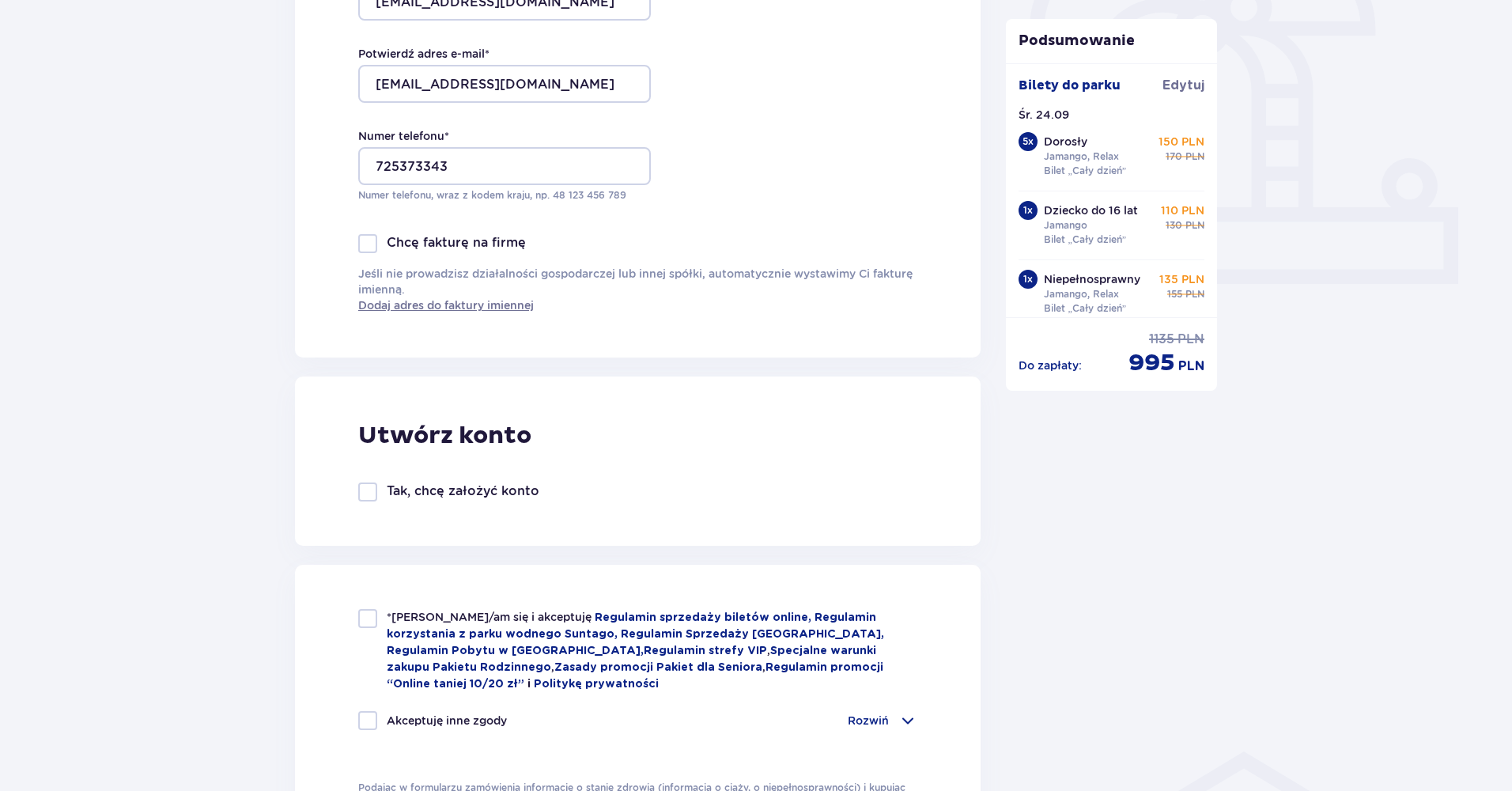
scroll to position [605, 0]
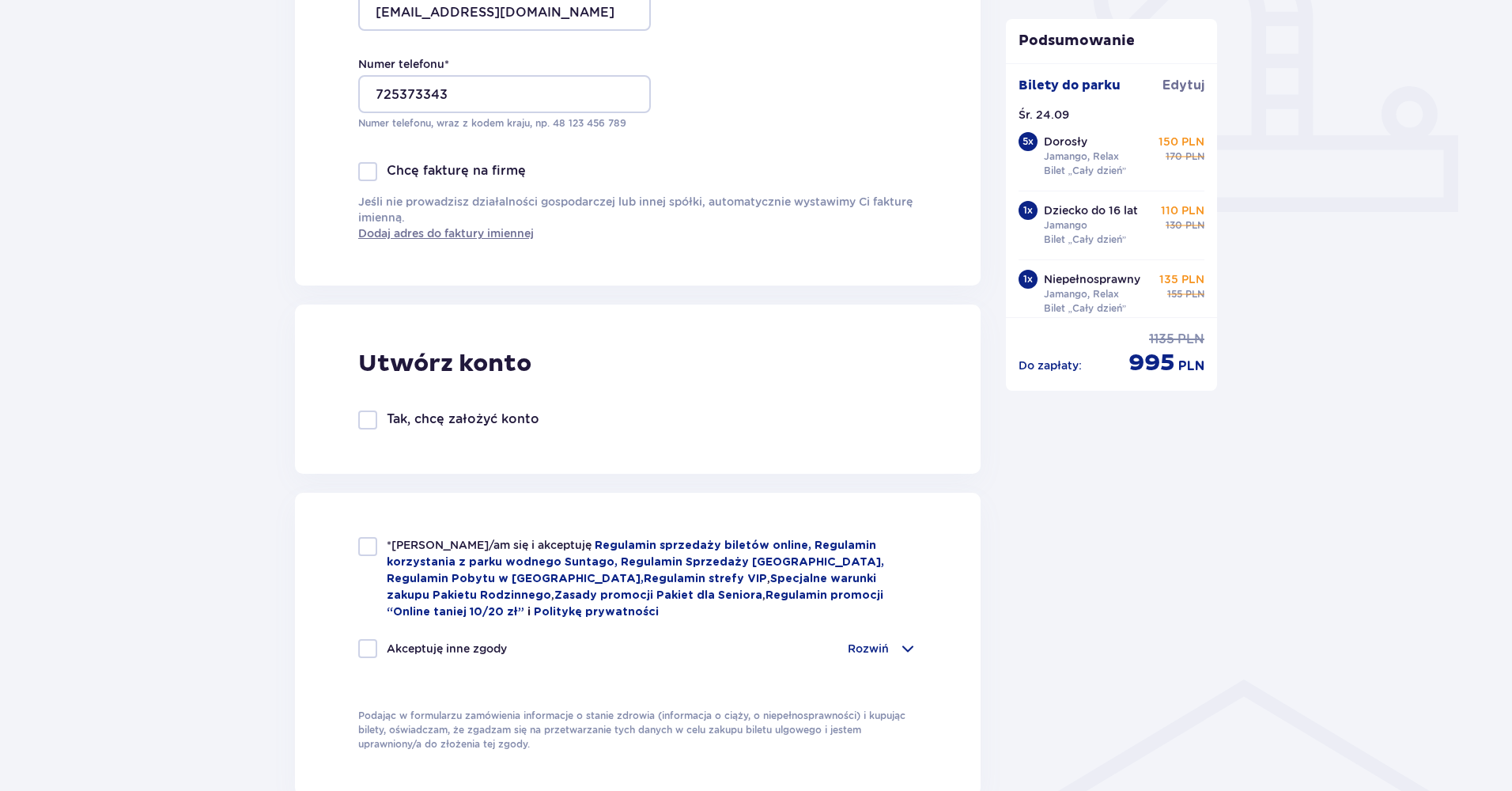
click at [361, 550] on div at bounding box center [368, 547] width 19 height 19
checkbox input "true"
click at [370, 647] on div at bounding box center [368, 649] width 19 height 19
checkbox input "true"
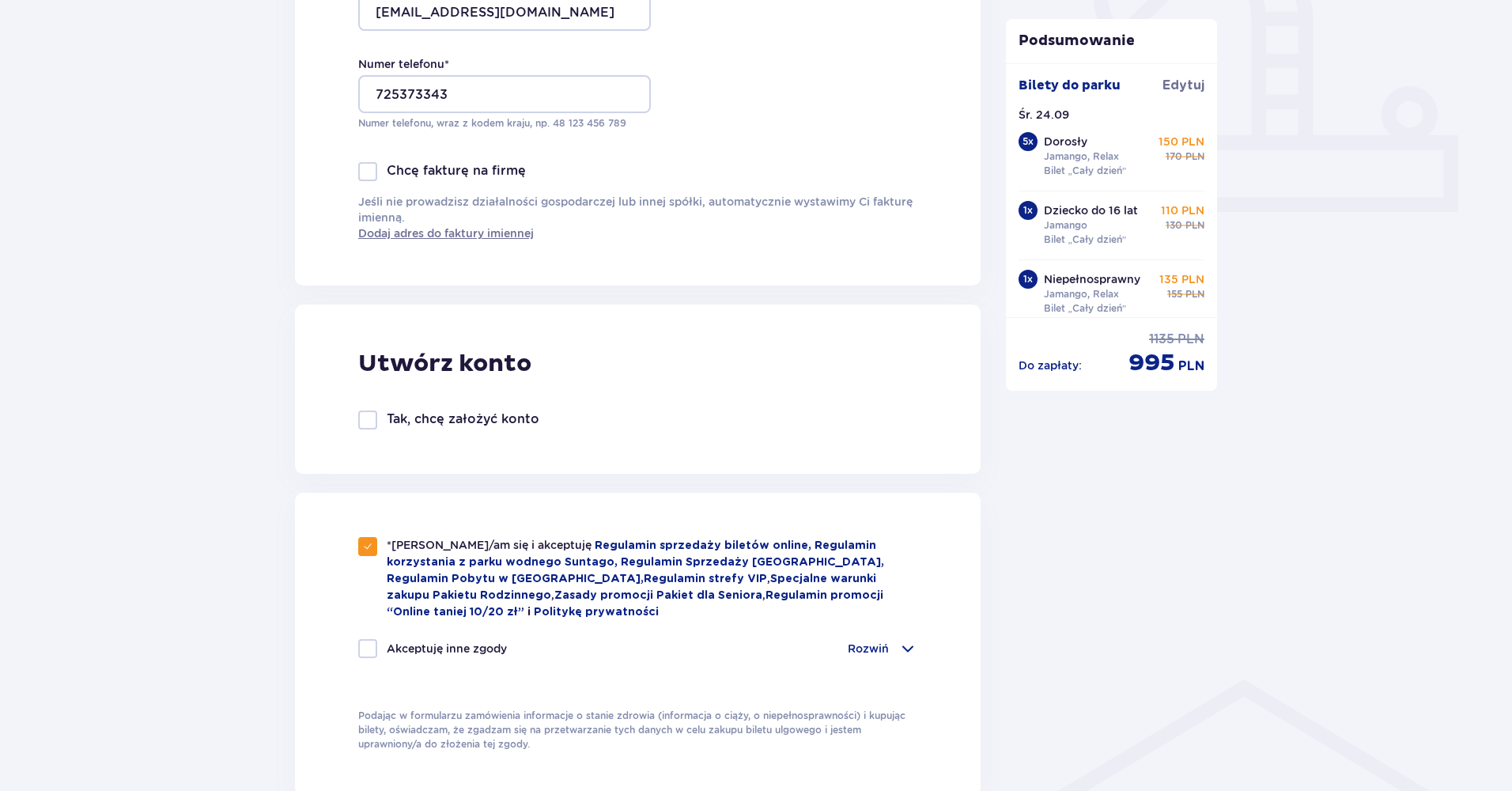
checkbox input "true"
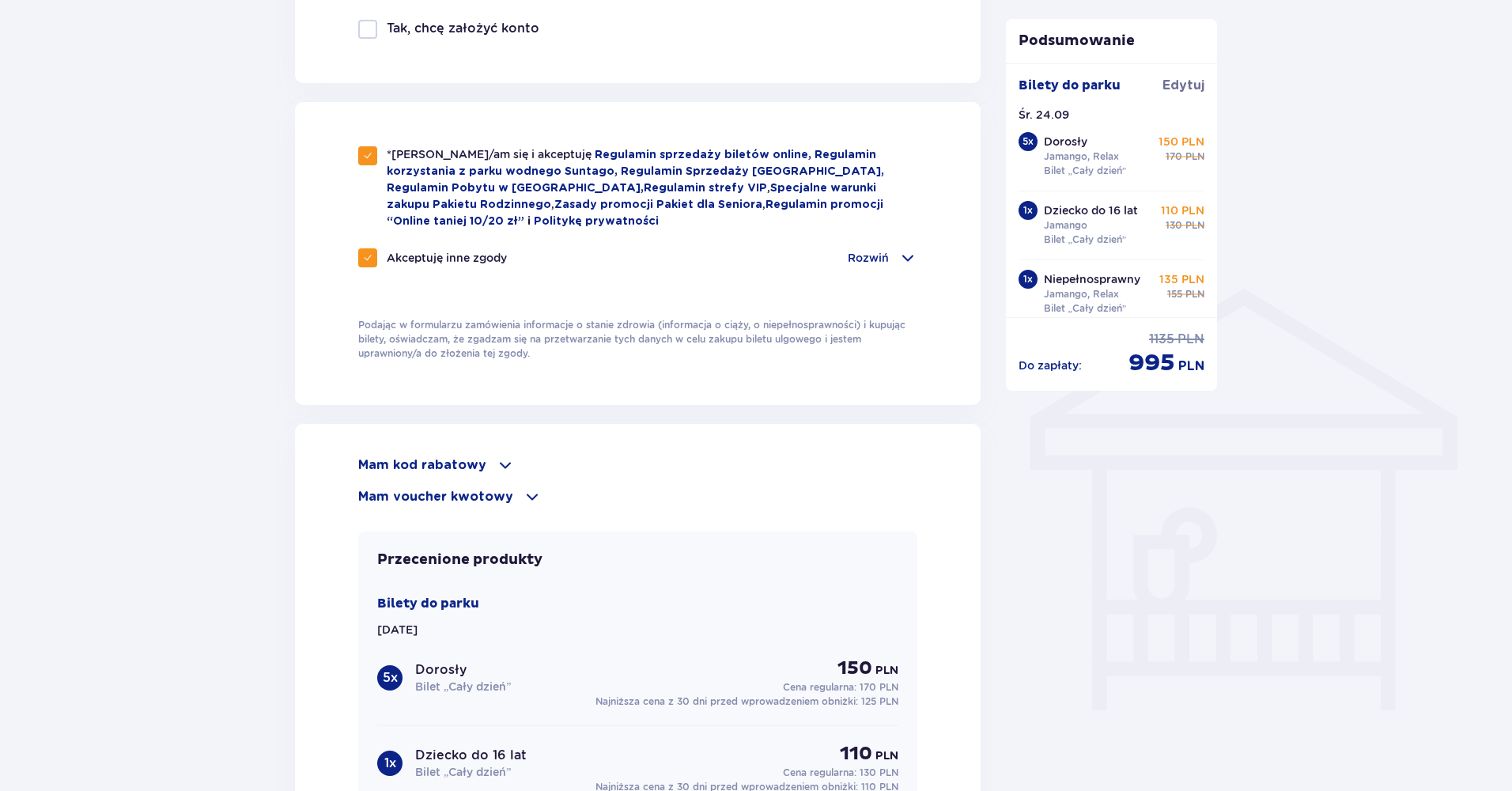
scroll to position [776, 0]
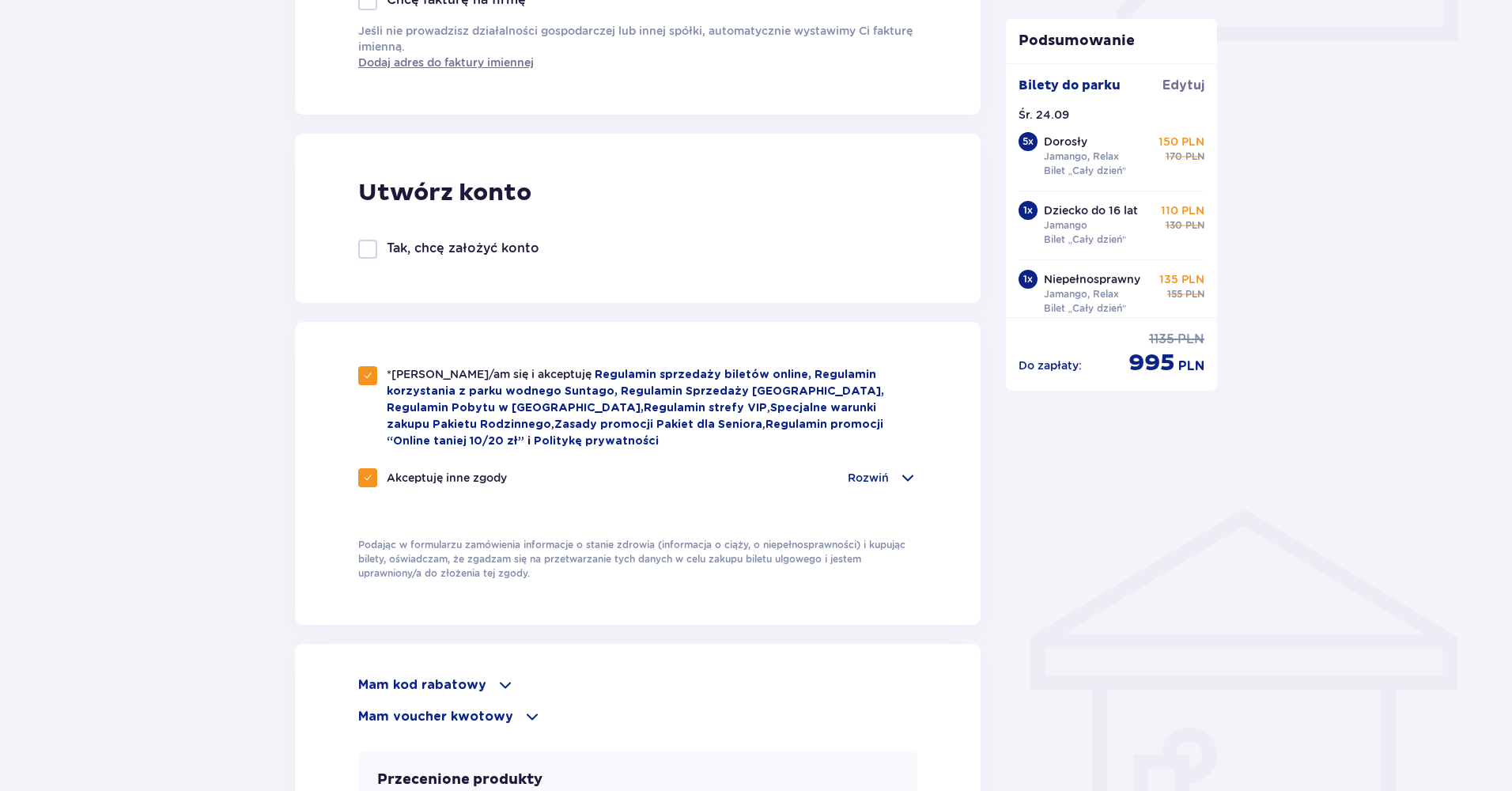
click at [365, 250] on div at bounding box center [368, 250] width 19 height 19
checkbox input "true"
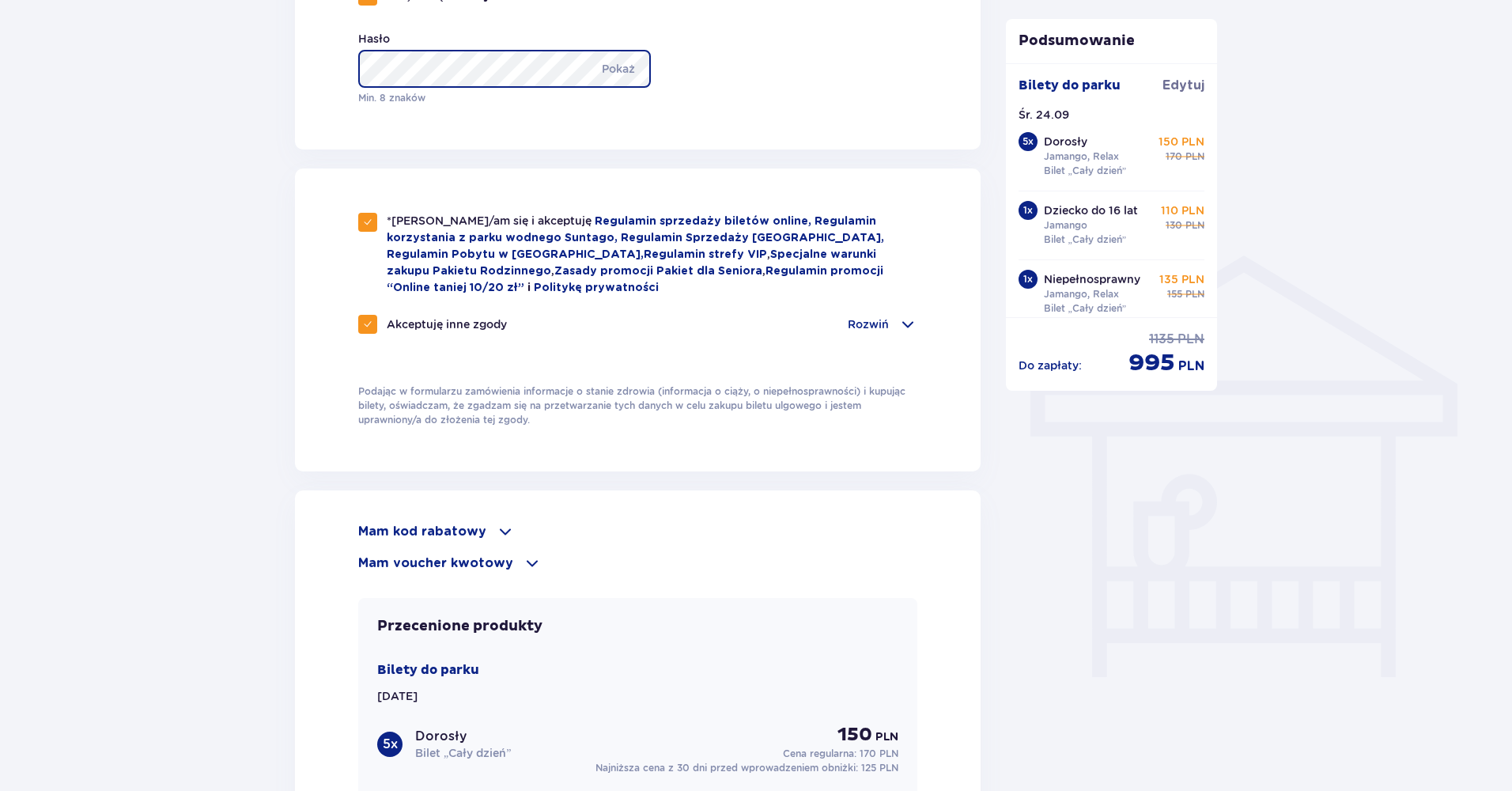
scroll to position [1032, 0]
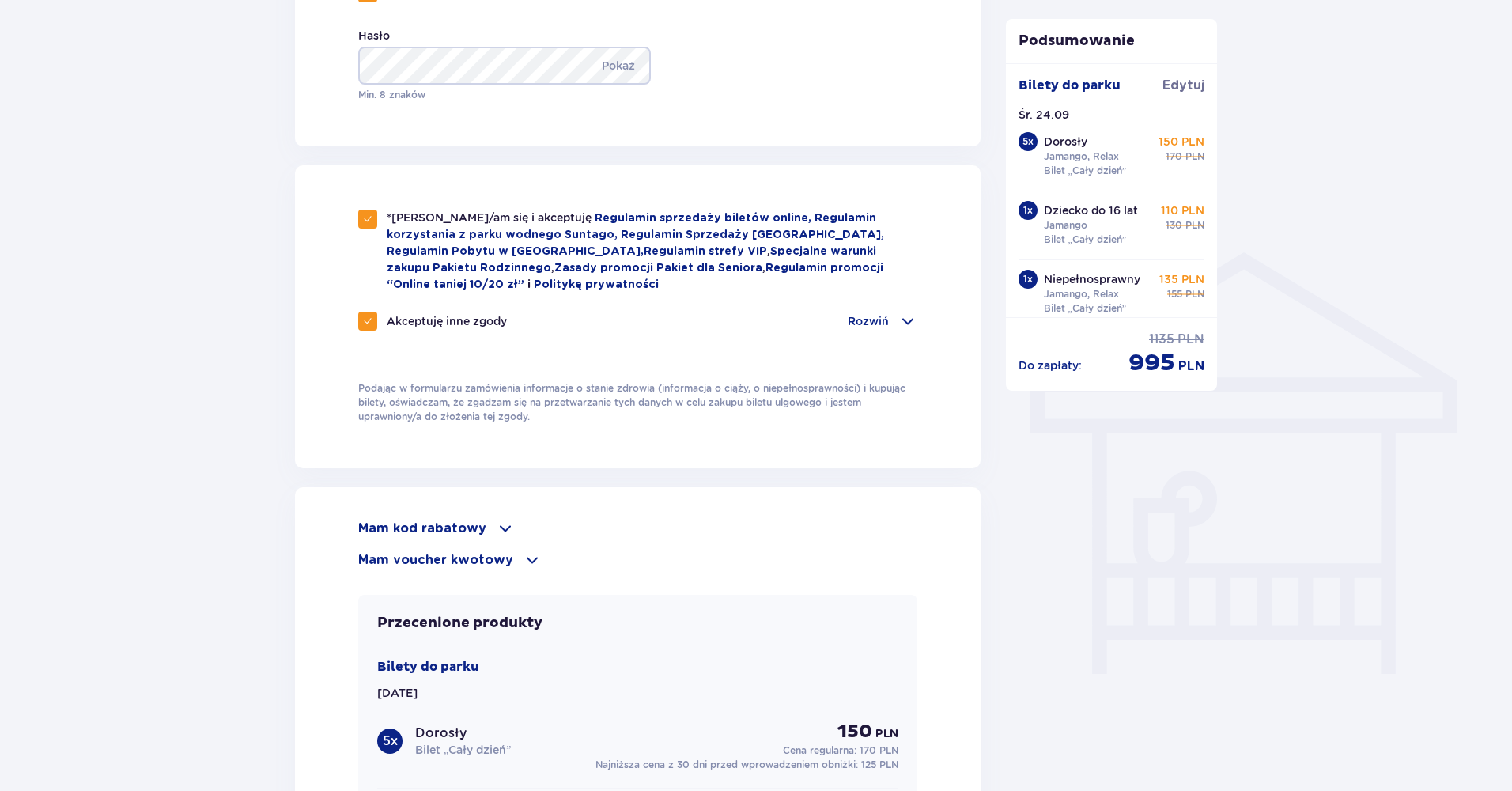
click at [882, 321] on p "Rozwiń" at bounding box center [868, 321] width 41 height 15
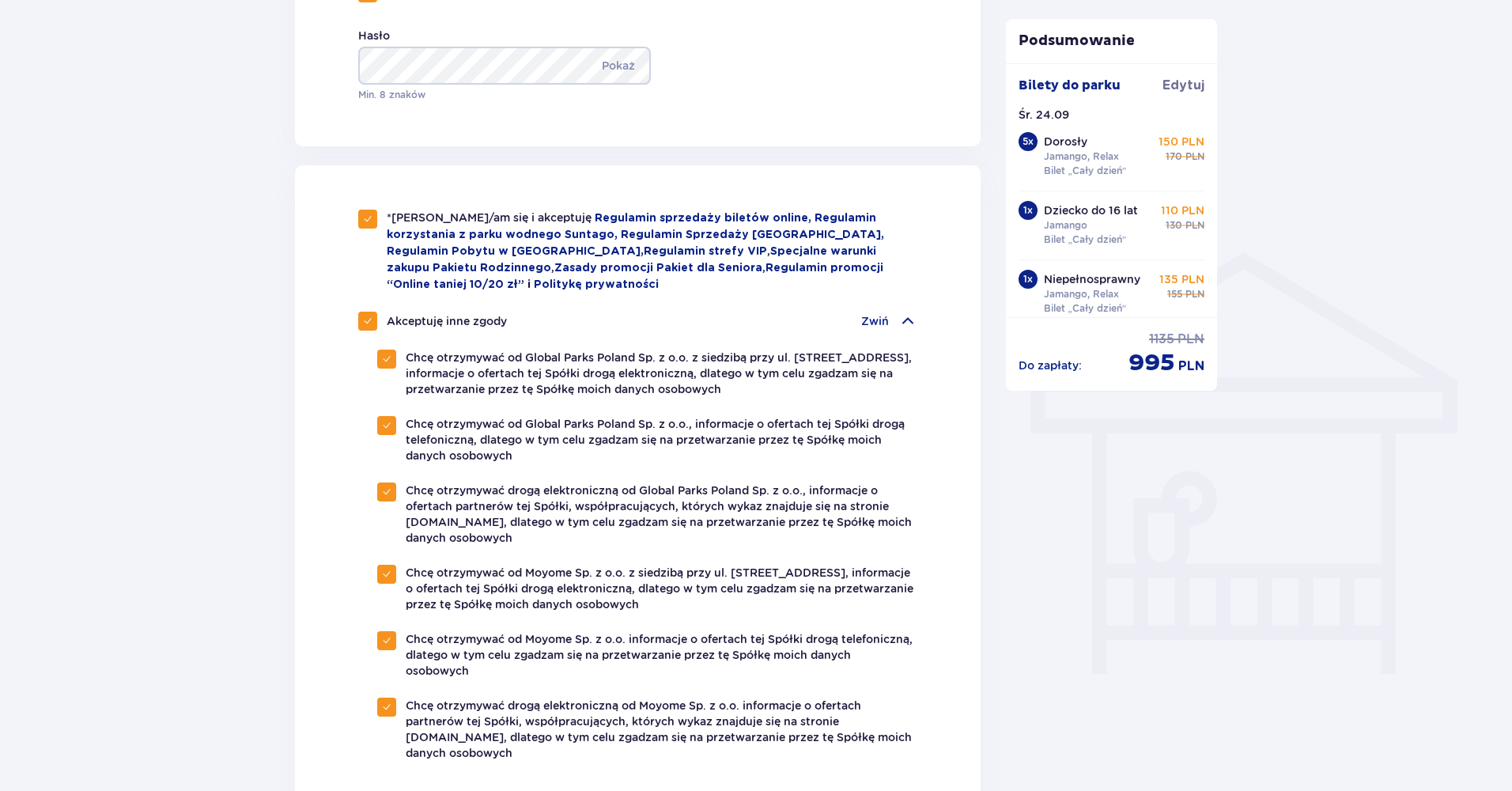
click at [371, 324] on span at bounding box center [368, 321] width 10 height 10
checkbox input "false"
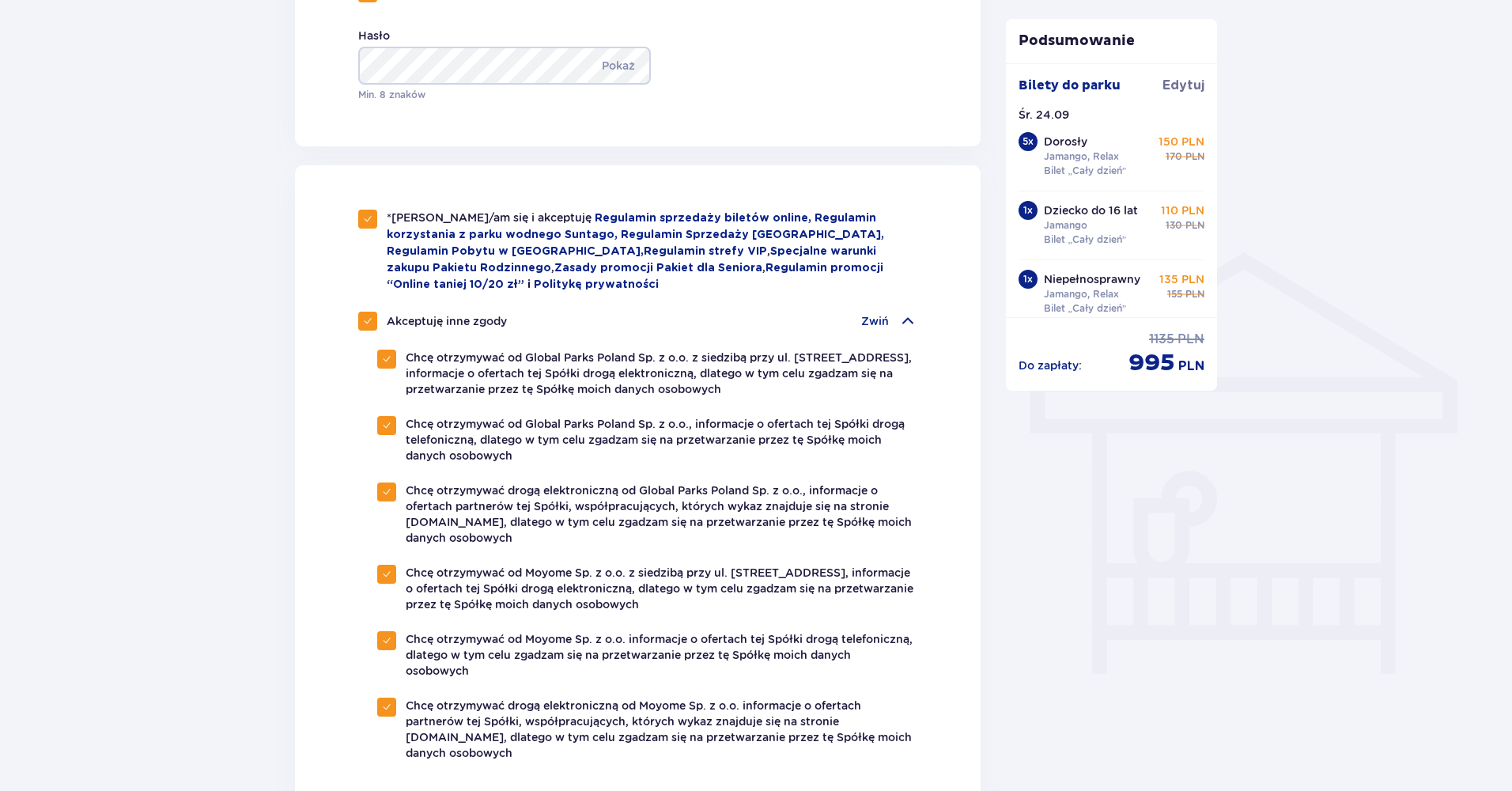
checkbox input "false"
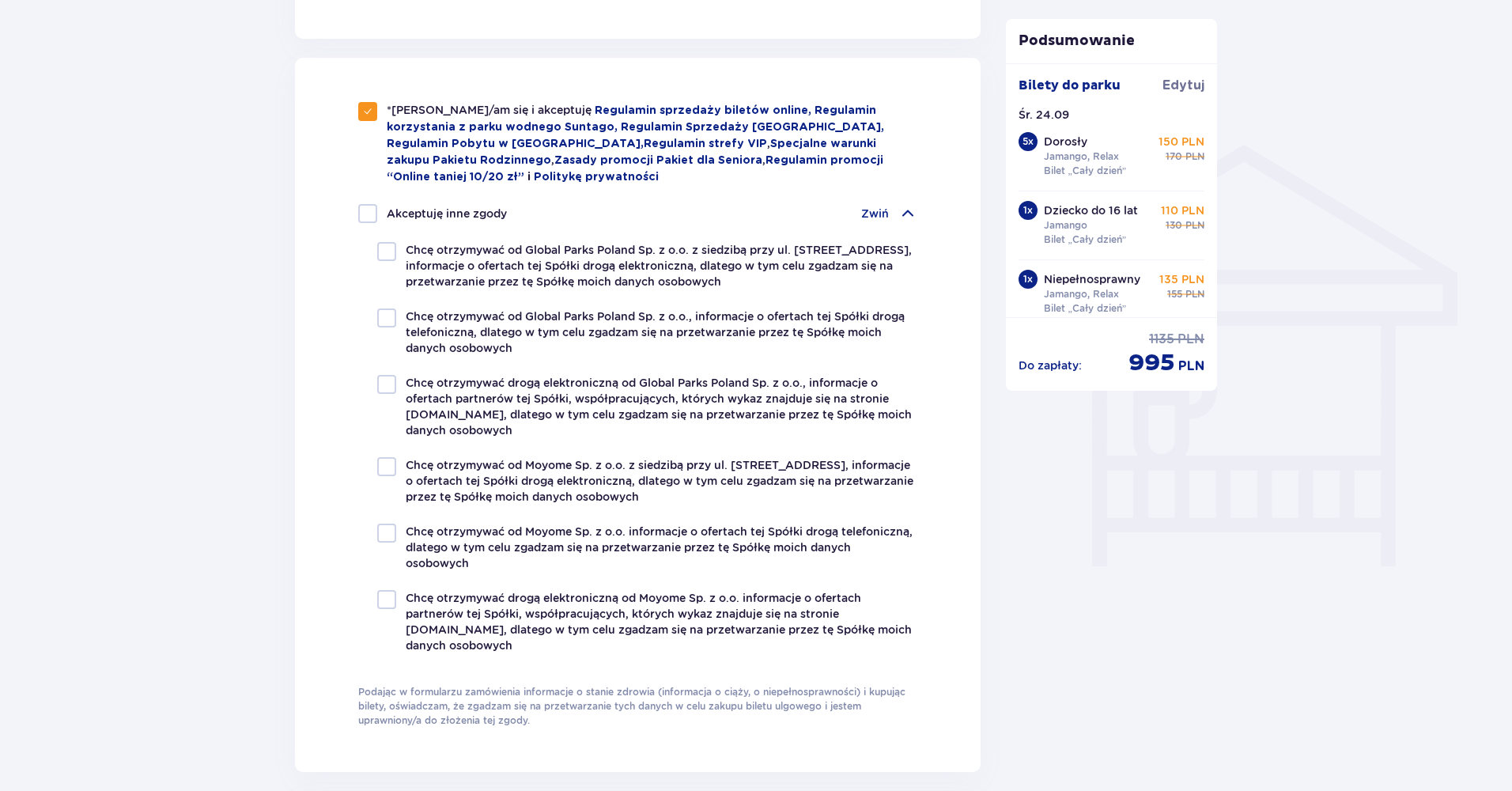
scroll to position [1090, 0]
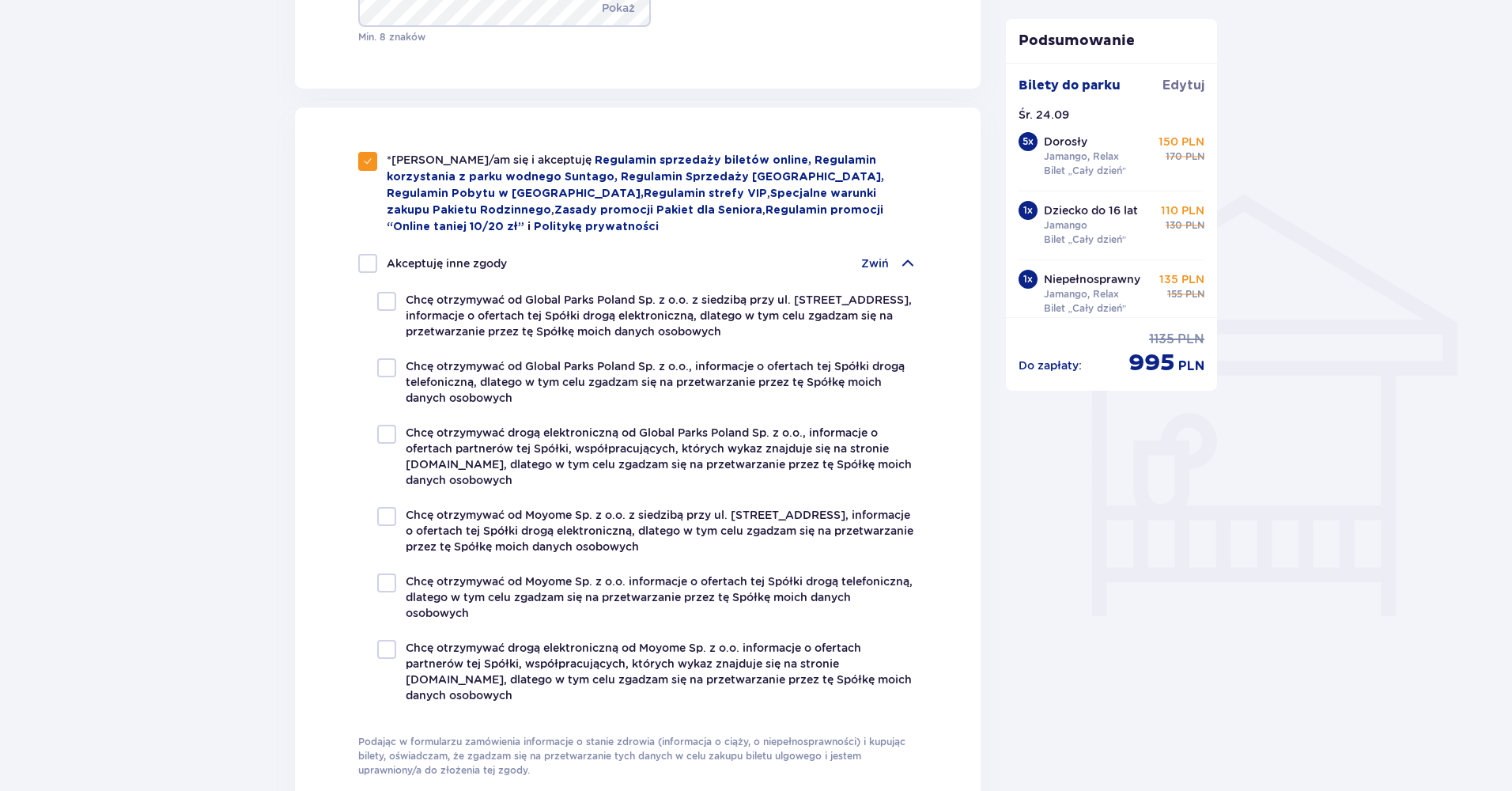
click at [866, 265] on p "Zwiń" at bounding box center [875, 263] width 28 height 15
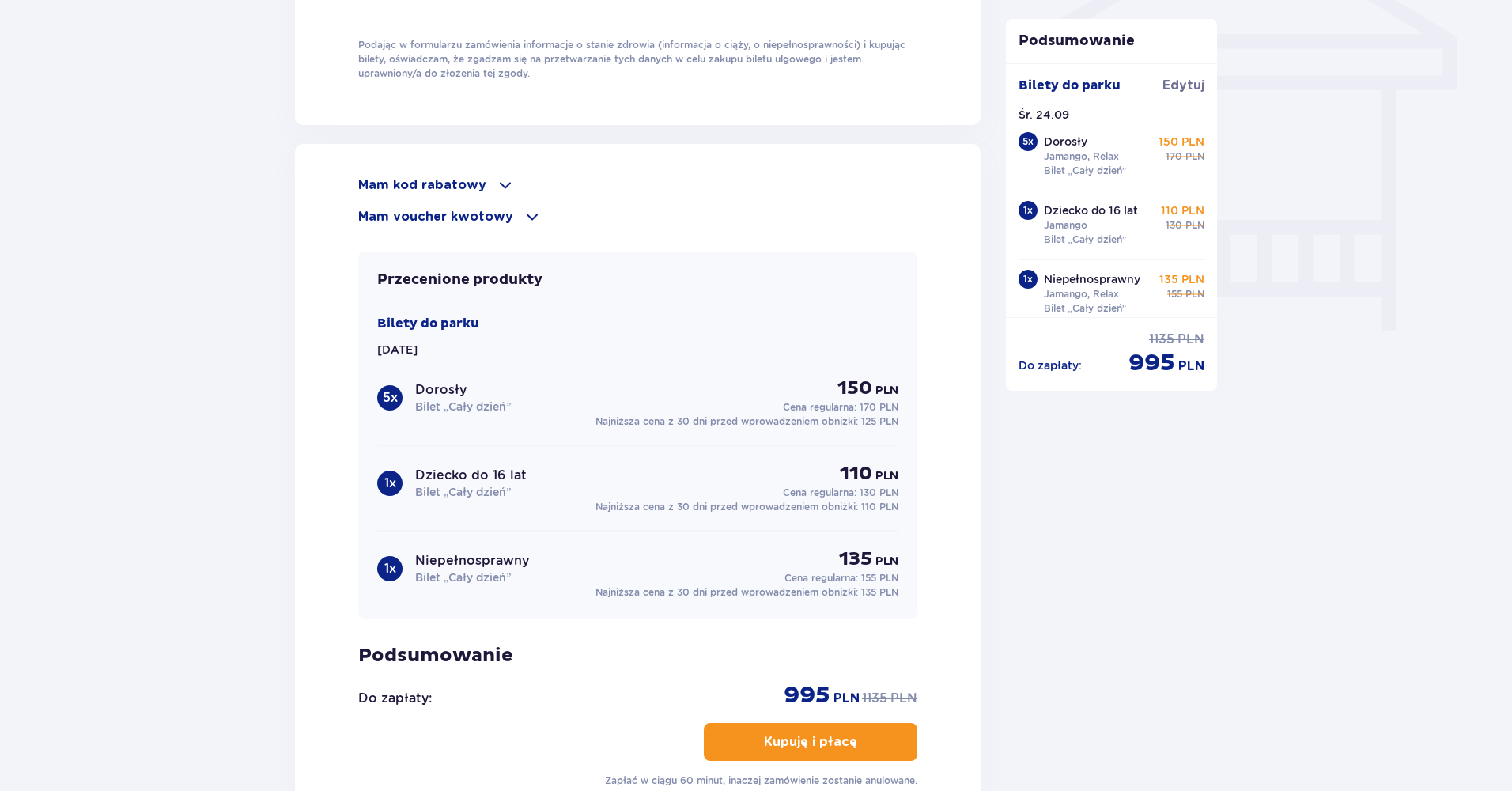
scroll to position [1533, 0]
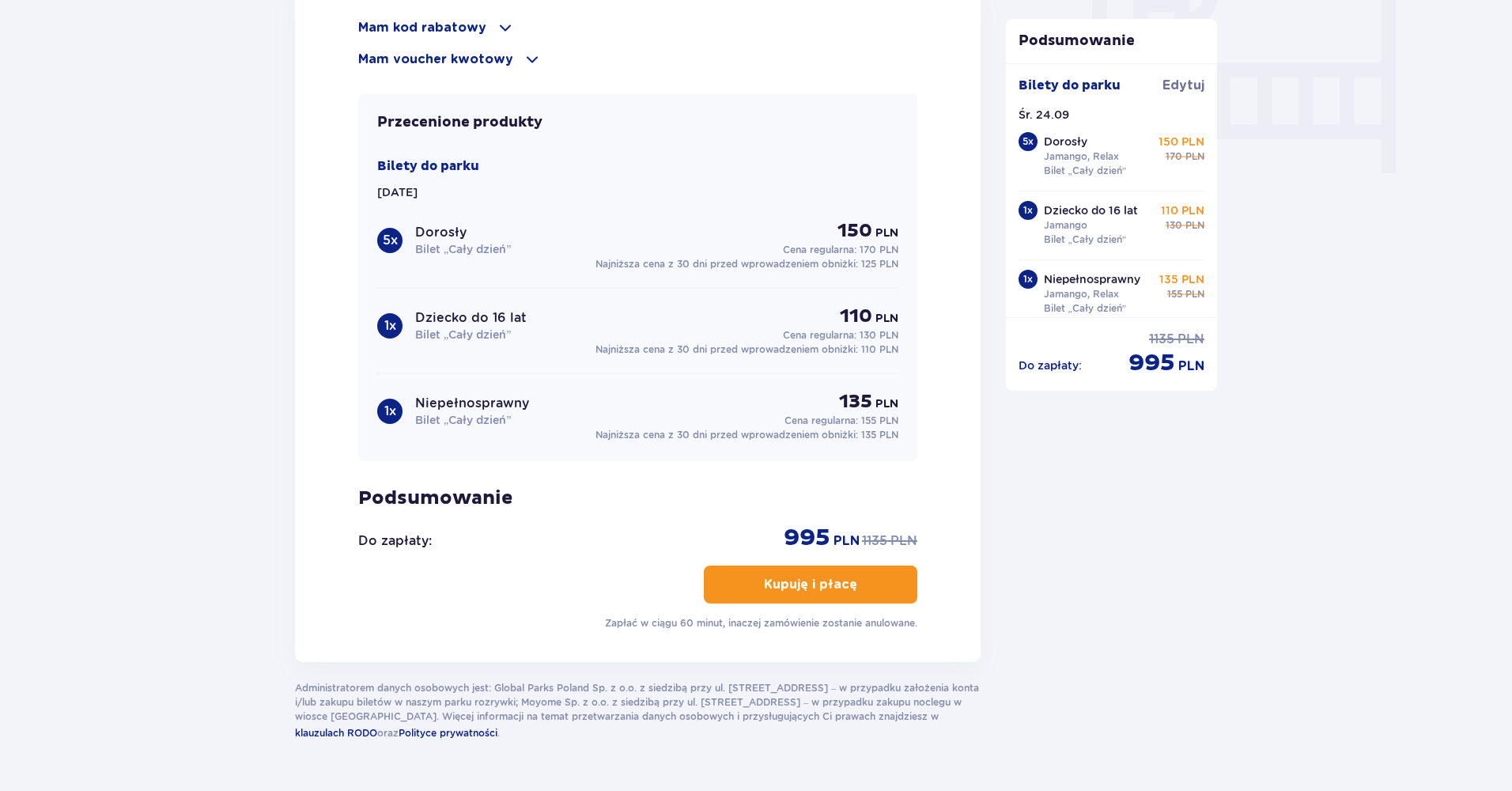
click at [779, 586] on p "Kupuję i płacę" at bounding box center [810, 585] width 93 height 17
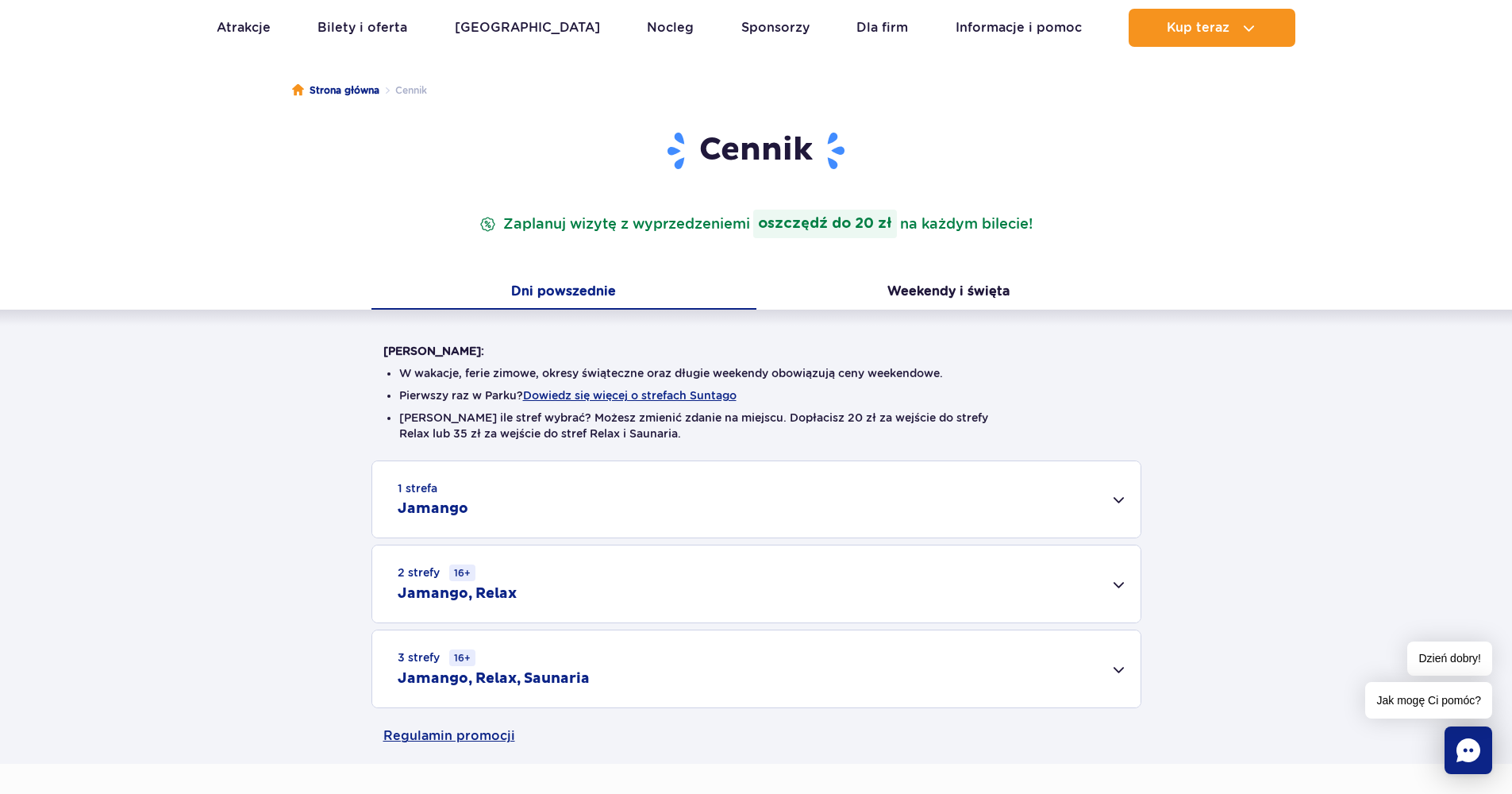
scroll to position [211, 0]
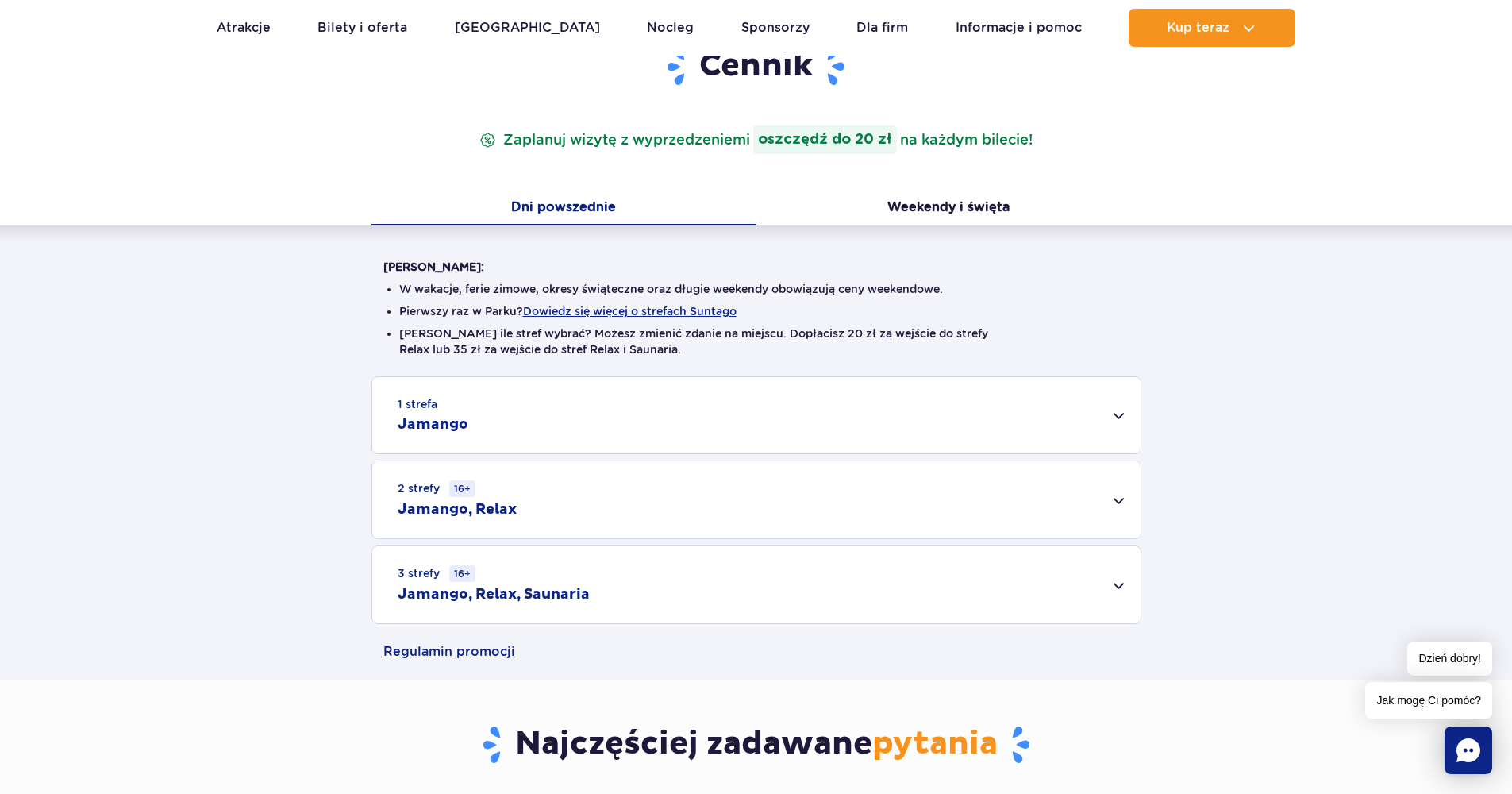
click at [540, 408] on div "1 strefa Jamango" at bounding box center [756, 415] width 769 height 76
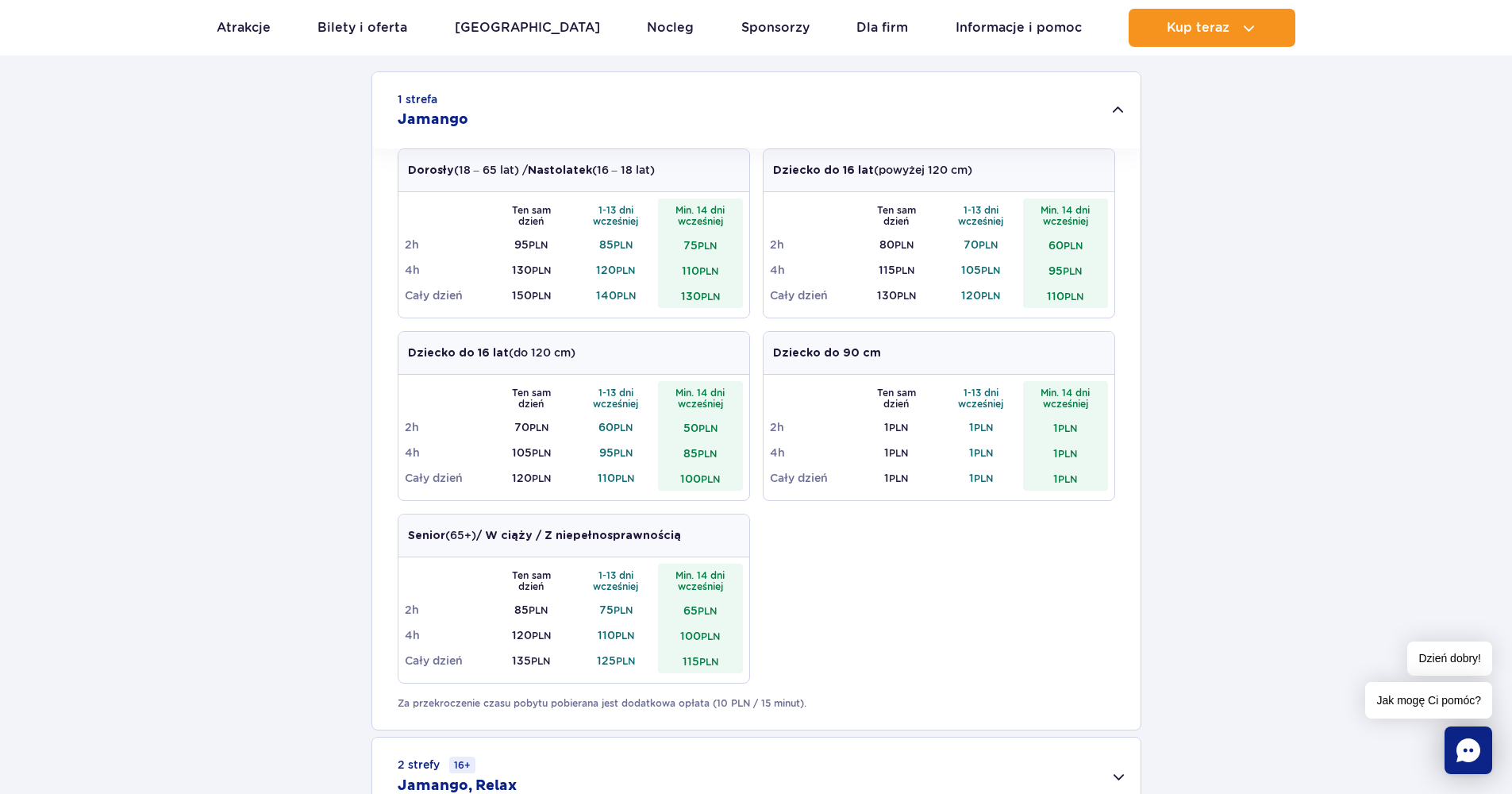
scroll to position [519, 0]
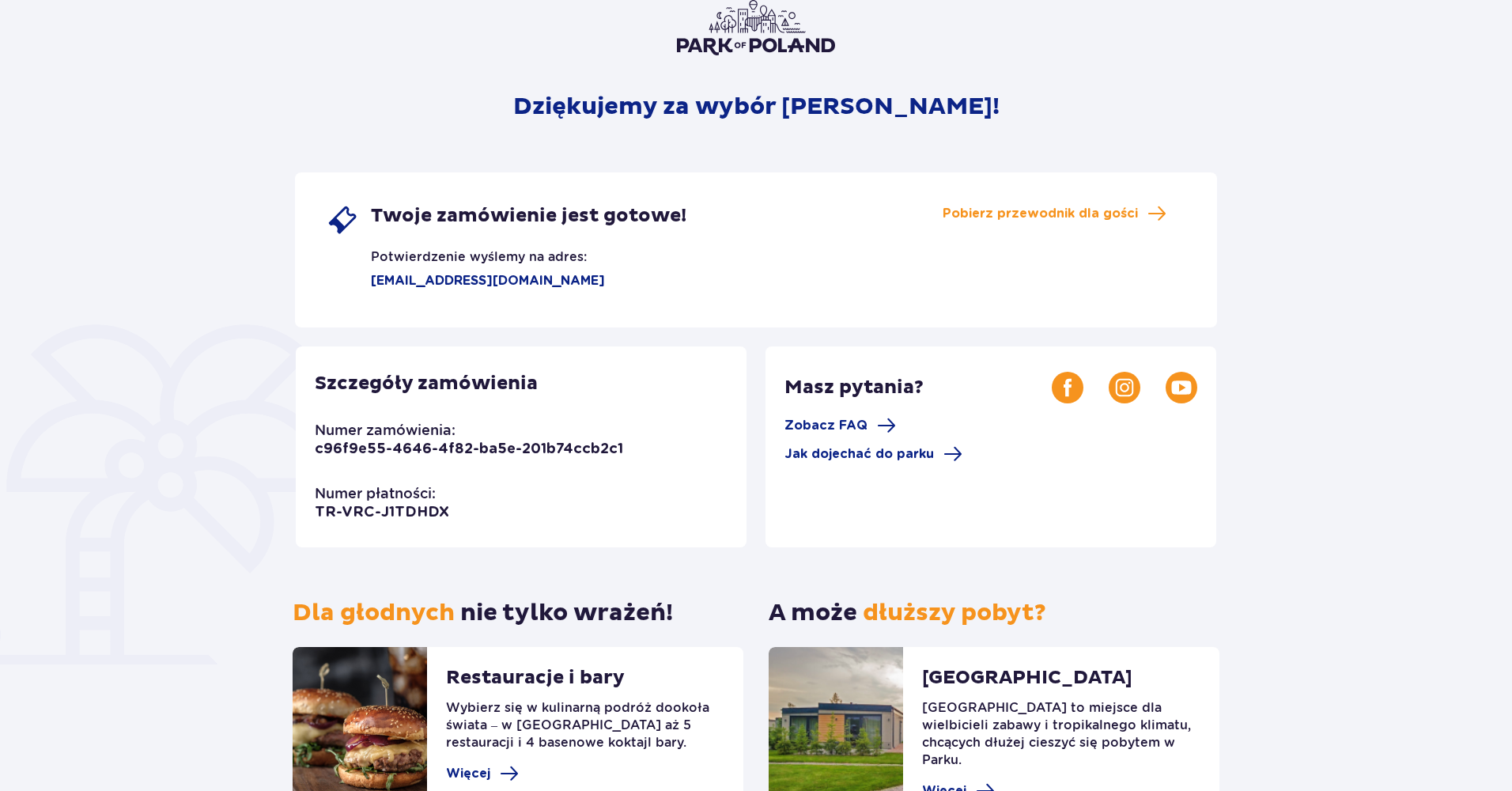
scroll to position [76, 0]
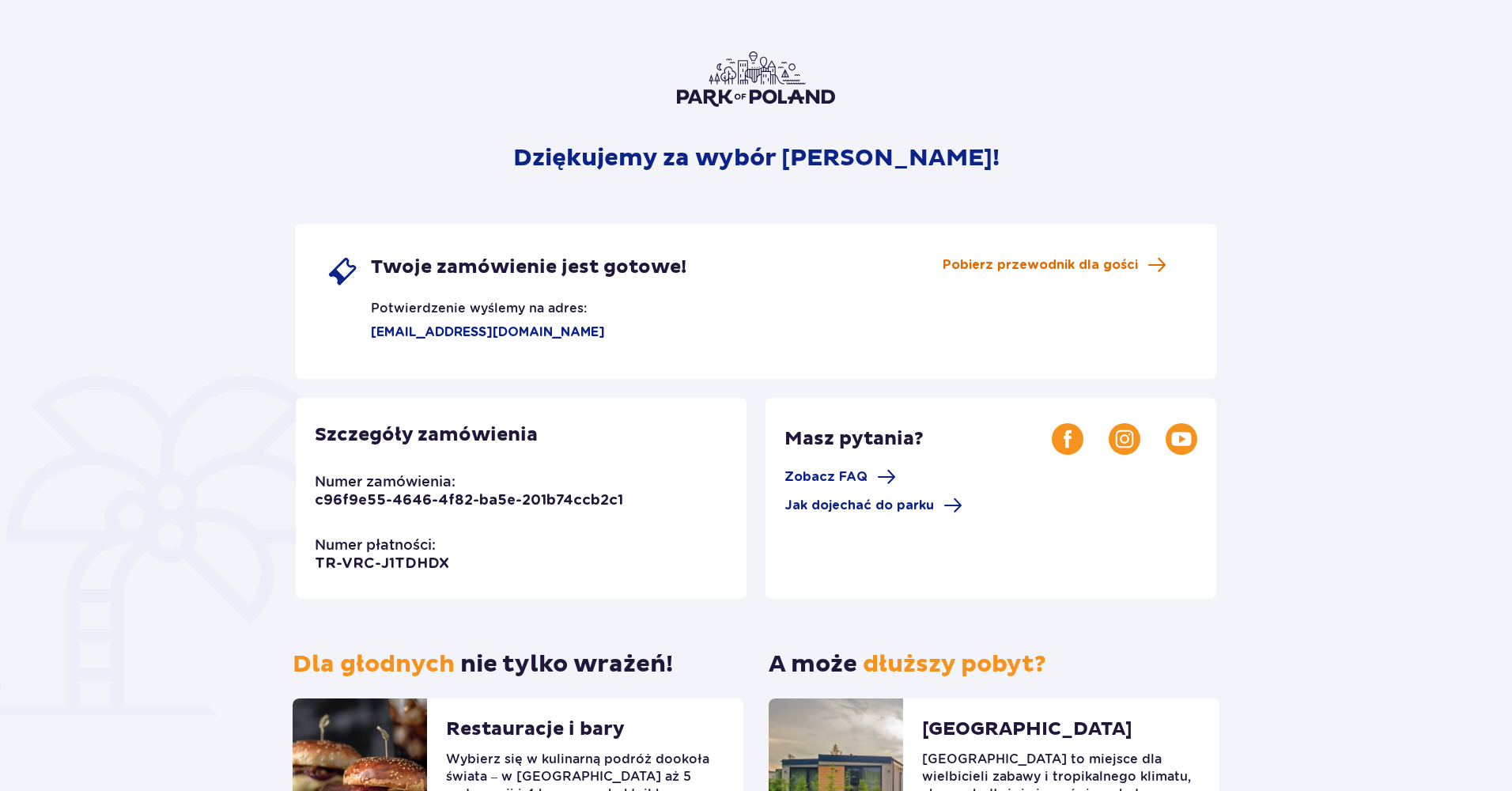
click at [1011, 266] on span "Pobierz przewodnik dla gości" at bounding box center [1041, 265] width 196 height 17
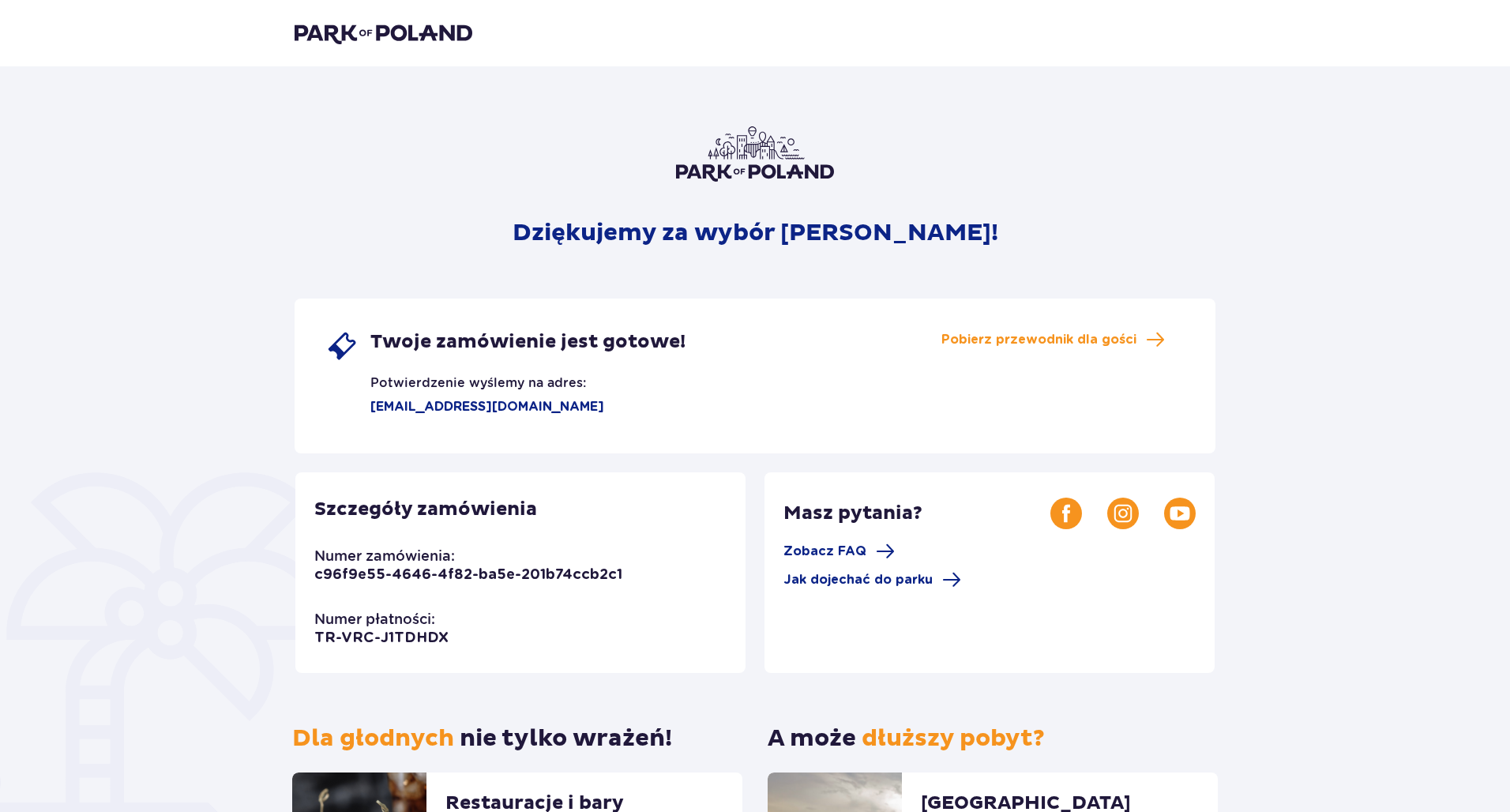
scroll to position [210, 0]
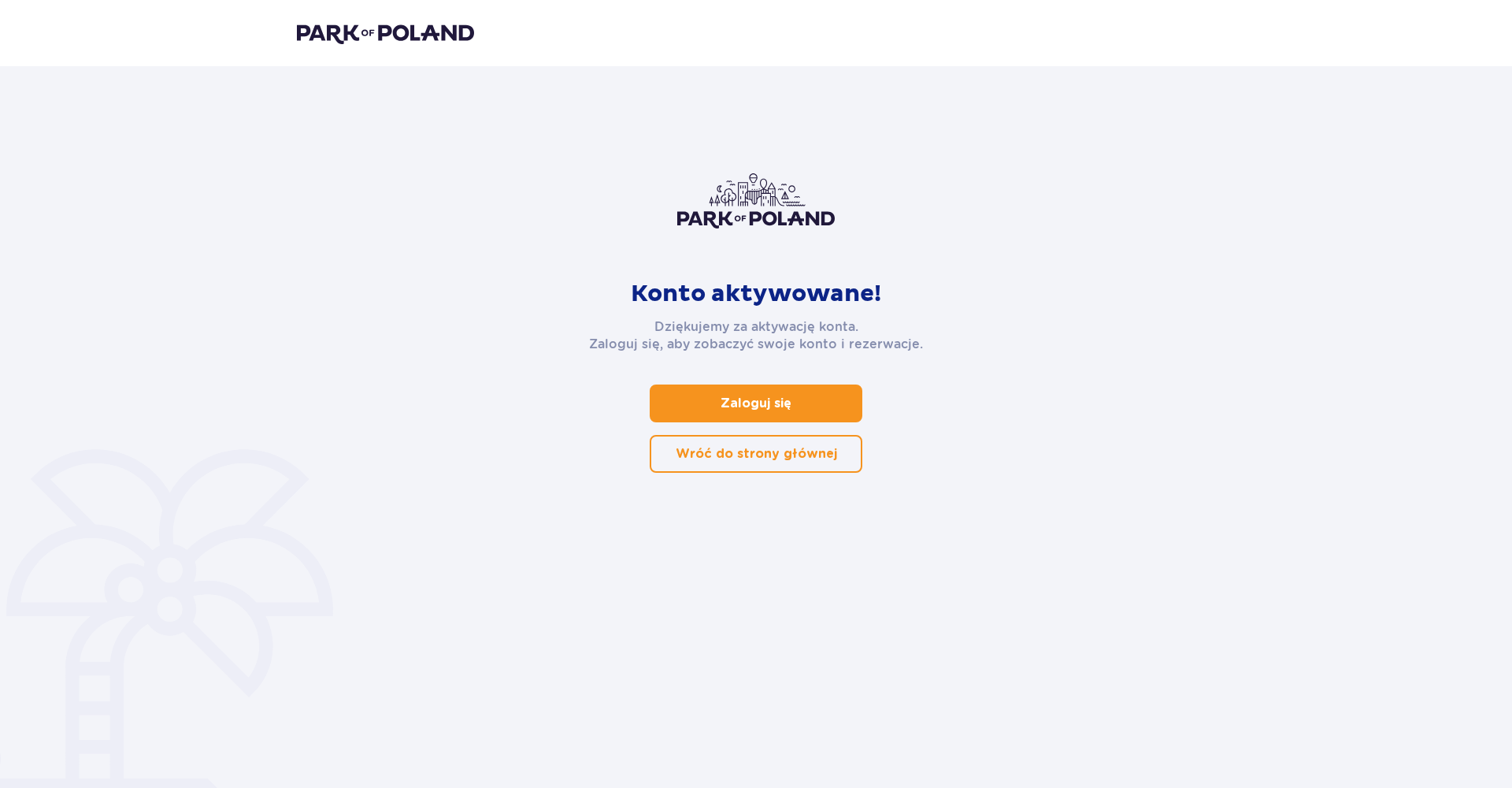
click at [791, 418] on link "Zaloguj się" at bounding box center [756, 403] width 213 height 38
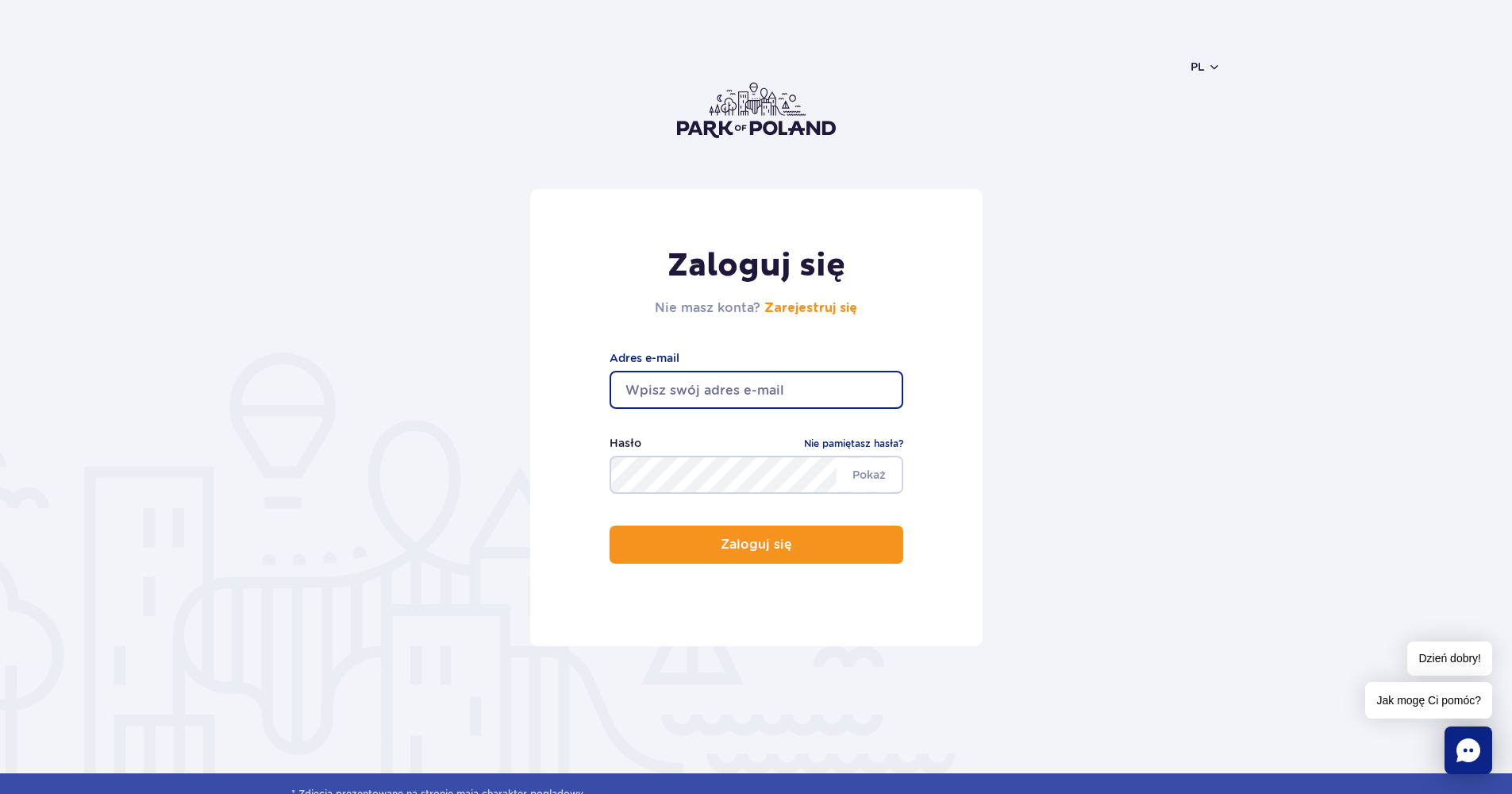
type input "[EMAIL_ADDRESS][DOMAIN_NAME]"
click at [756, 544] on button "Zaloguj się" at bounding box center [756, 544] width 293 height 38
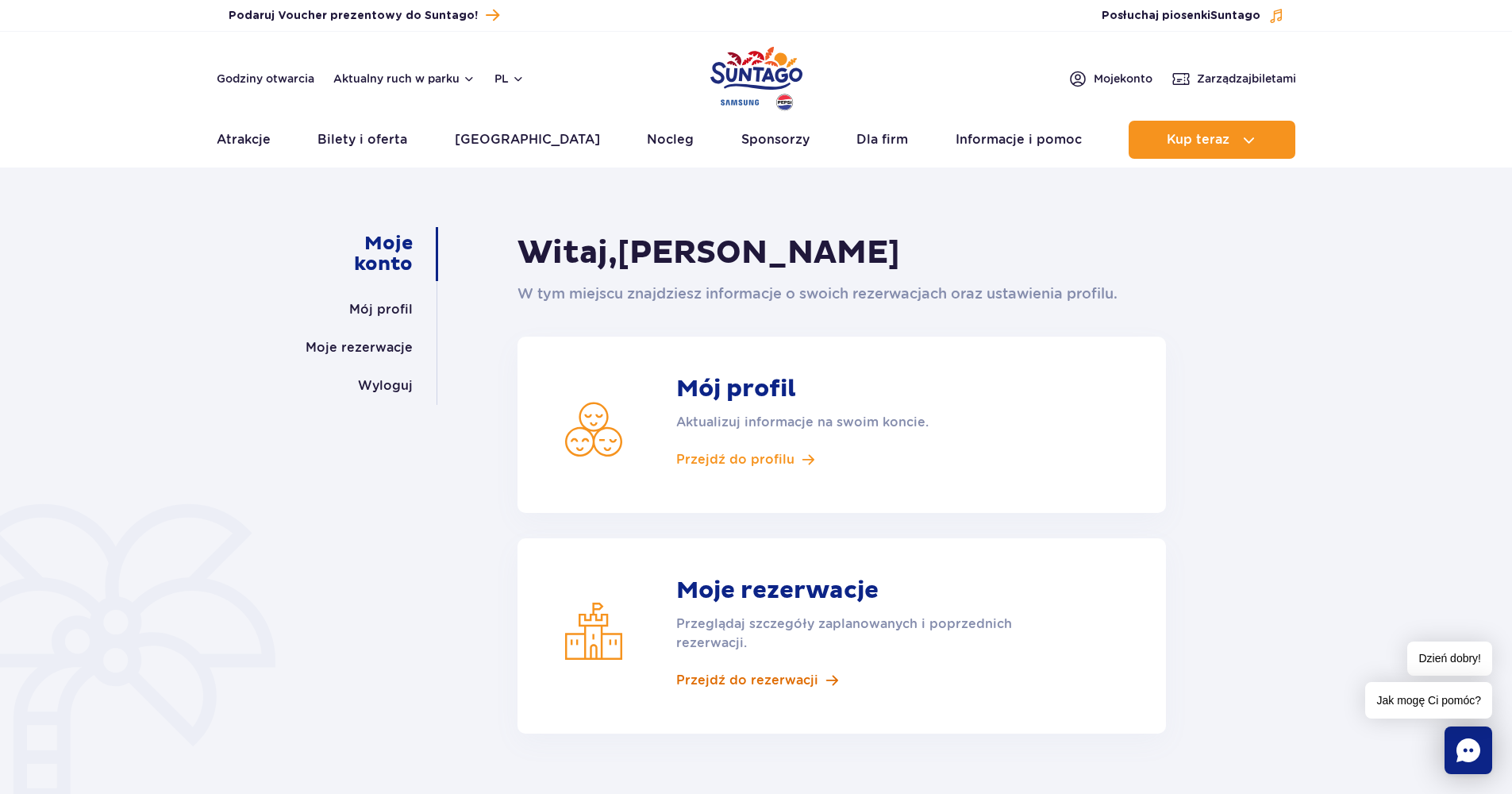
click at [760, 678] on span "Przejdź do rezerwacji" at bounding box center [747, 680] width 142 height 17
